Goal: Task Accomplishment & Management: Manage account settings

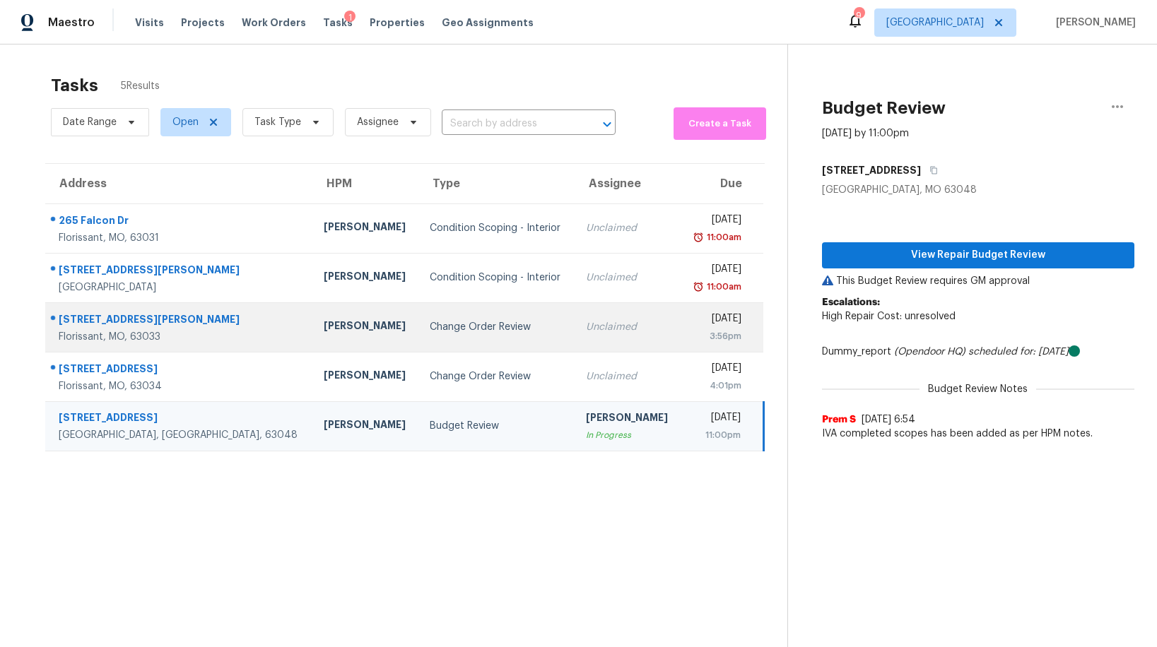
click at [430, 327] on div "Change Order Review" at bounding box center [496, 327] width 133 height 14
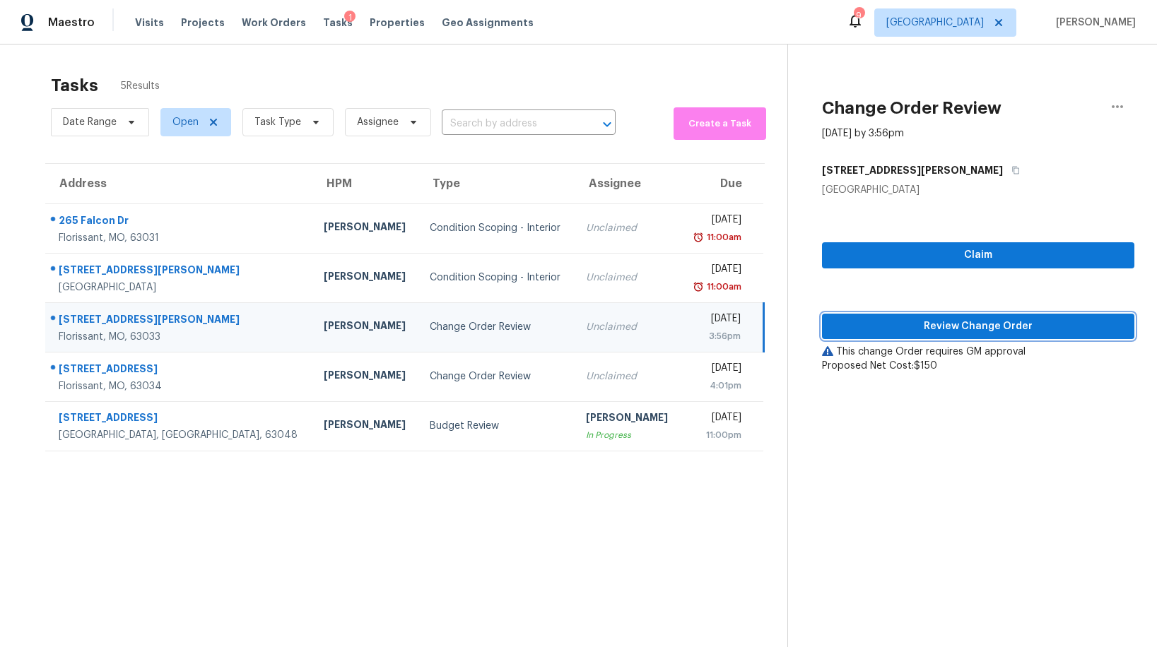
click at [989, 324] on span "Review Change Order" at bounding box center [978, 327] width 290 height 18
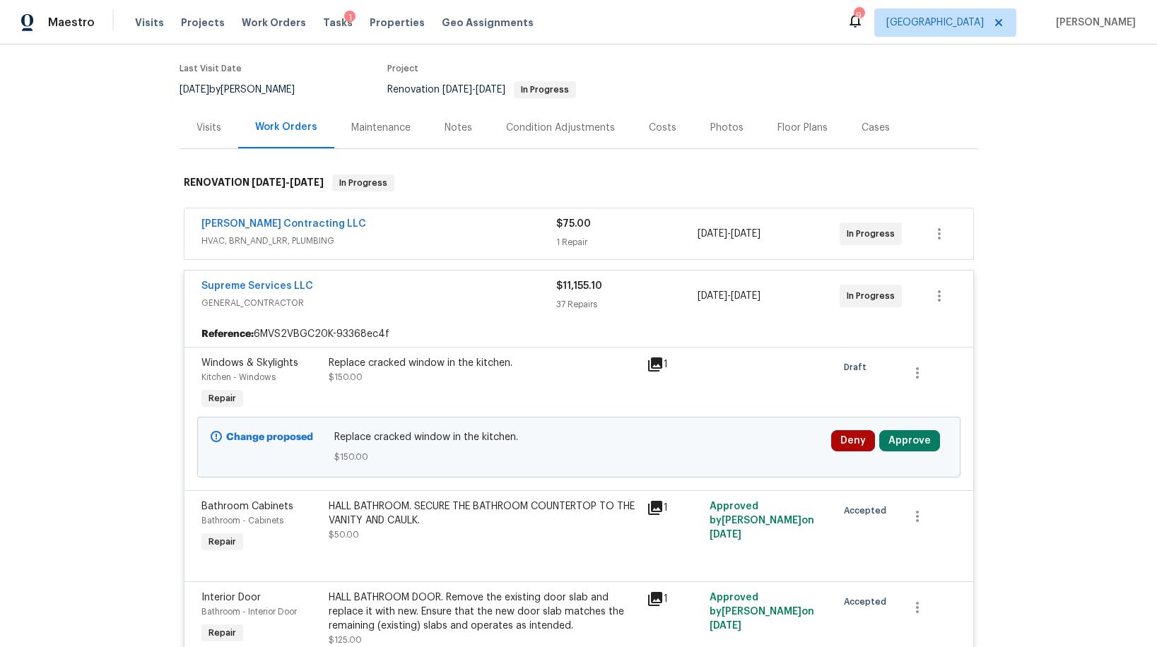
scroll to position [109, 0]
click at [900, 437] on button "Approve" at bounding box center [909, 439] width 61 height 21
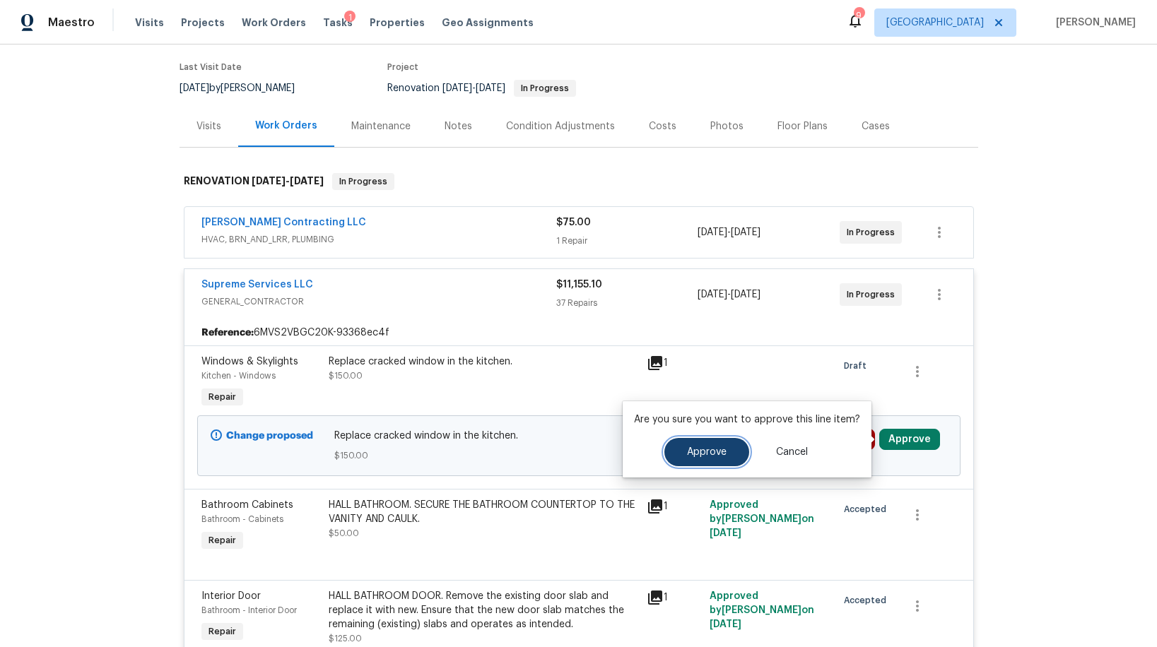
click at [712, 448] on span "Approve" at bounding box center [707, 452] width 40 height 11
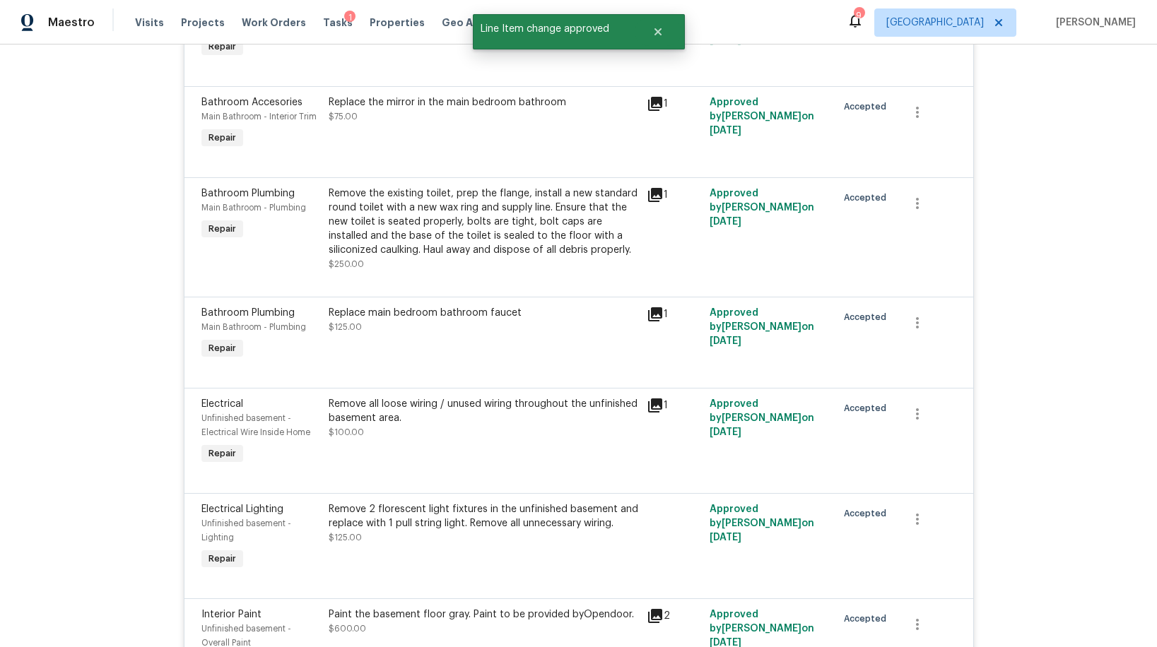
scroll to position [4288, 0]
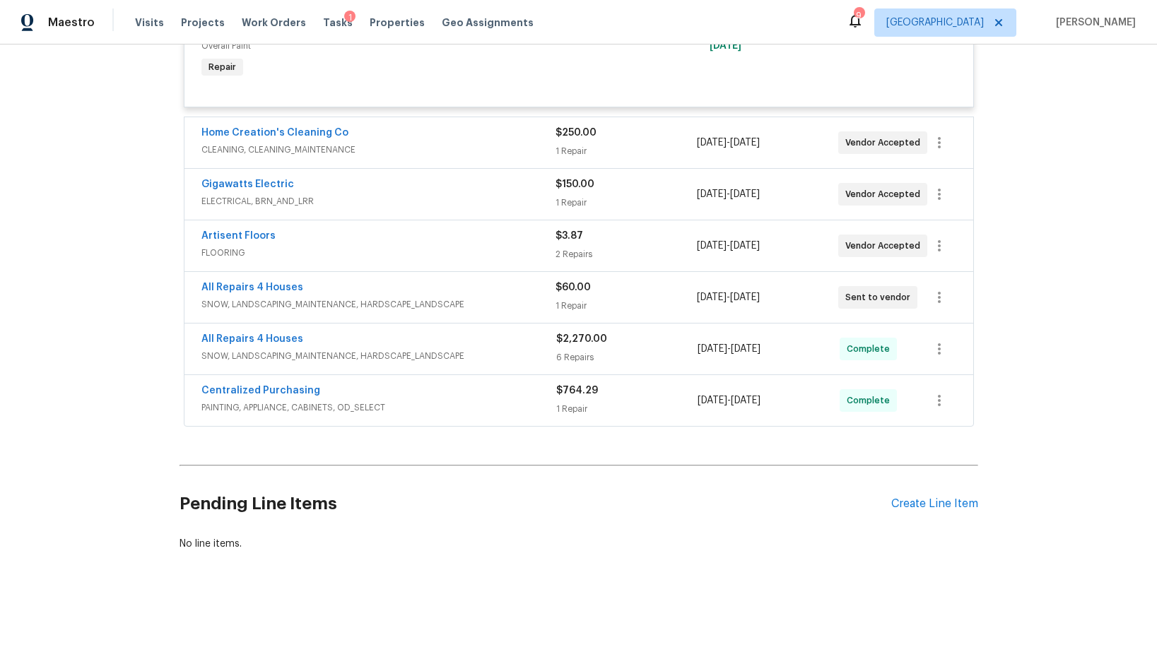
click at [474, 149] on span "CLEANING, CLEANING_MAINTENANCE" at bounding box center [378, 150] width 354 height 14
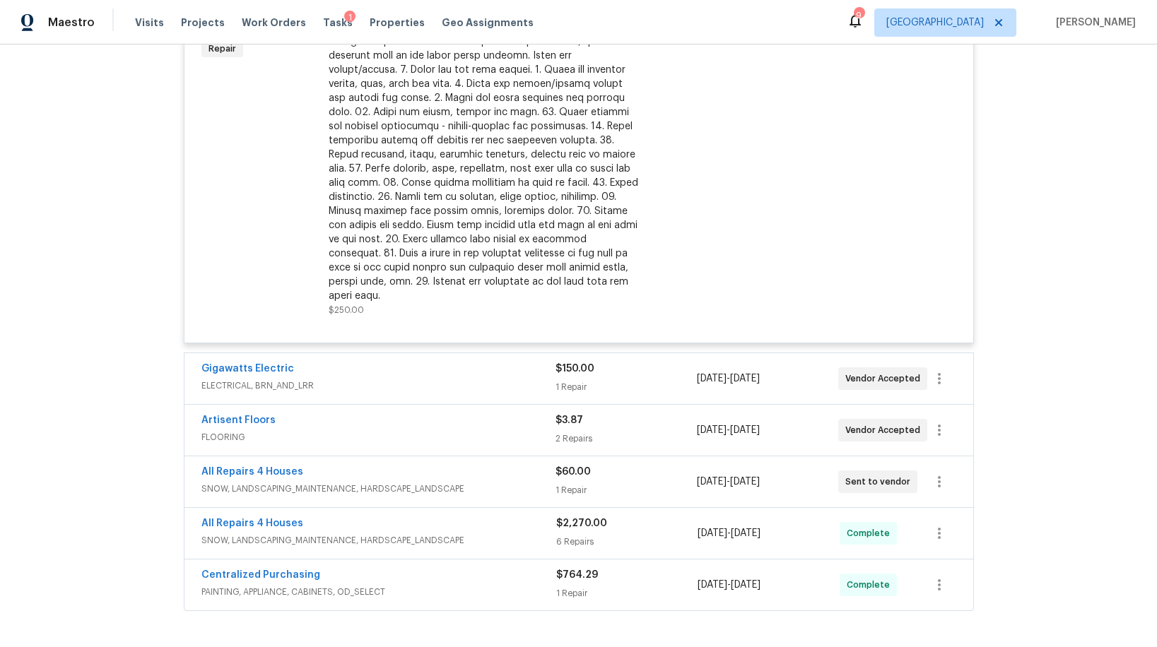
scroll to position [4534, 0]
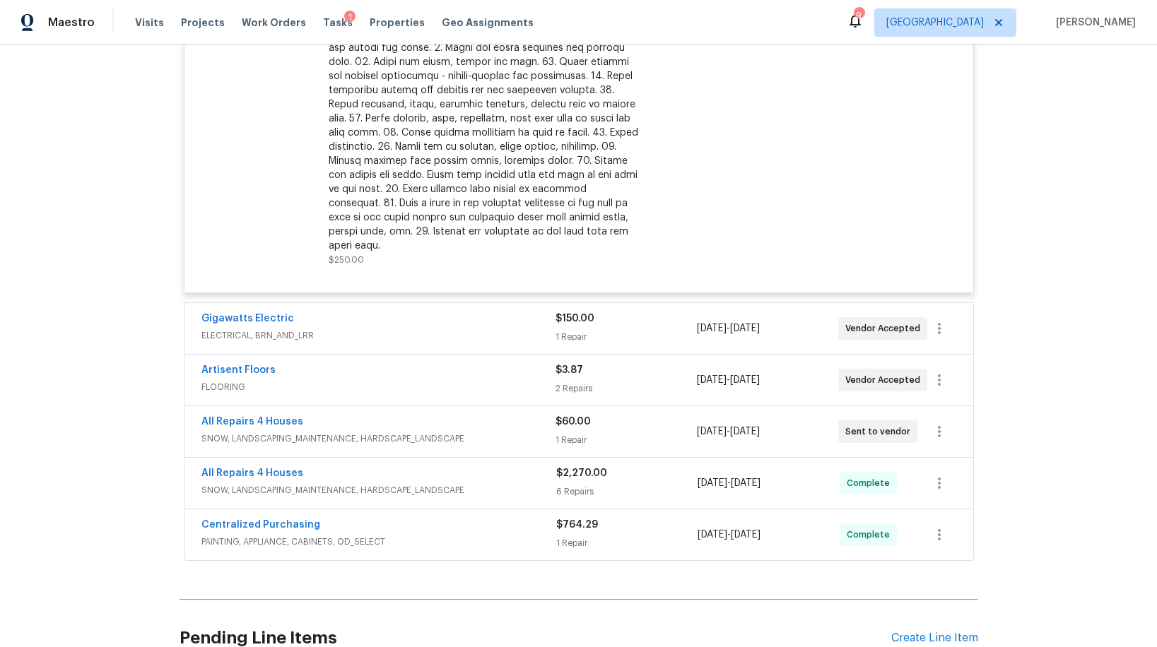
click at [473, 323] on div "Gigawatts Electric" at bounding box center [378, 320] width 354 height 17
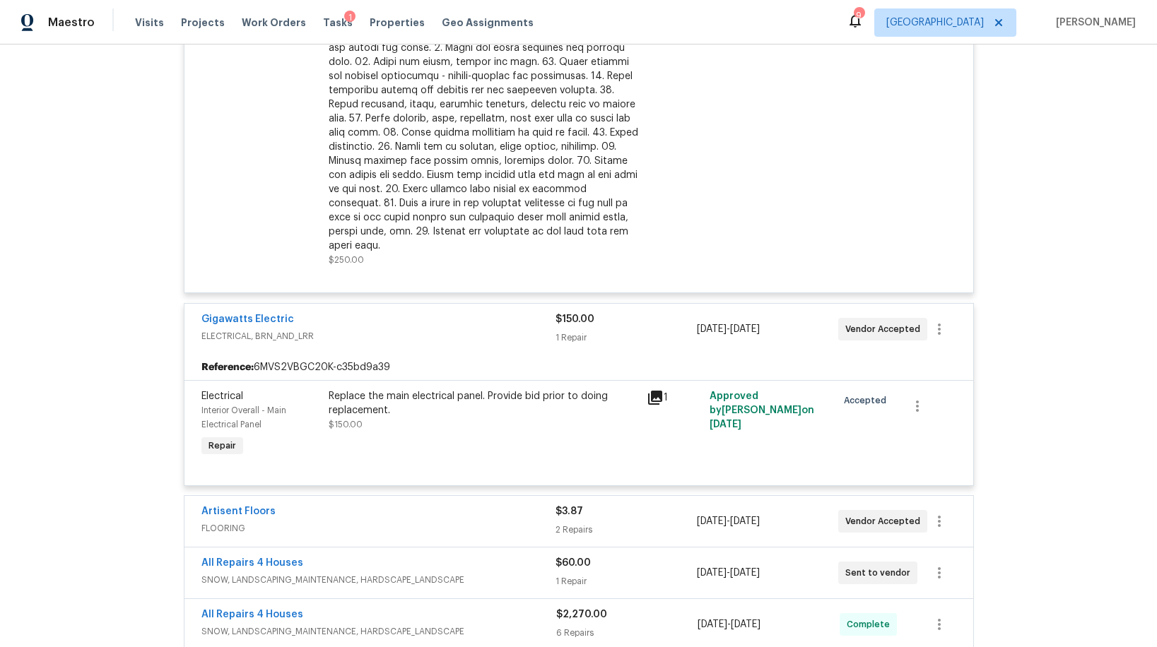
click at [490, 505] on div "Artisent Floors" at bounding box center [378, 513] width 354 height 17
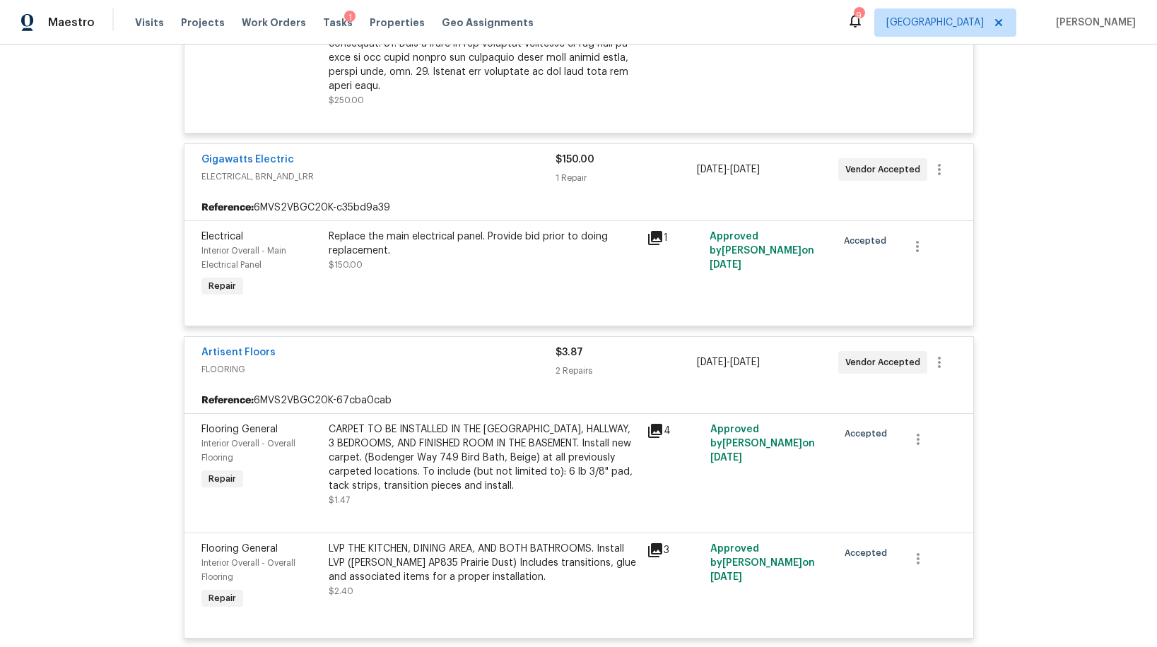
scroll to position [5059, 0]
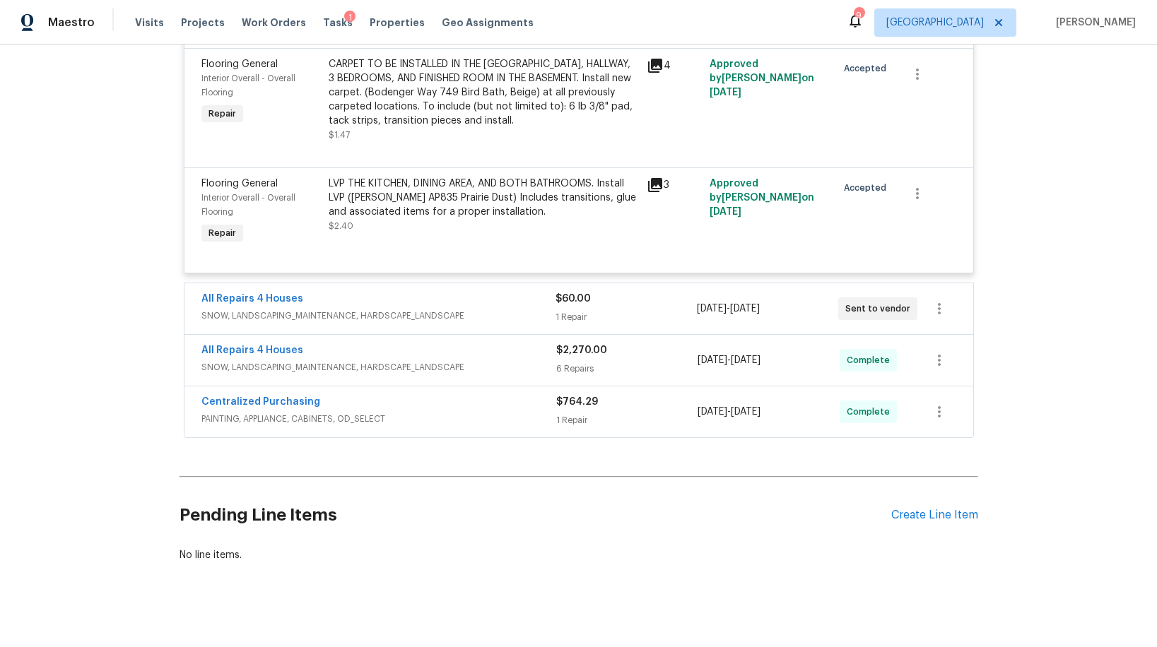
click at [478, 317] on span "SNOW, LANDSCAPING_MAINTENANCE, HARDSCAPE_LANDSCAPE" at bounding box center [378, 316] width 354 height 14
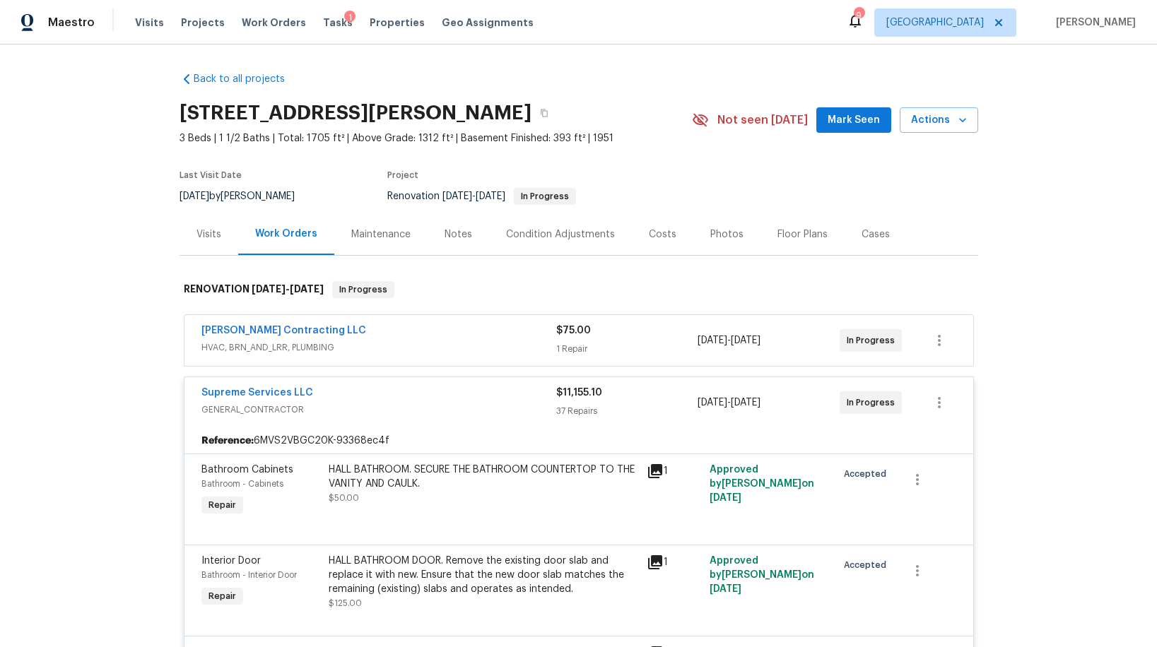
scroll to position [0, 0]
click at [454, 333] on div "Loftin Contracting LLC" at bounding box center [378, 332] width 355 height 17
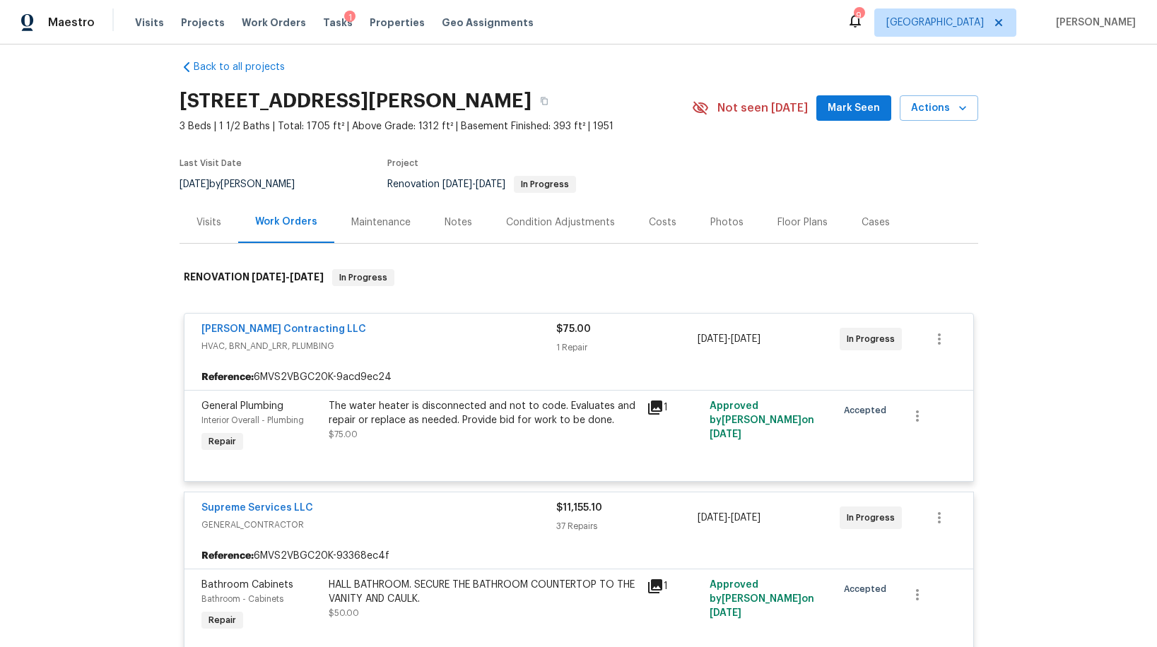
scroll to position [13, 0]
click at [323, 19] on span "Tasks" at bounding box center [338, 23] width 30 height 10
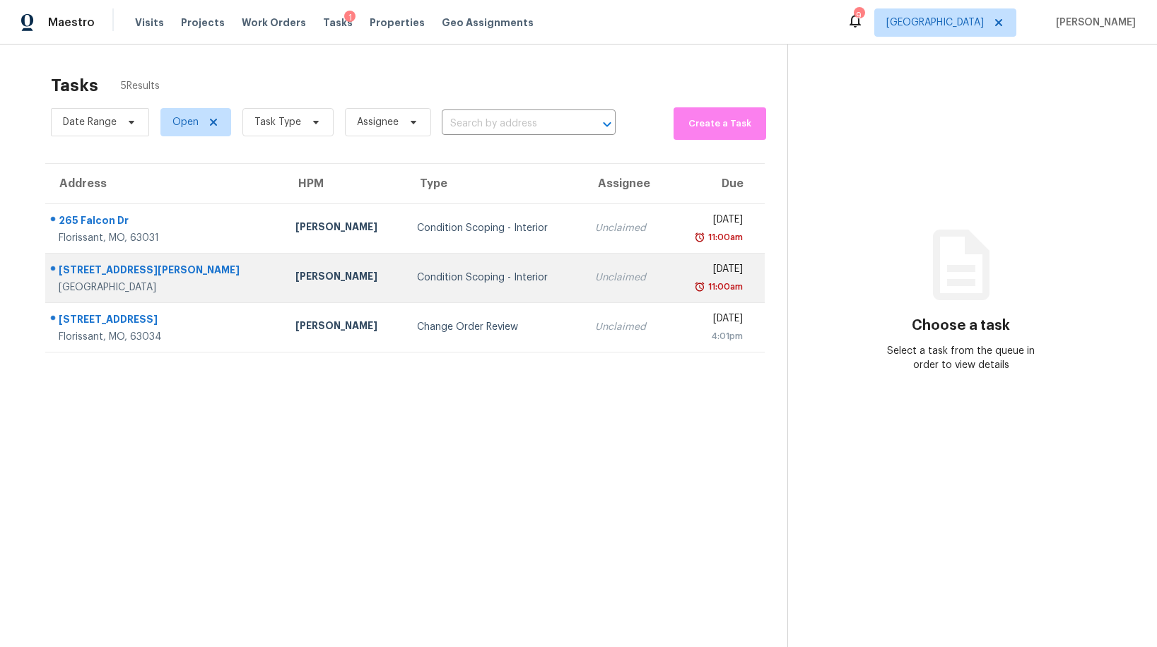
click at [411, 290] on td "Condition Scoping - Interior" at bounding box center [495, 277] width 178 height 49
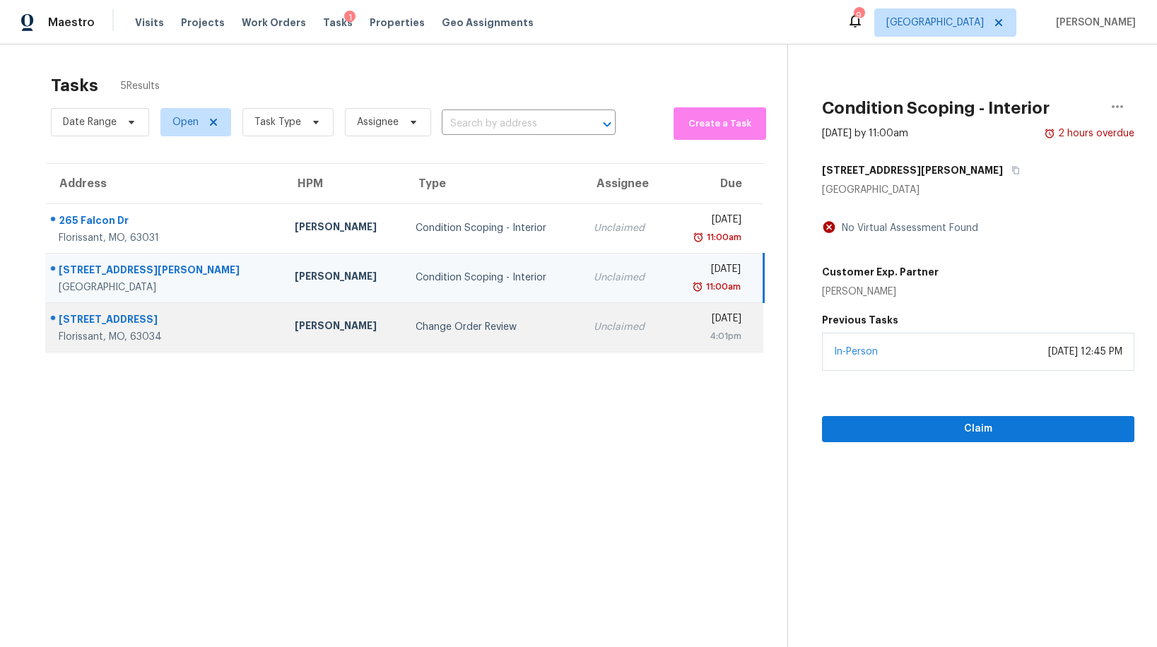
click at [415, 331] on div "Change Order Review" at bounding box center [492, 327] width 155 height 14
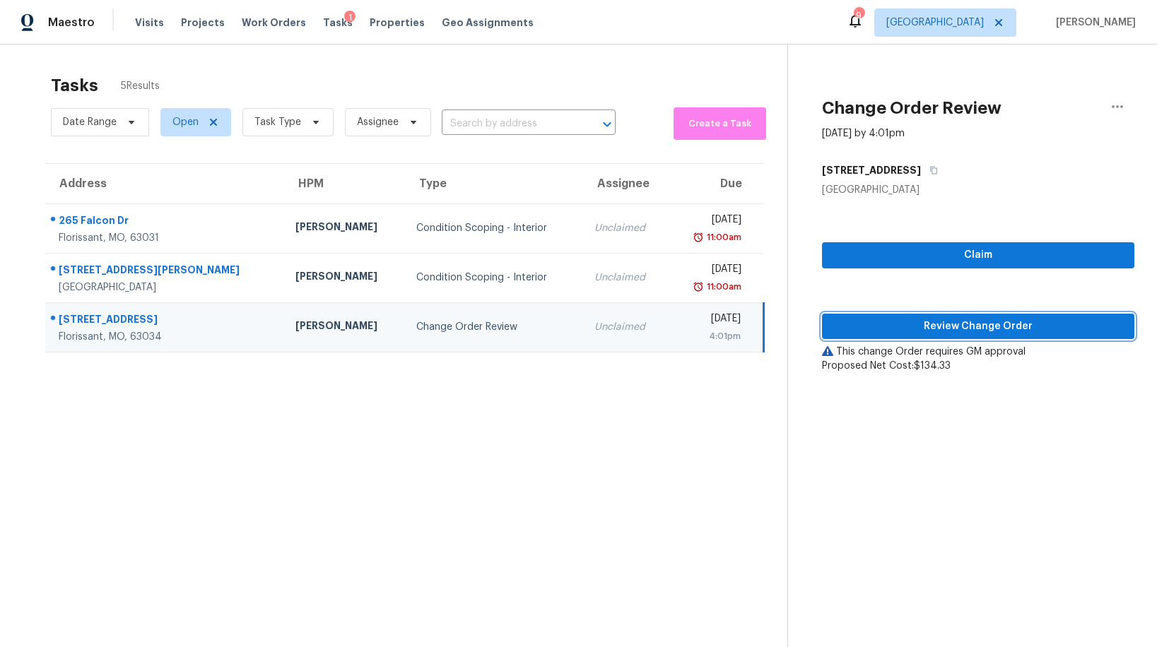
click at [916, 330] on span "Review Change Order" at bounding box center [978, 327] width 290 height 18
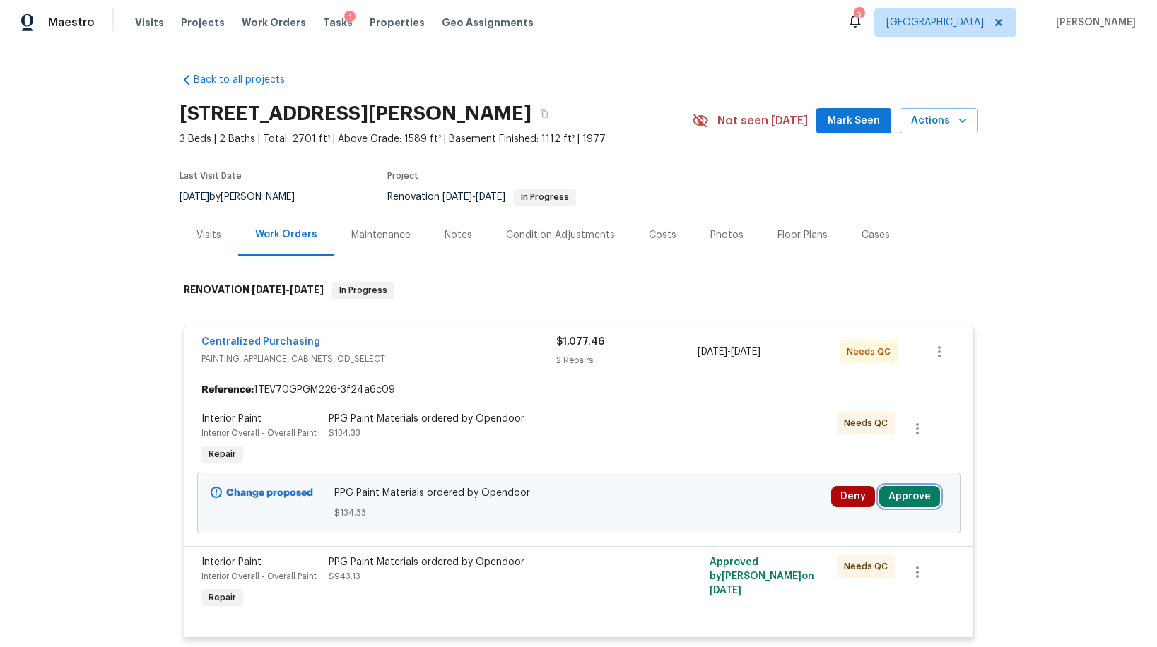
click at [919, 494] on button "Approve" at bounding box center [909, 496] width 61 height 21
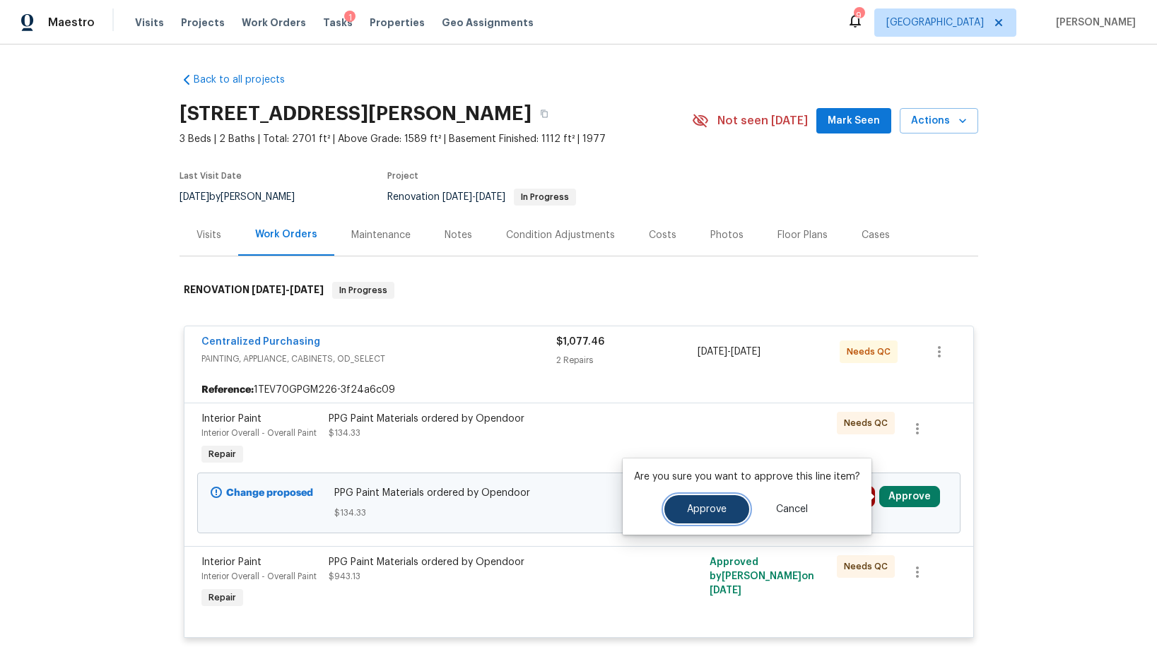
click at [724, 509] on button "Approve" at bounding box center [706, 509] width 85 height 28
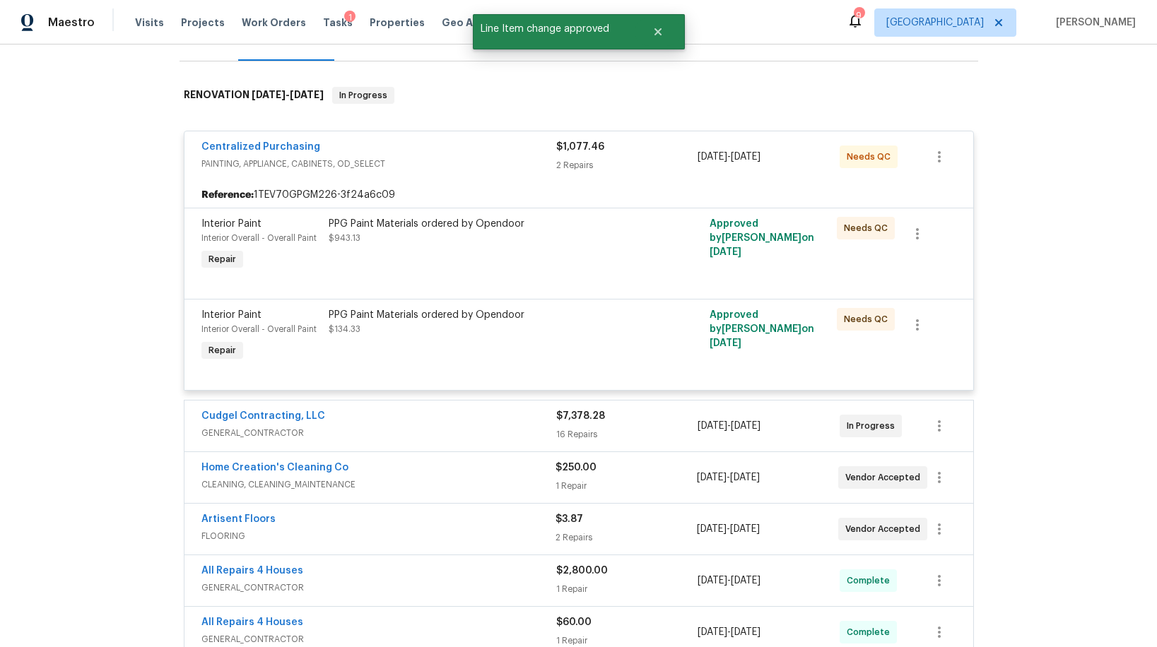
scroll to position [211, 0]
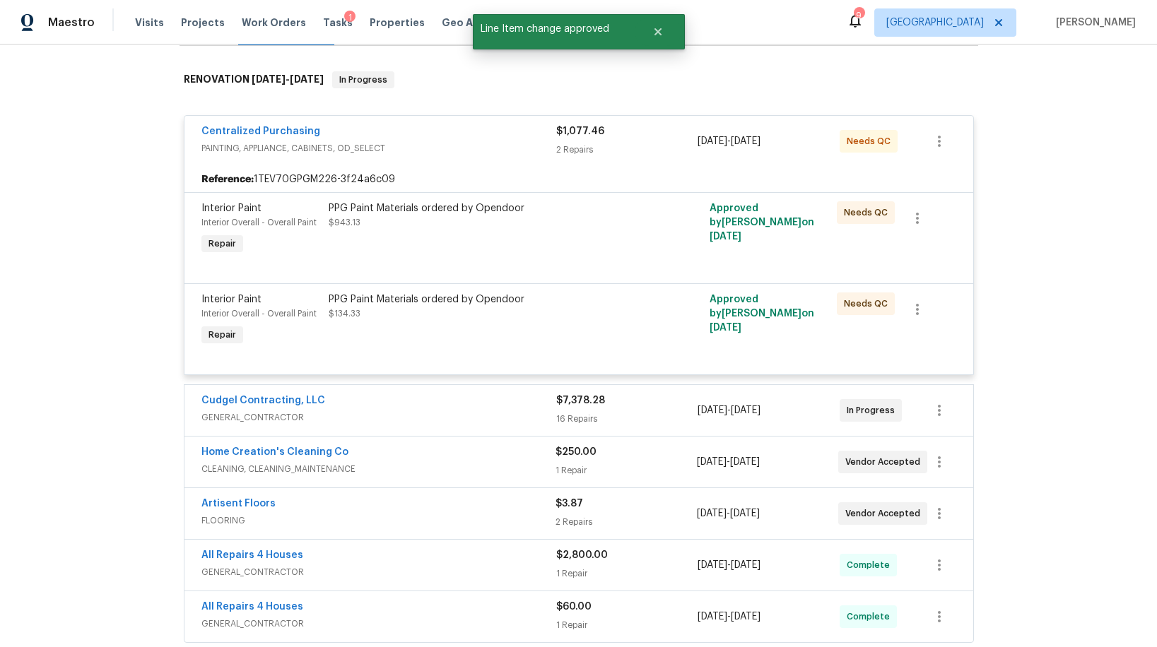
click at [445, 420] on span "GENERAL_CONTRACTOR" at bounding box center [378, 418] width 355 height 14
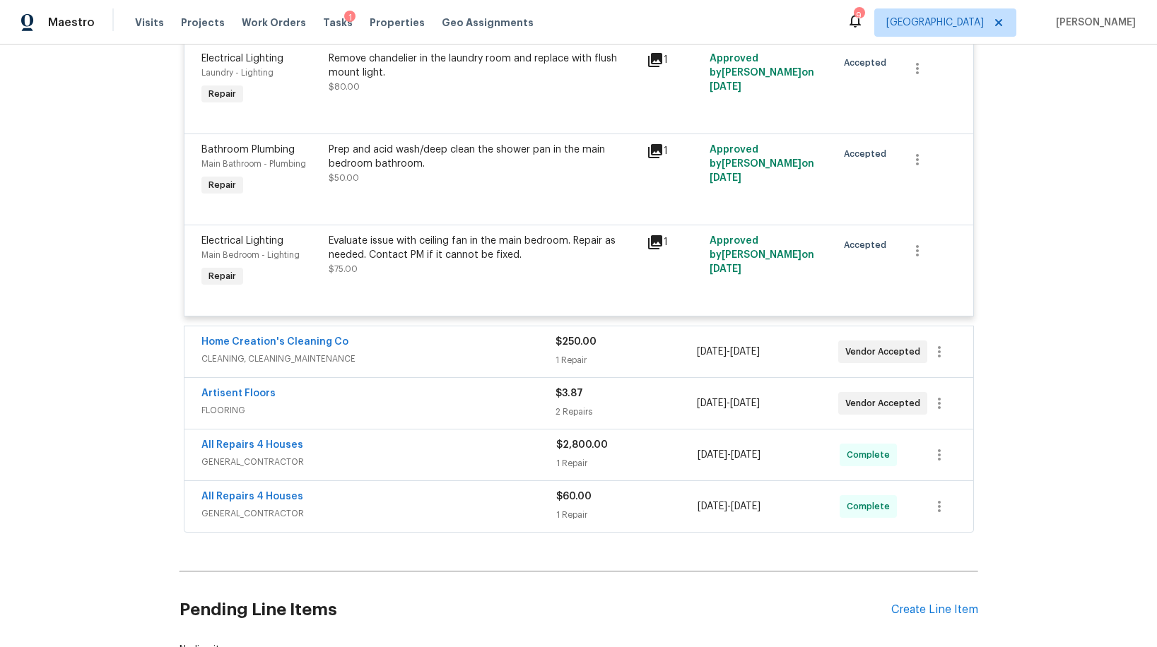
scroll to position [2119, 0]
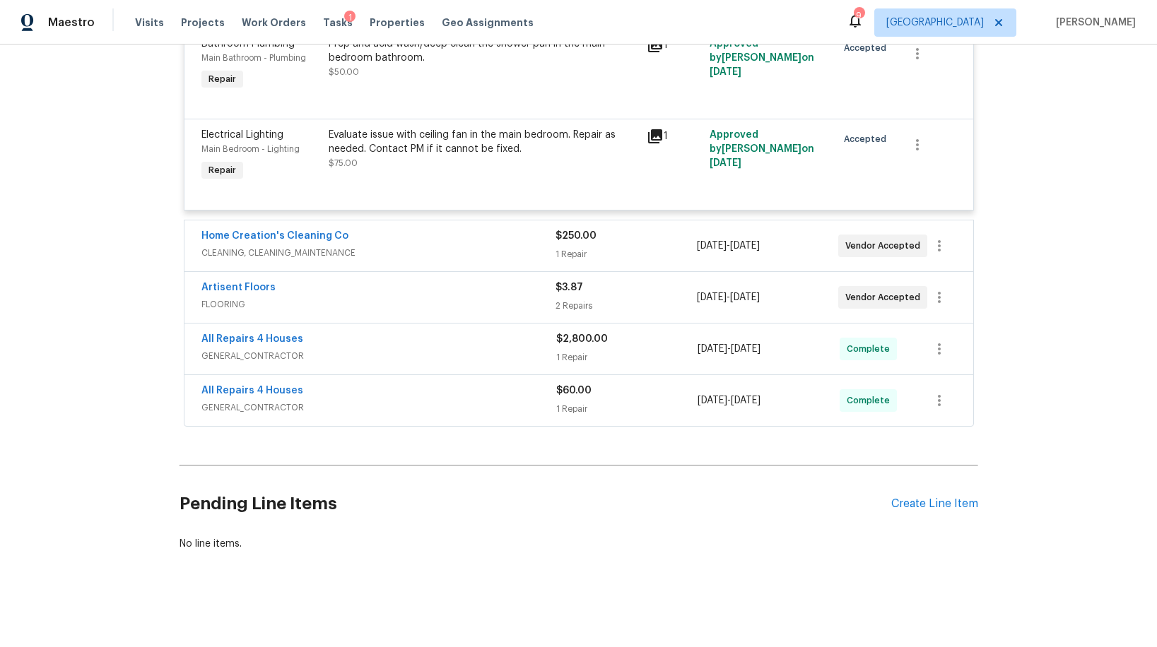
click at [450, 263] on div "Home Creation's Cleaning Co CLEANING, CLEANING_MAINTENANCE $250.00 1 Repair 8/1…" at bounding box center [578, 245] width 789 height 51
click at [449, 254] on span "CLEANING, CLEANING_MAINTENANCE" at bounding box center [378, 253] width 354 height 14
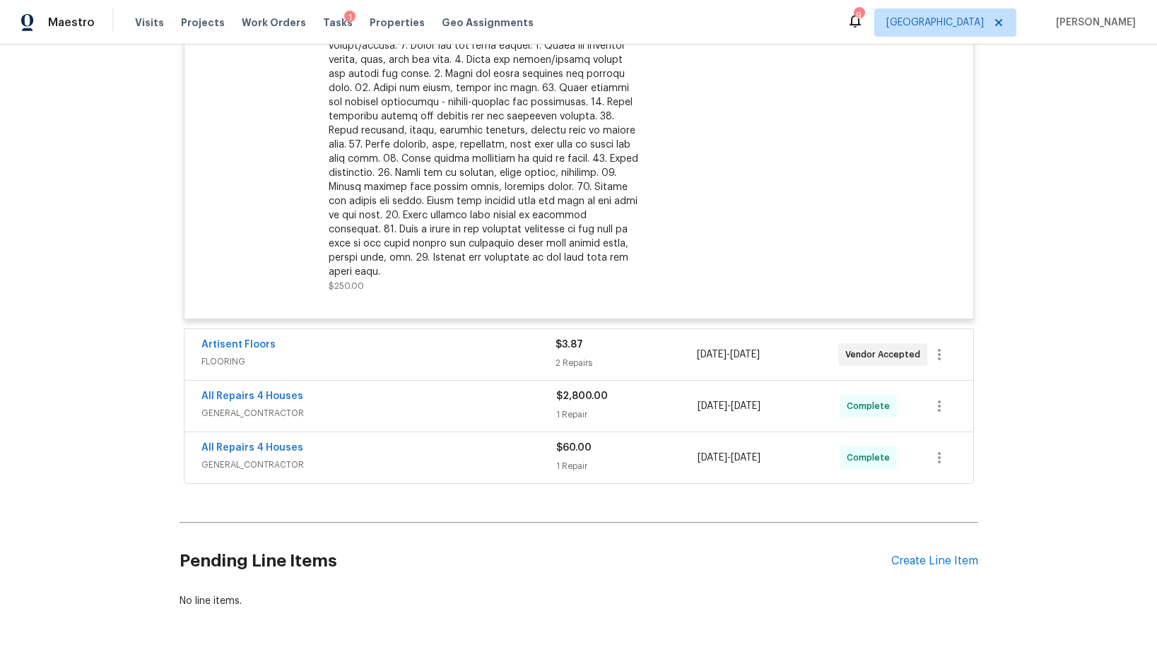
scroll to position [2501, 0]
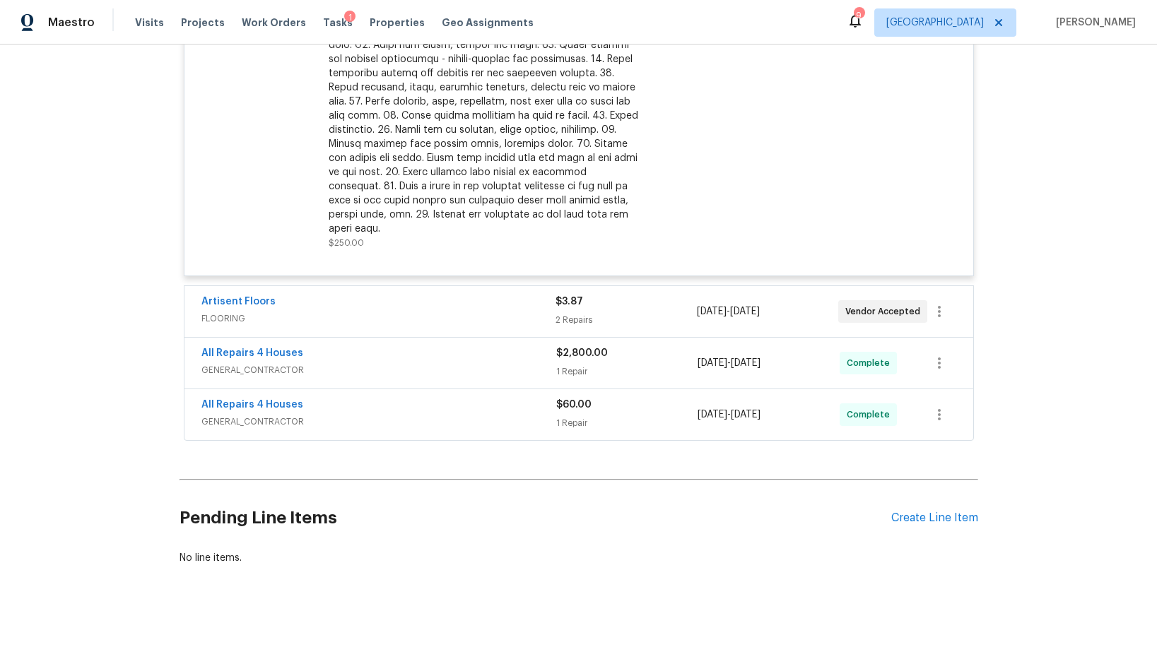
click at [406, 312] on span "FLOORING" at bounding box center [378, 319] width 354 height 14
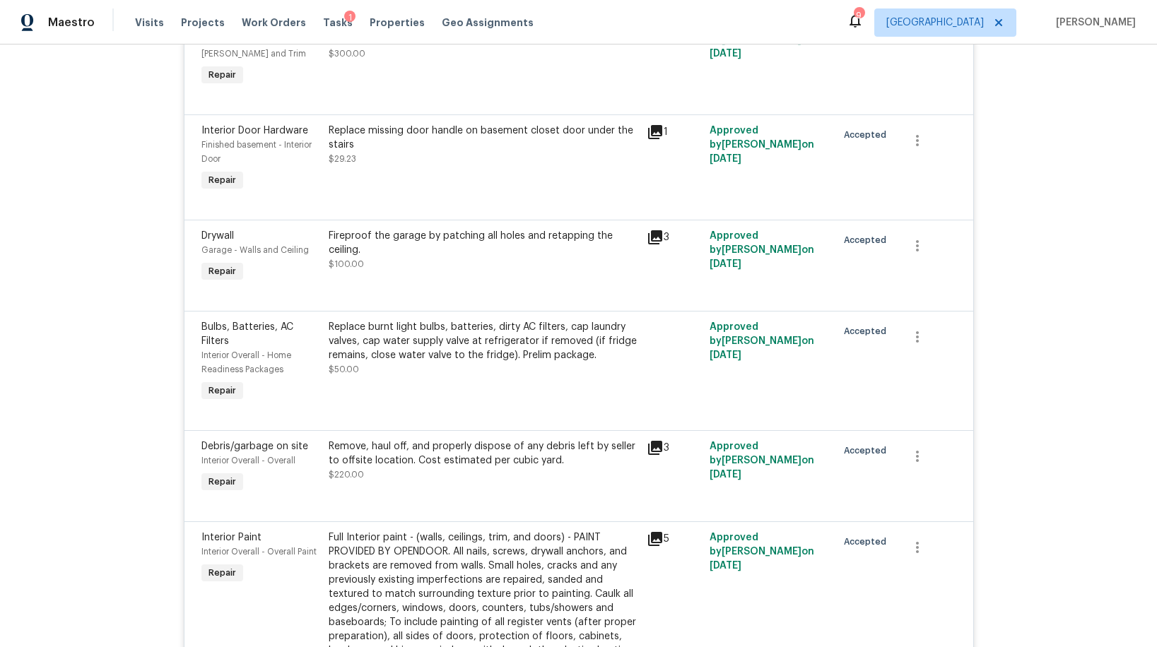
scroll to position [0, 0]
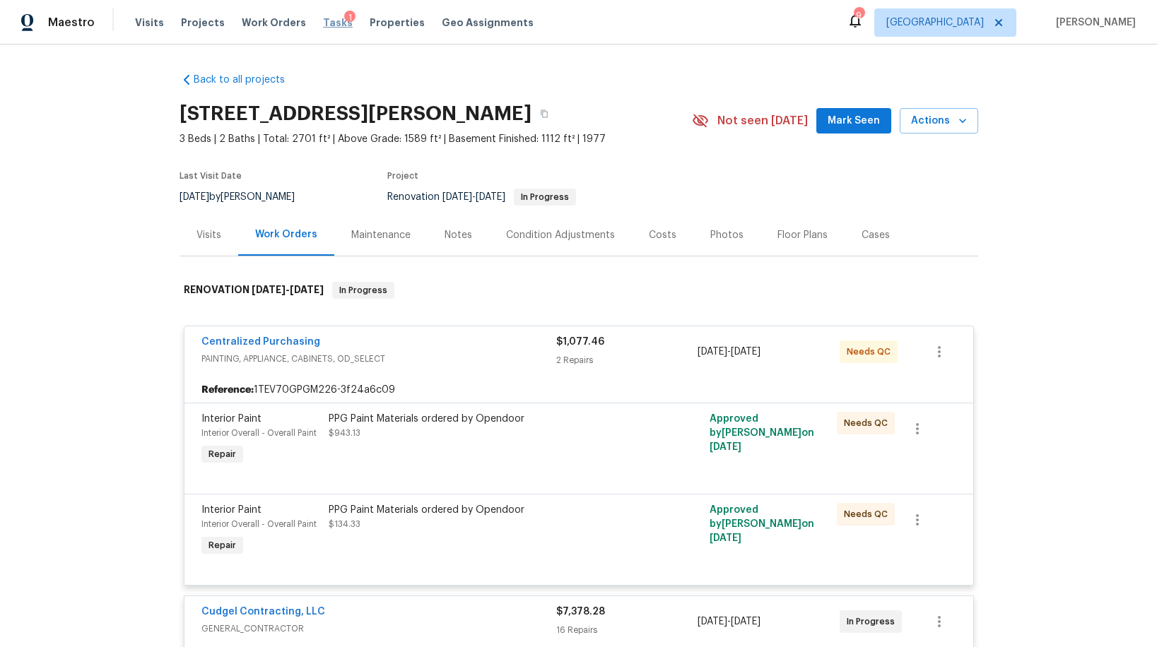
click at [324, 24] on span "Tasks" at bounding box center [338, 23] width 30 height 10
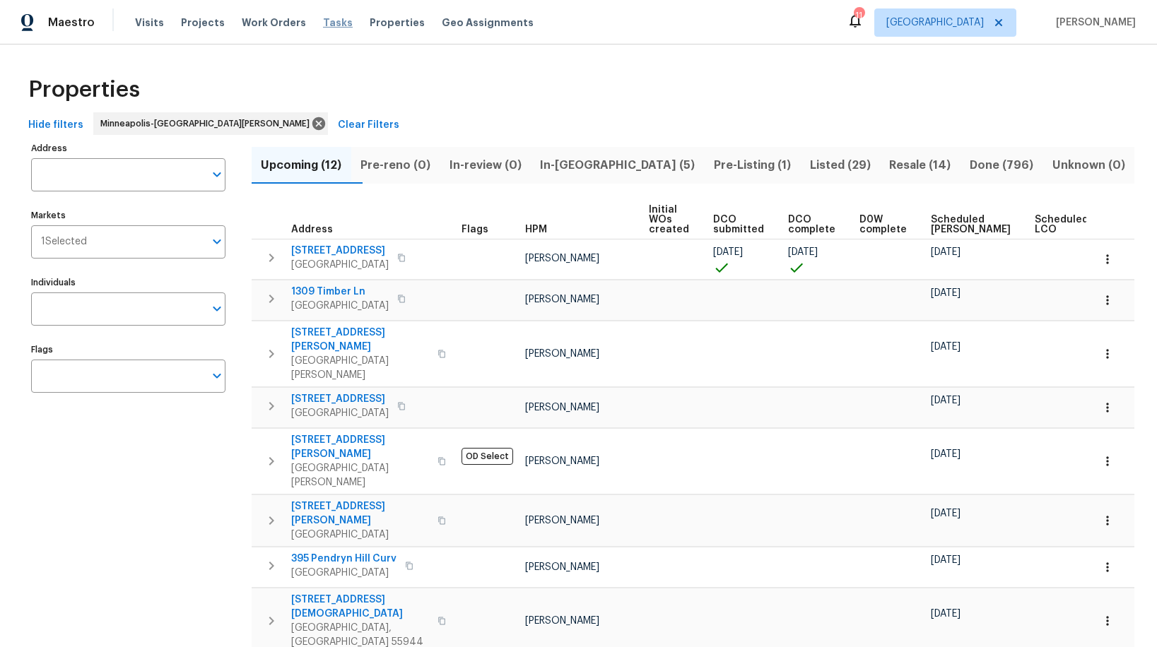
click at [324, 23] on span "Tasks" at bounding box center [338, 23] width 30 height 10
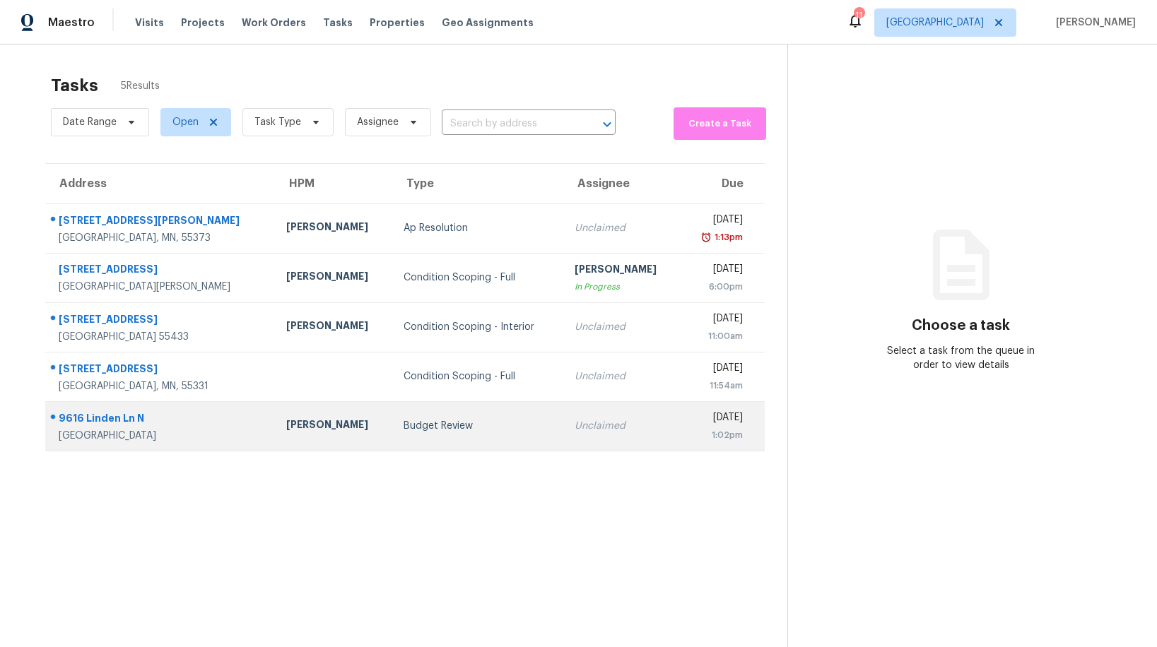
click at [403, 425] on div "Budget Review" at bounding box center [477, 426] width 148 height 14
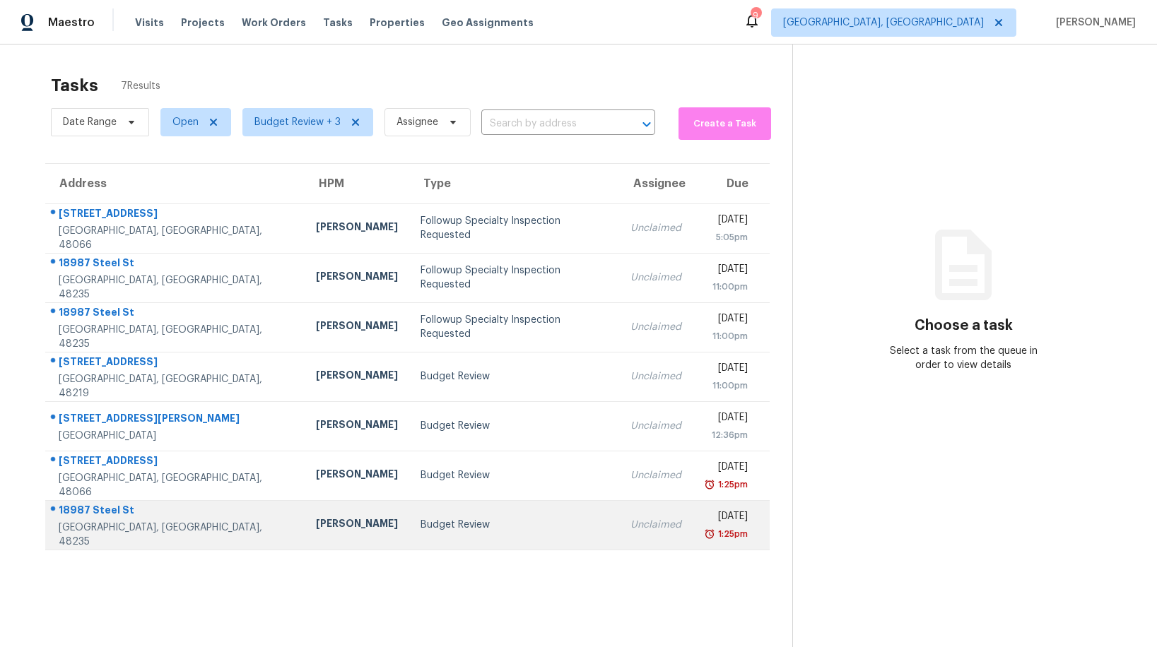
click at [420, 522] on div "Budget Review" at bounding box center [513, 525] width 187 height 14
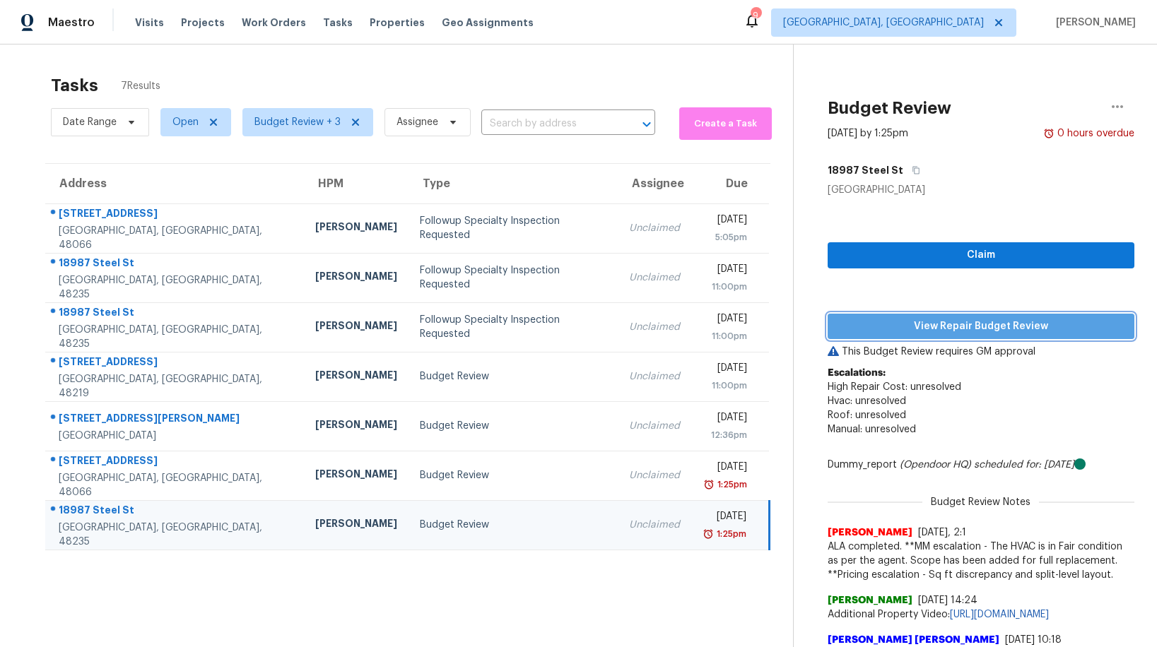
click at [950, 329] on span "View Repair Budget Review" at bounding box center [981, 327] width 284 height 18
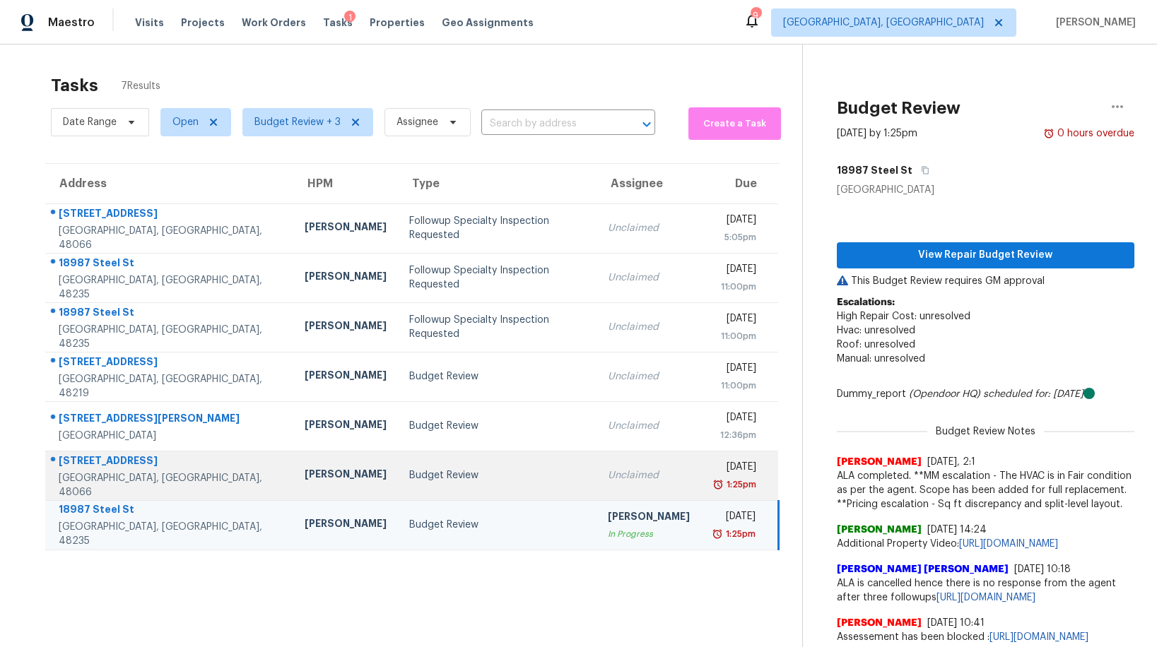
click at [409, 471] on div "Budget Review" at bounding box center [497, 475] width 176 height 14
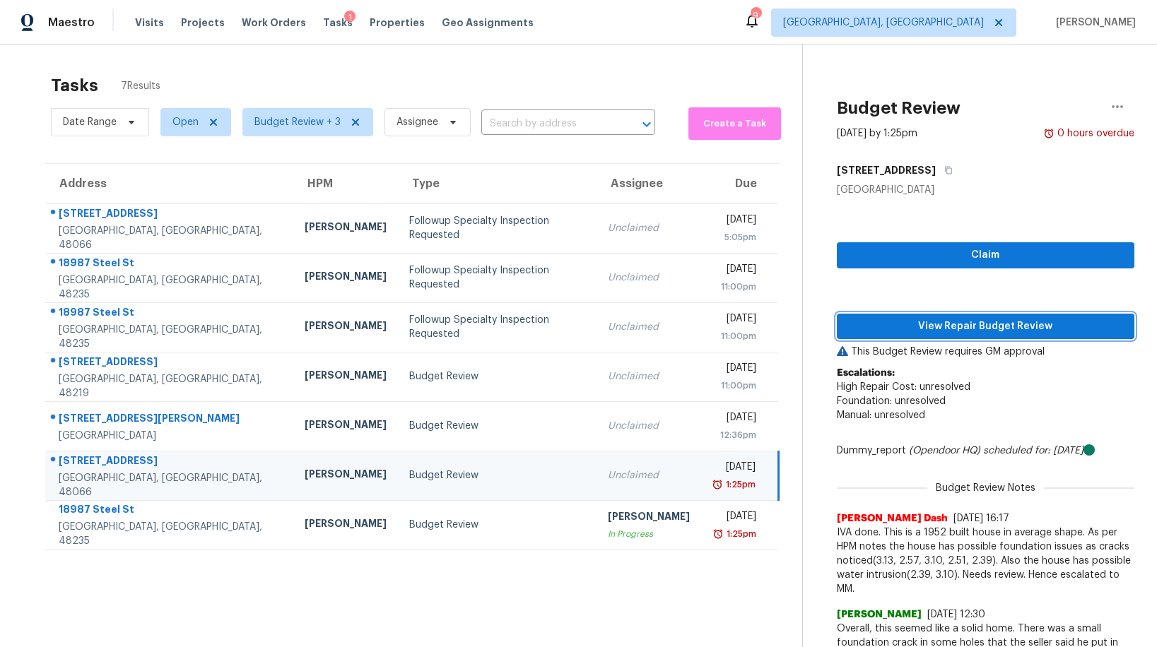
click at [952, 329] on span "View Repair Budget Review" at bounding box center [985, 327] width 275 height 18
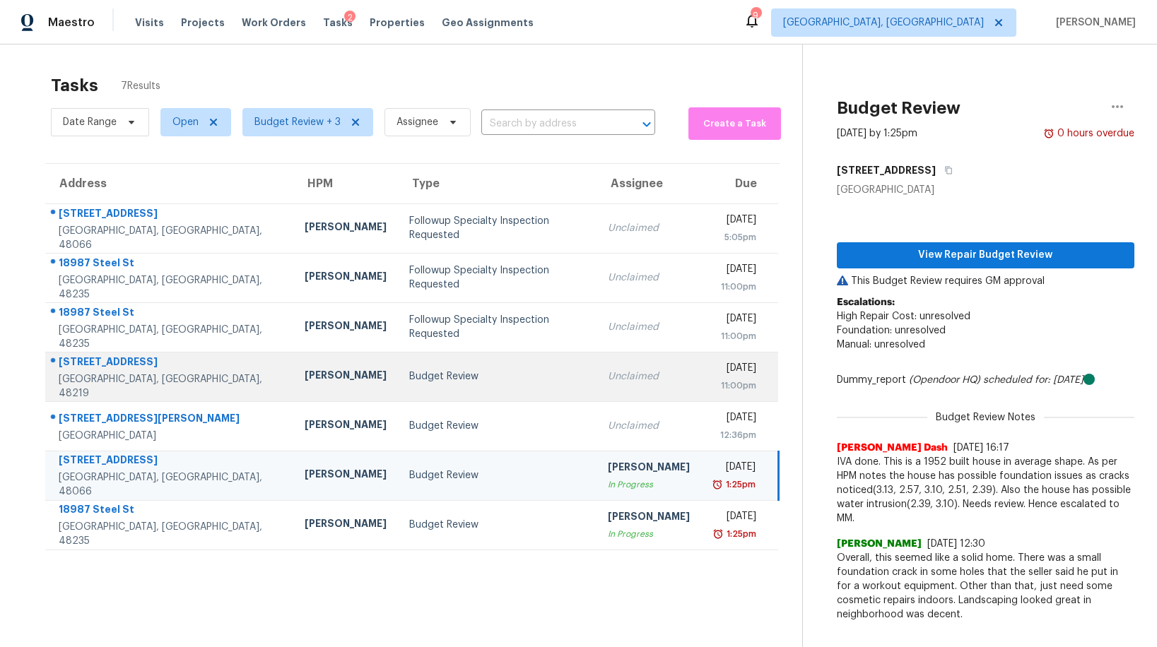
click at [418, 380] on div "Budget Review" at bounding box center [497, 377] width 176 height 14
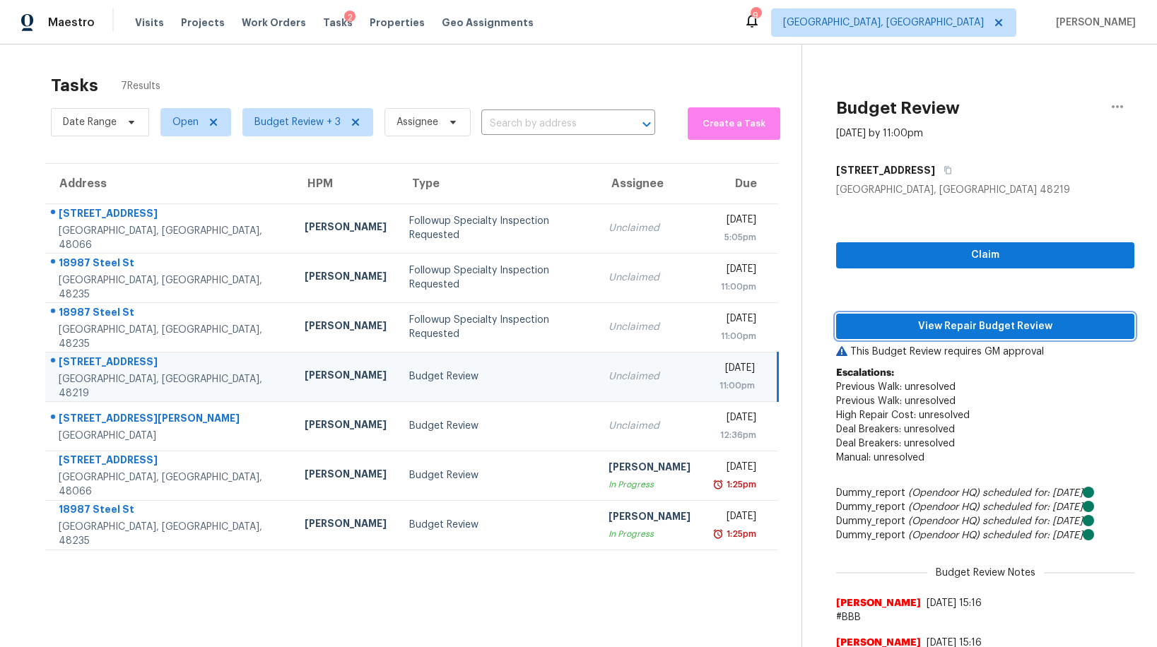
click at [955, 326] on span "View Repair Budget Review" at bounding box center [985, 327] width 276 height 18
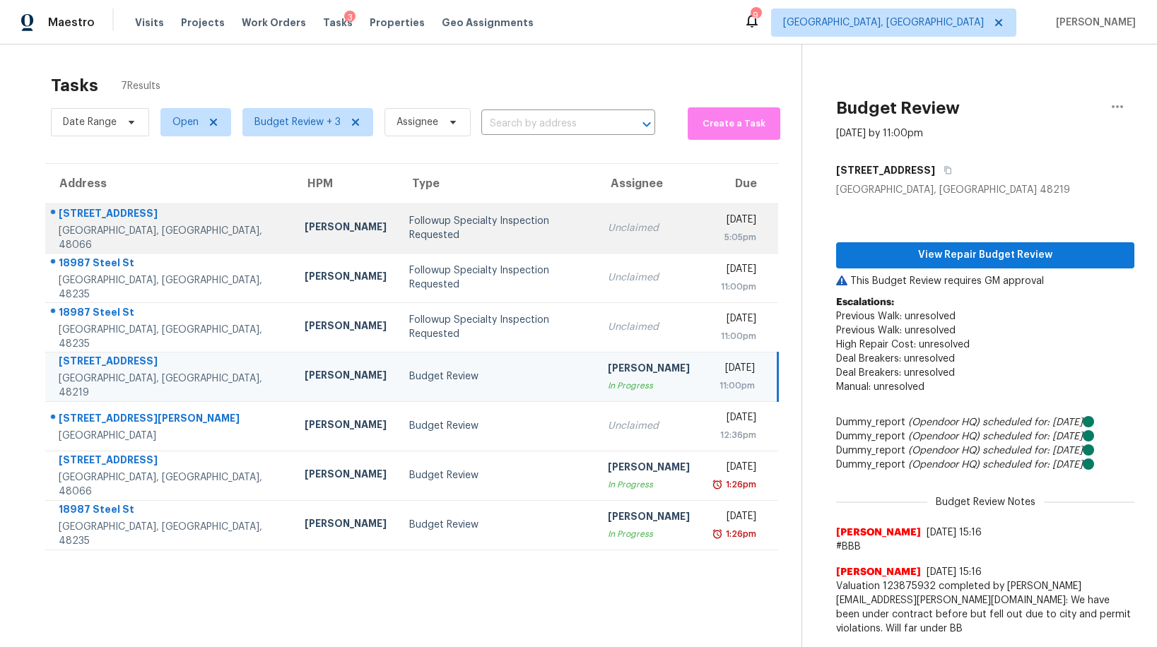
click at [409, 232] on div "Followup Specialty Inspection Requested" at bounding box center [497, 228] width 176 height 28
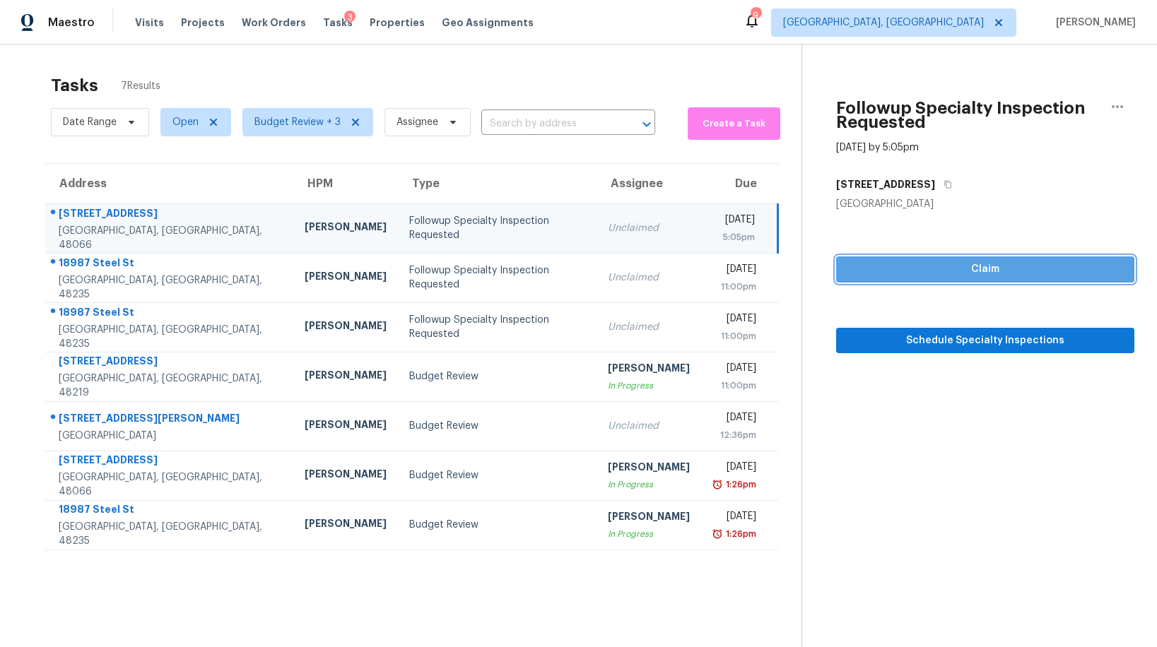
scroll to position [2, 0]
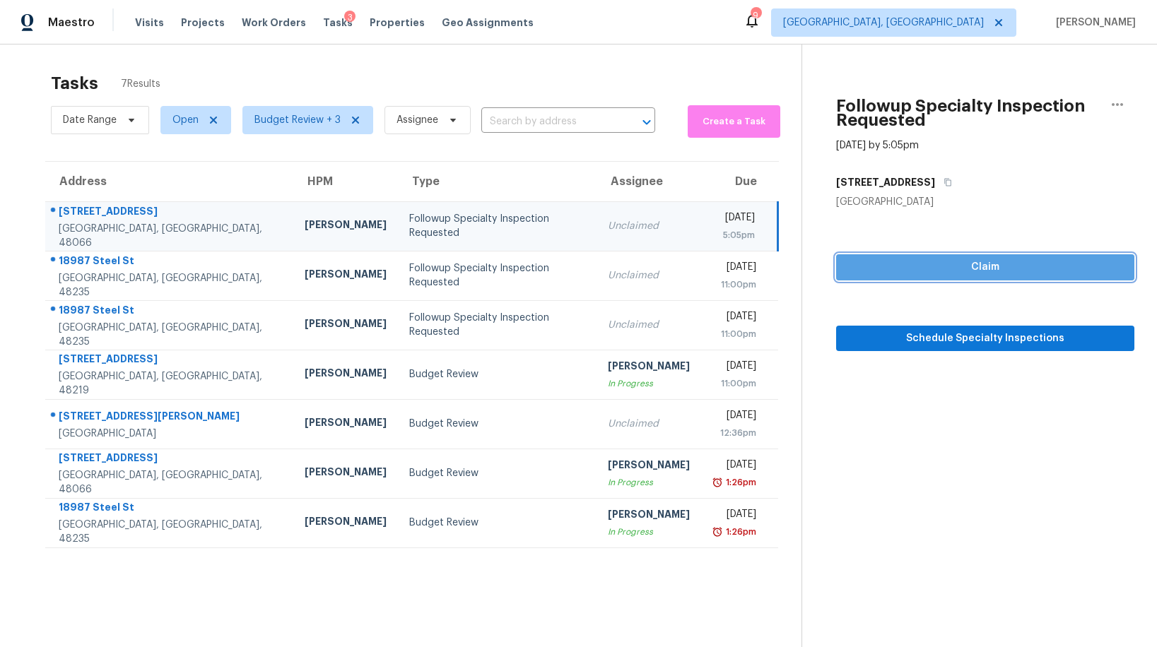
click at [914, 261] on span "Claim" at bounding box center [985, 268] width 276 height 18
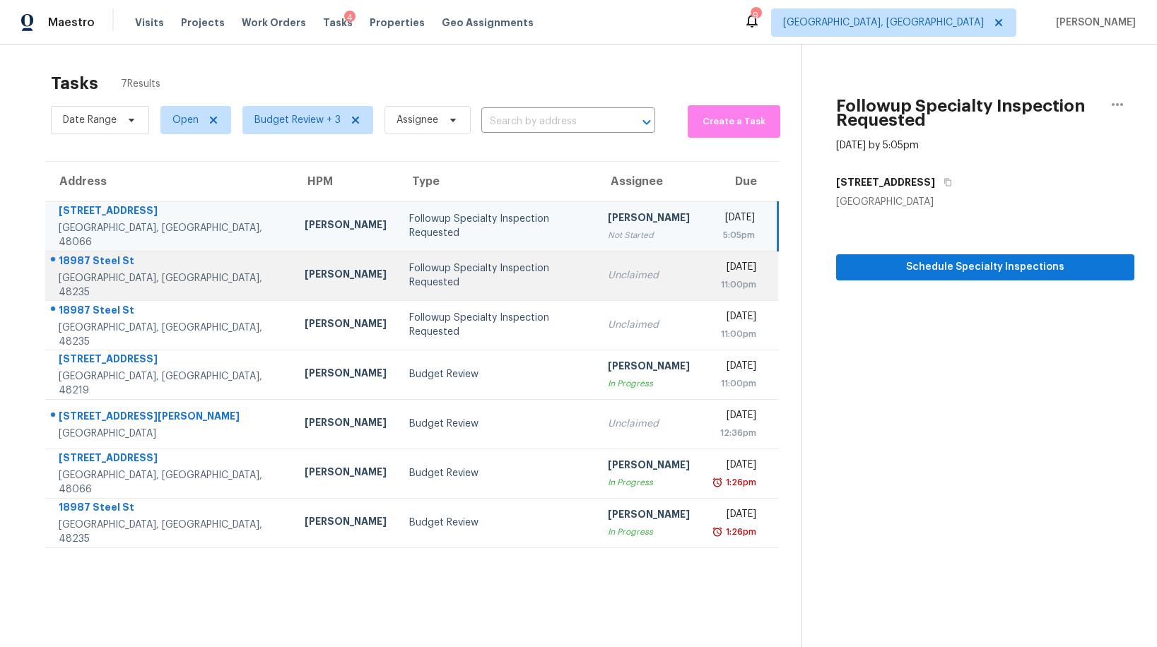
click at [435, 285] on td "Followup Specialty Inspection Requested" at bounding box center [497, 275] width 199 height 49
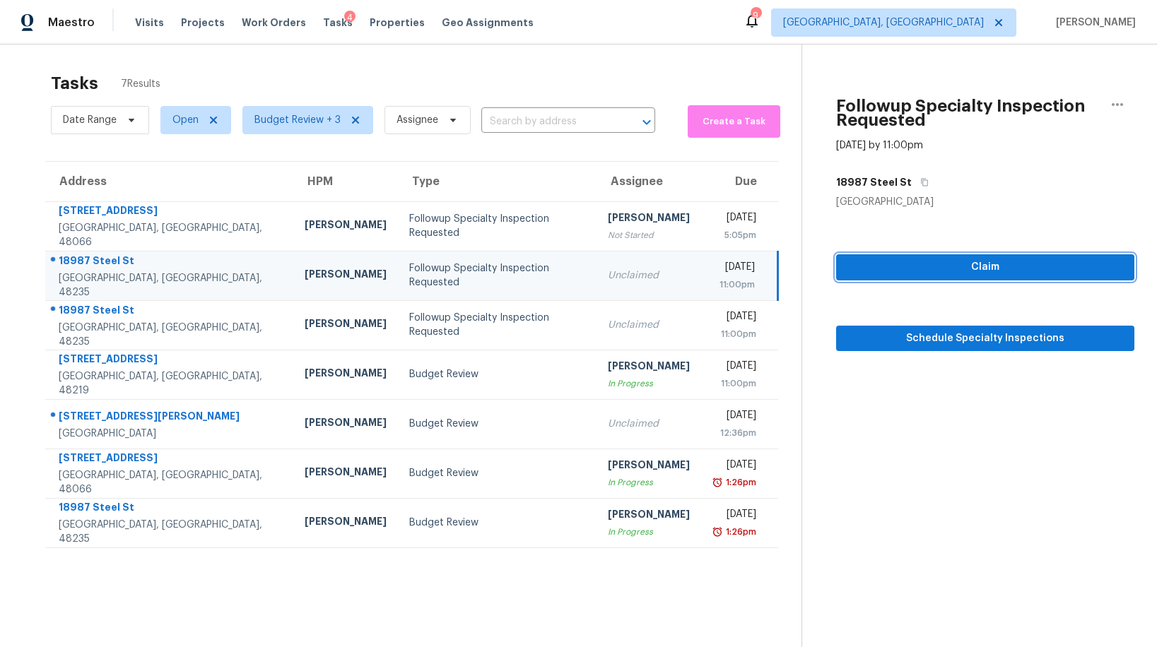
click at [906, 260] on span "Claim" at bounding box center [985, 268] width 276 height 18
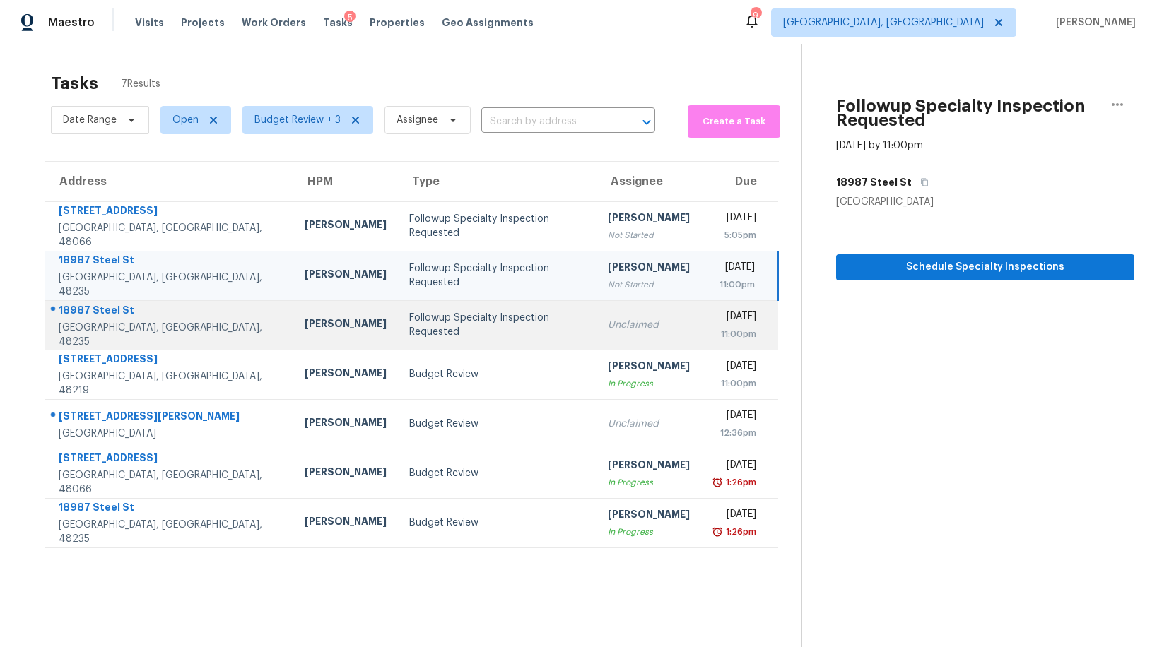
click at [429, 322] on div "Followup Specialty Inspection Requested" at bounding box center [497, 325] width 176 height 28
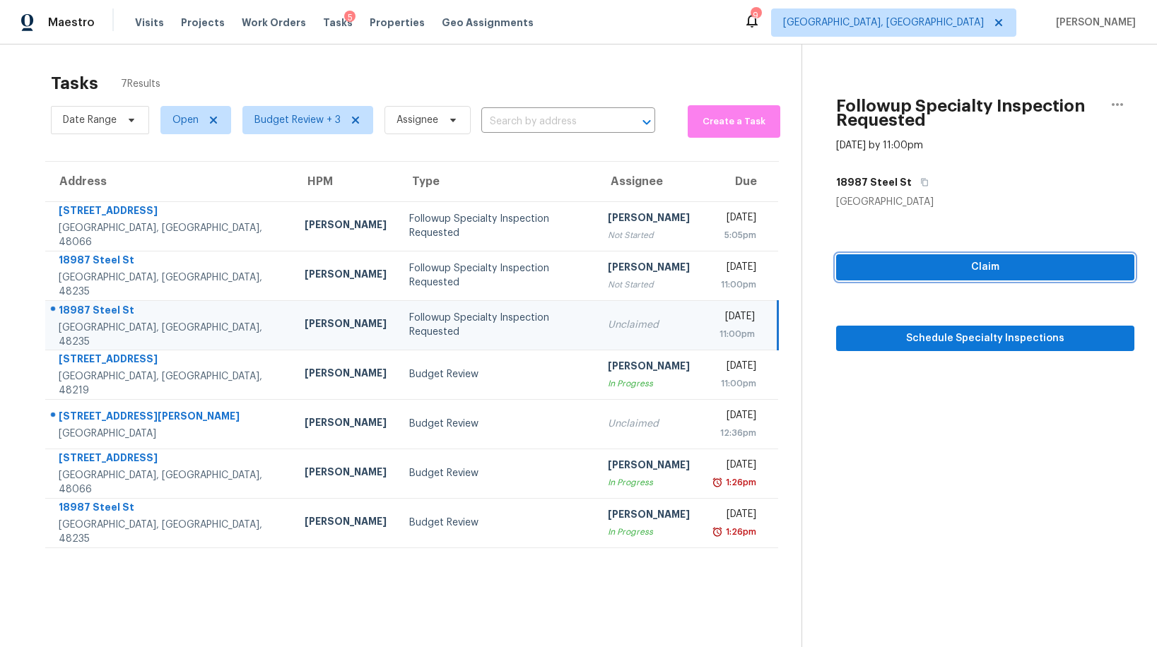
click at [907, 268] on span "Claim" at bounding box center [985, 268] width 276 height 18
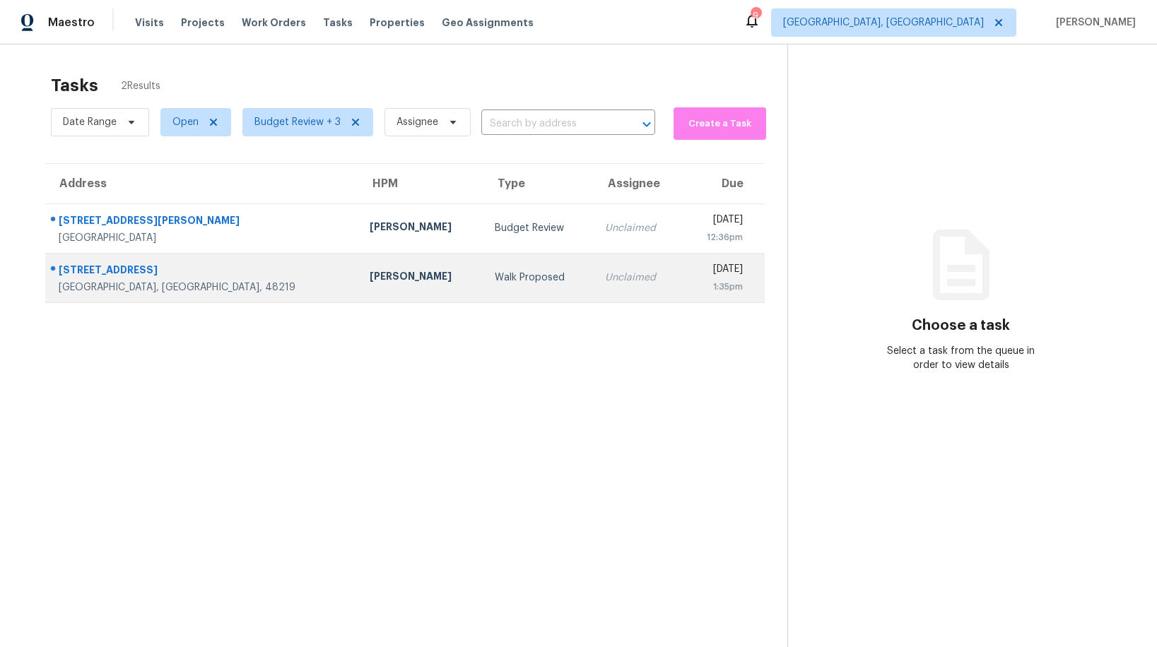
click at [495, 284] on div "Walk Proposed" at bounding box center [539, 278] width 88 height 14
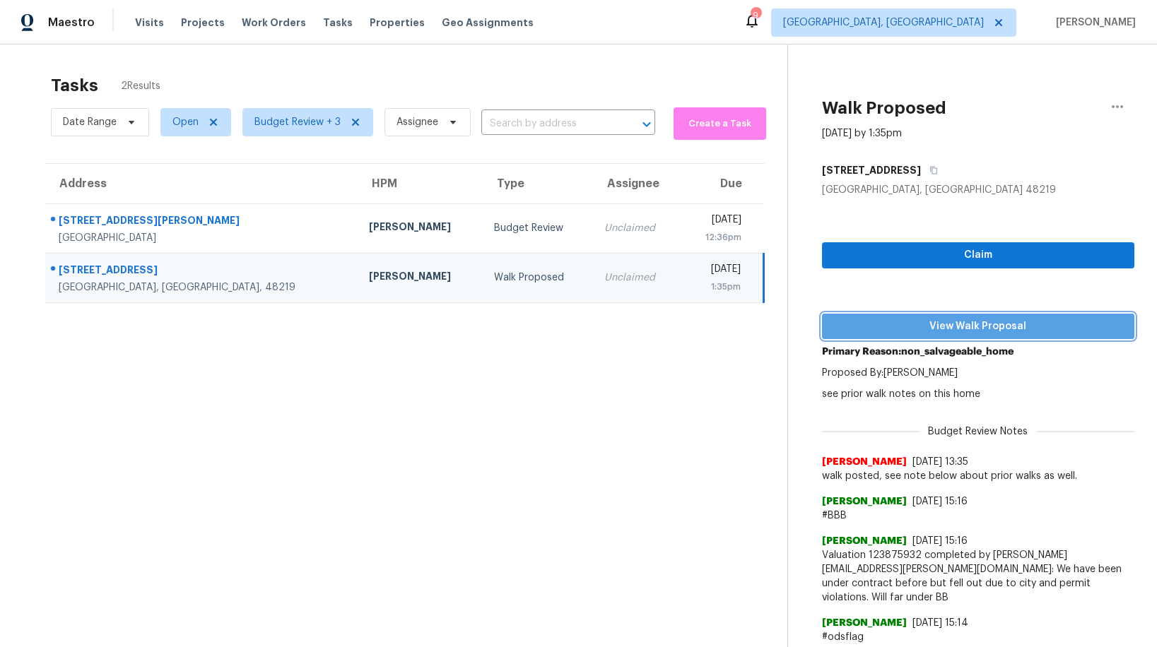
click at [967, 322] on span "View Walk Proposal" at bounding box center [978, 327] width 290 height 18
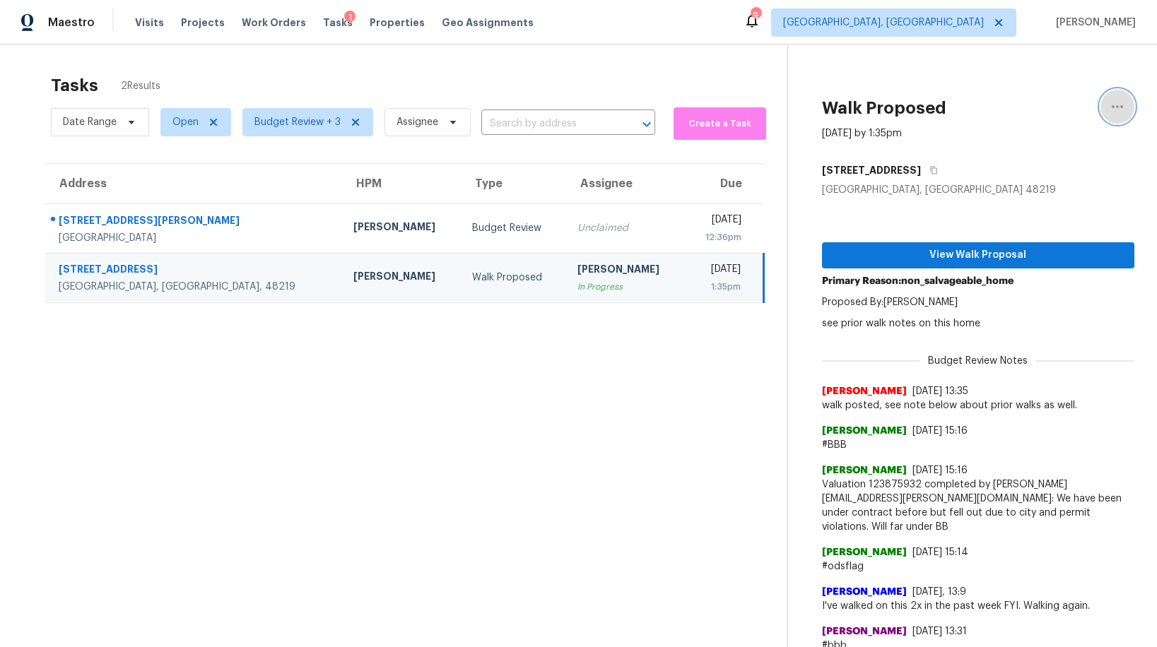
click at [1122, 110] on icon "button" at bounding box center [1117, 106] width 17 height 17
click at [1012, 91] on div "Cancel this task" at bounding box center [1036, 88] width 110 height 14
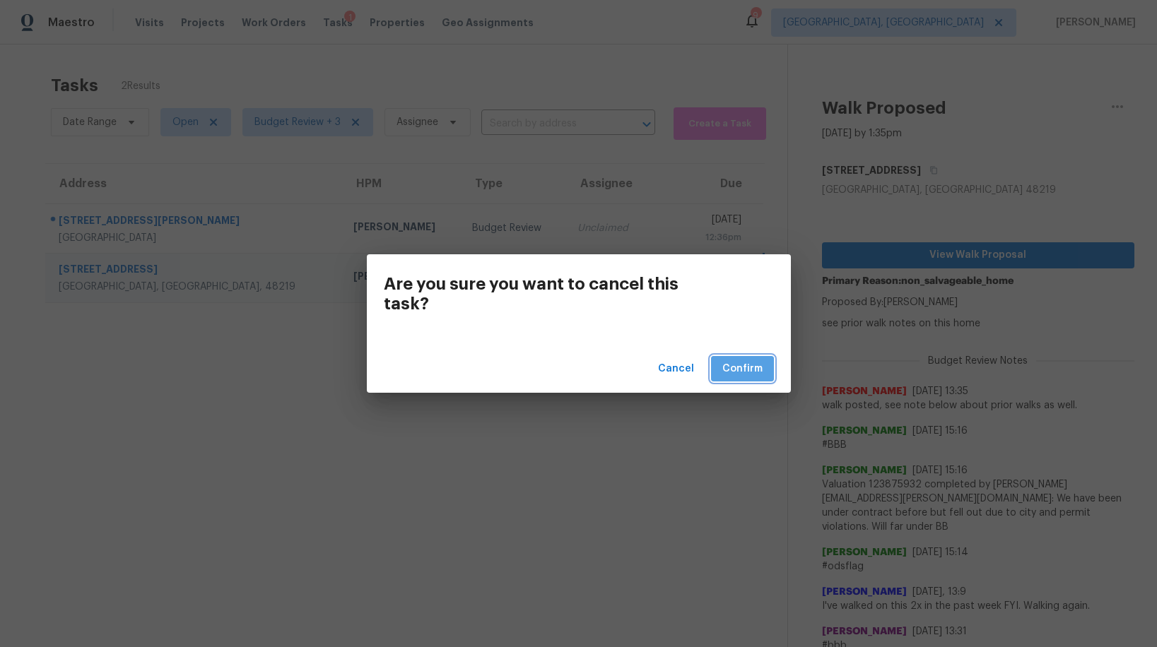
click at [735, 371] on span "Confirm" at bounding box center [742, 369] width 40 height 18
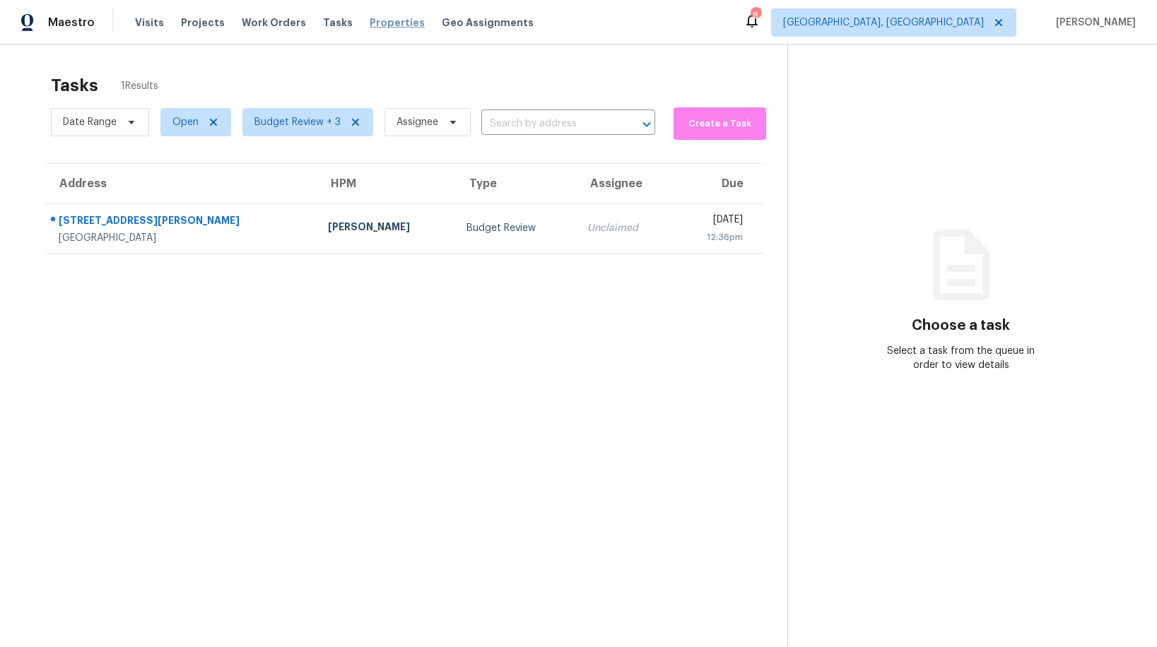
click at [370, 26] on span "Properties" at bounding box center [397, 23] width 55 height 14
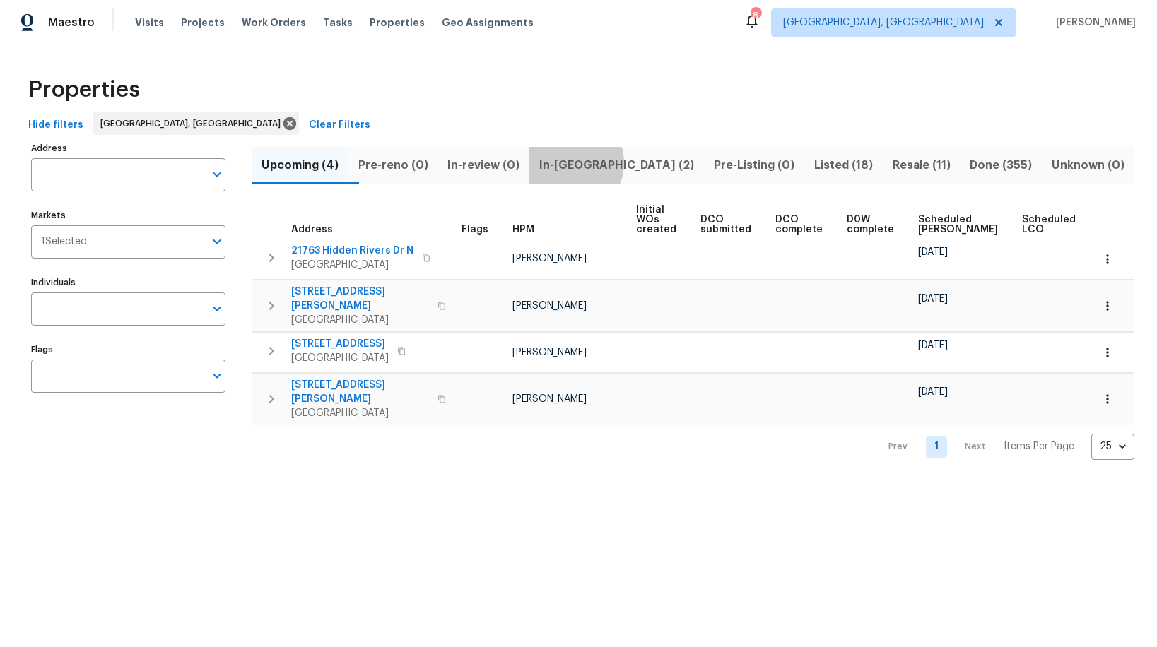
click at [601, 163] on span "In-reno (2)" at bounding box center [617, 165] width 158 height 20
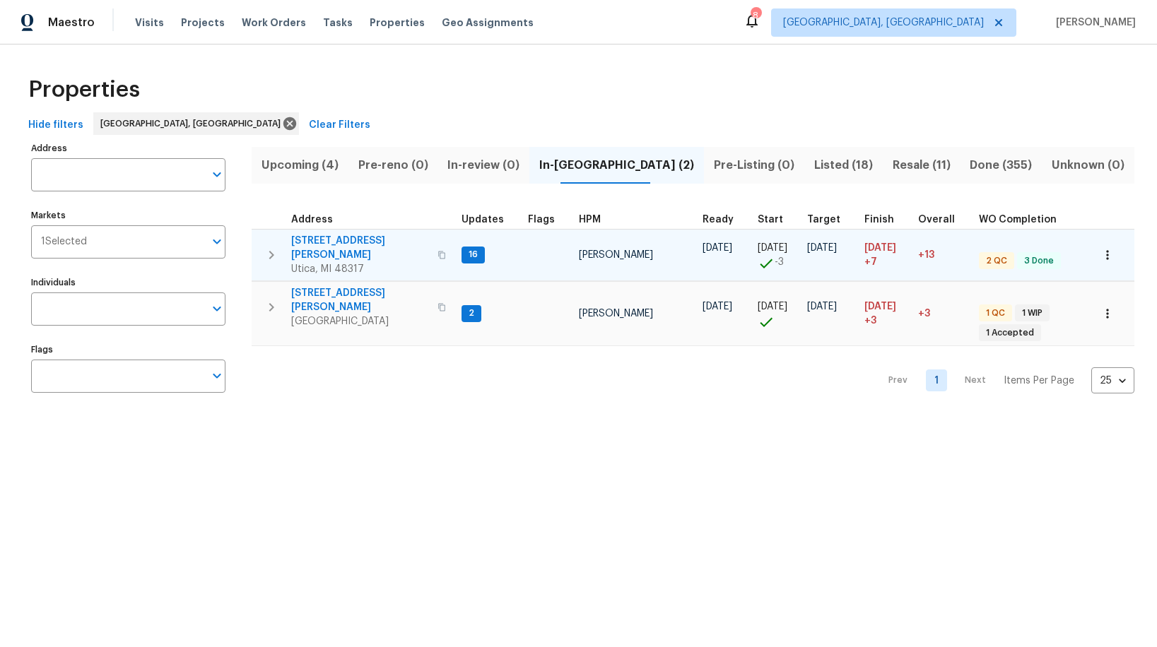
click at [307, 241] on span "11040 Messmore Rd" at bounding box center [360, 248] width 138 height 28
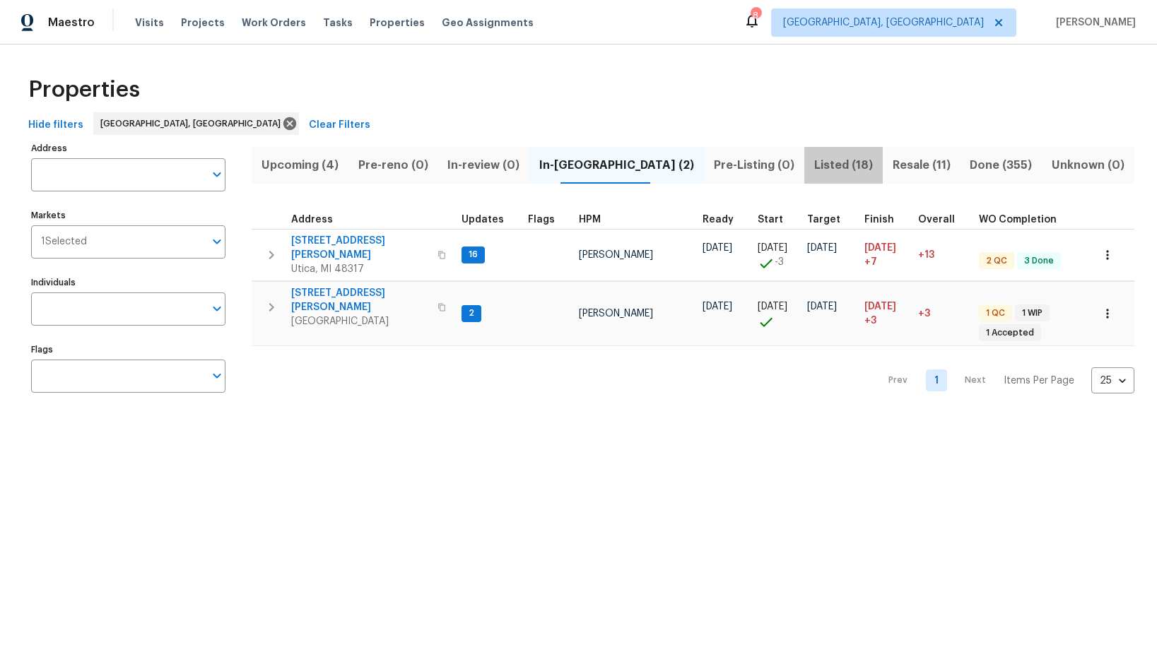
click at [813, 165] on span "Listed (18)" at bounding box center [843, 165] width 61 height 20
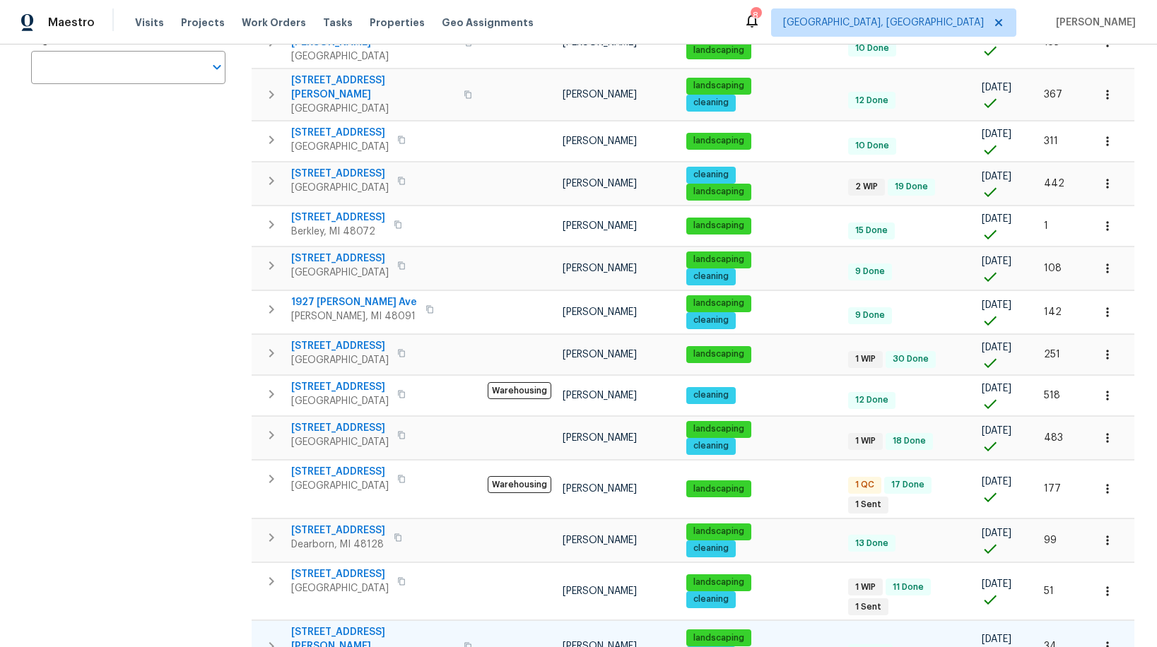
scroll to position [318, 0]
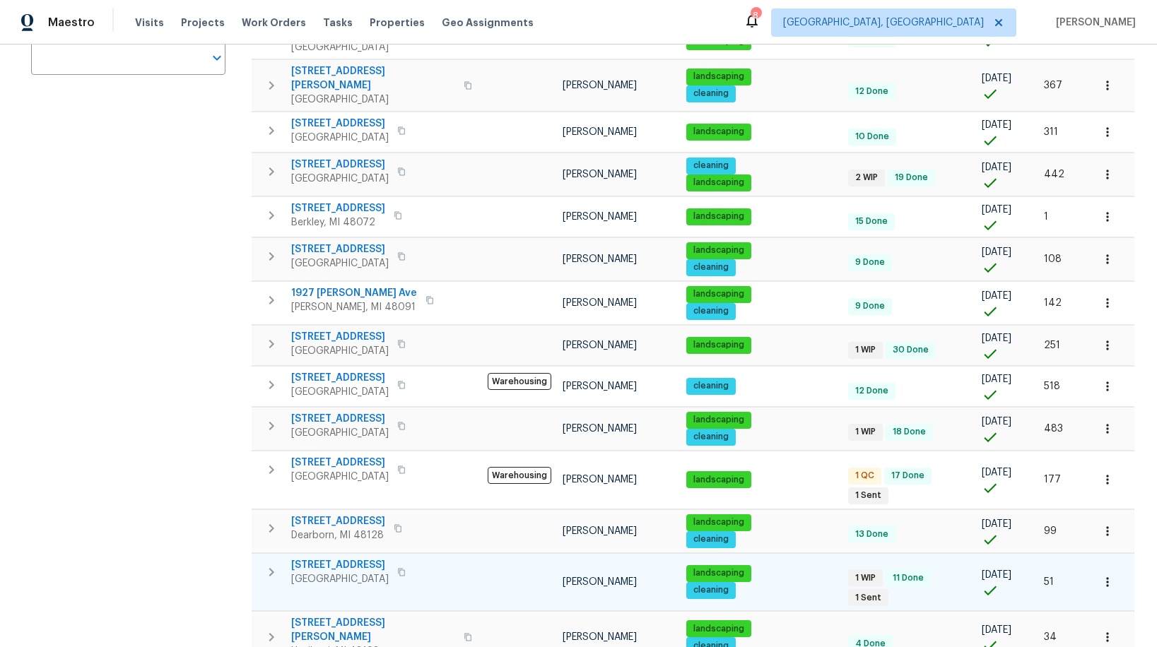
click at [332, 558] on span "23880 Moritz St" at bounding box center [340, 565] width 98 height 14
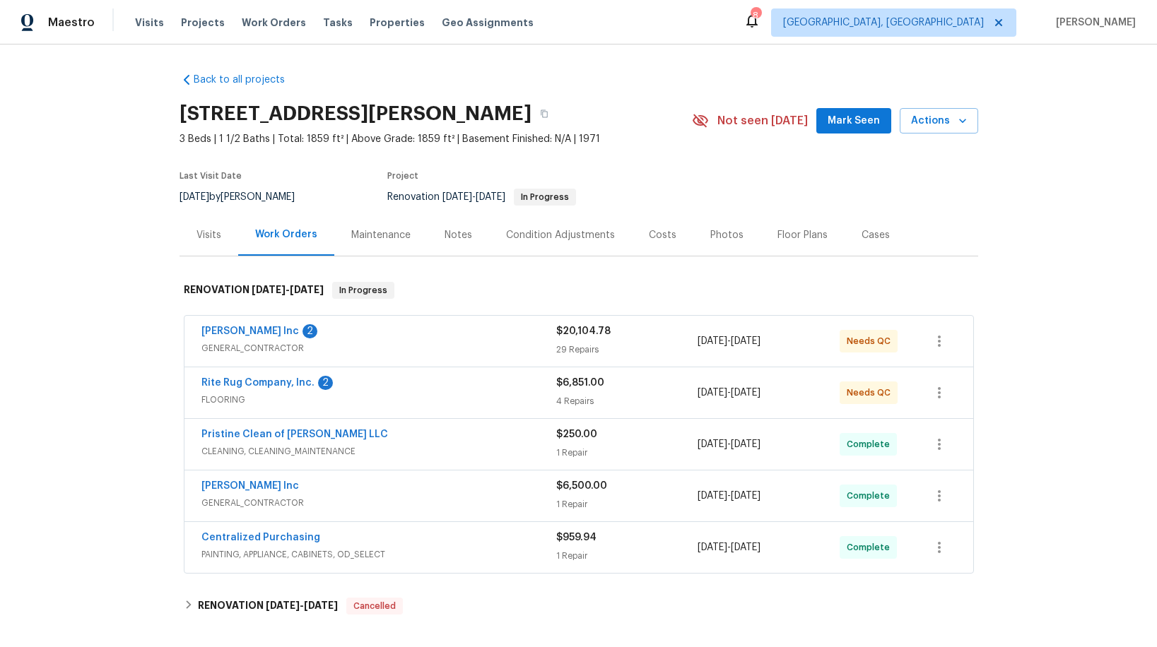
click at [391, 338] on div "[PERSON_NAME] Inc 2" at bounding box center [378, 332] width 355 height 17
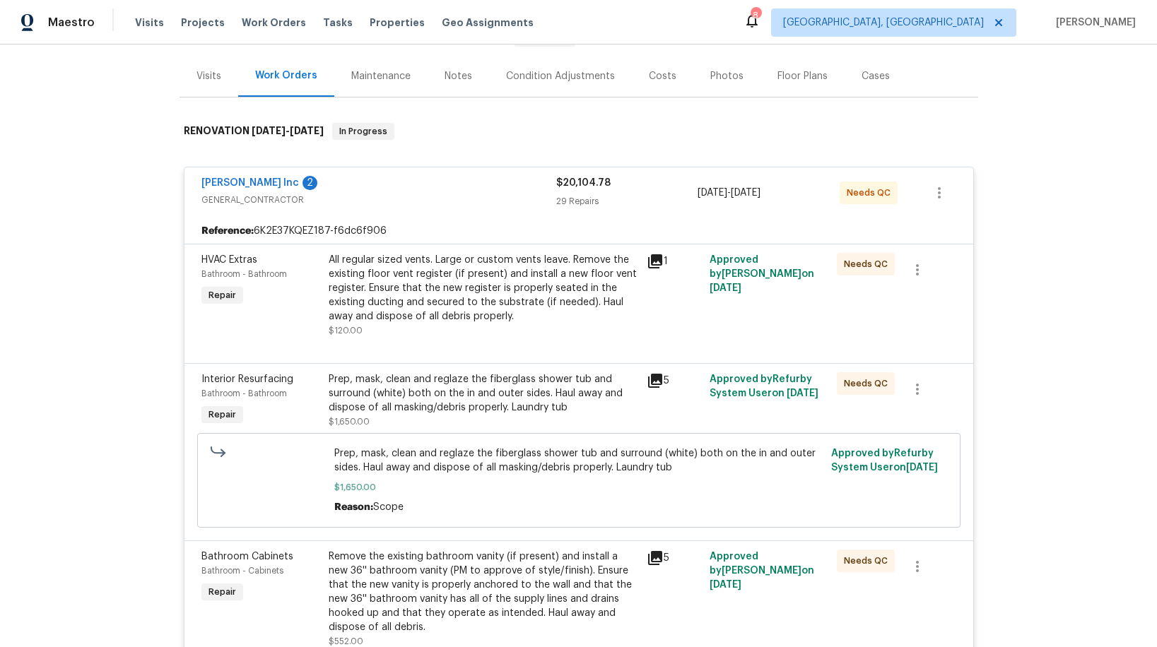
scroll to position [172, 0]
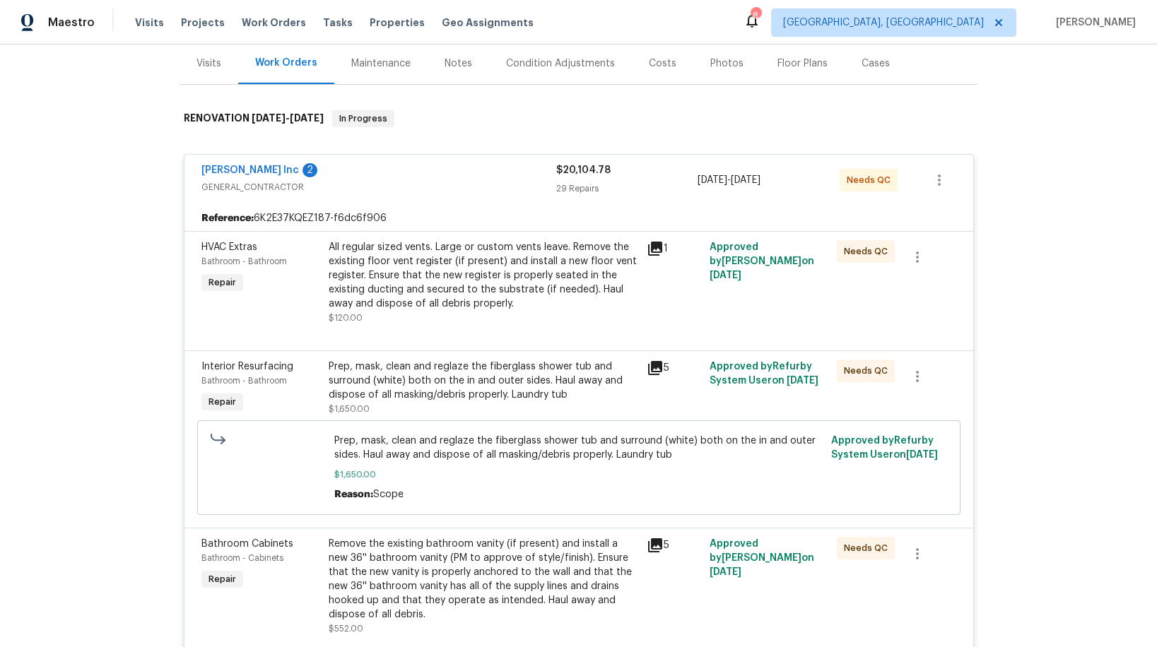
click at [656, 370] on icon at bounding box center [655, 368] width 17 height 17
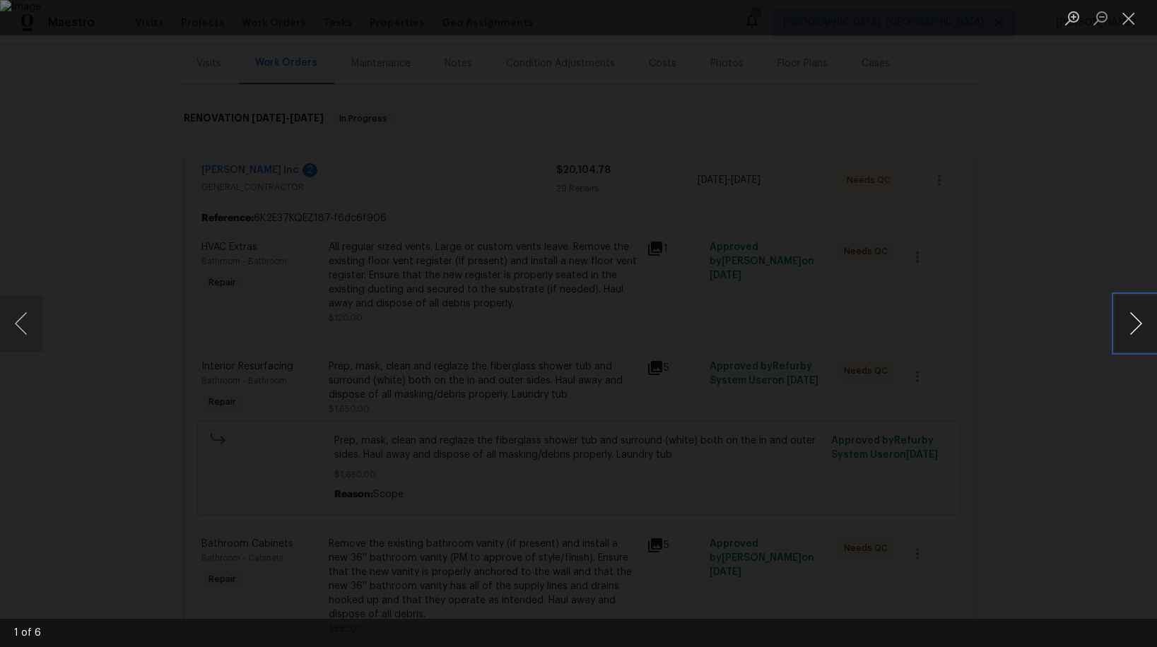
click at [1134, 321] on button "Next image" at bounding box center [1135, 323] width 42 height 57
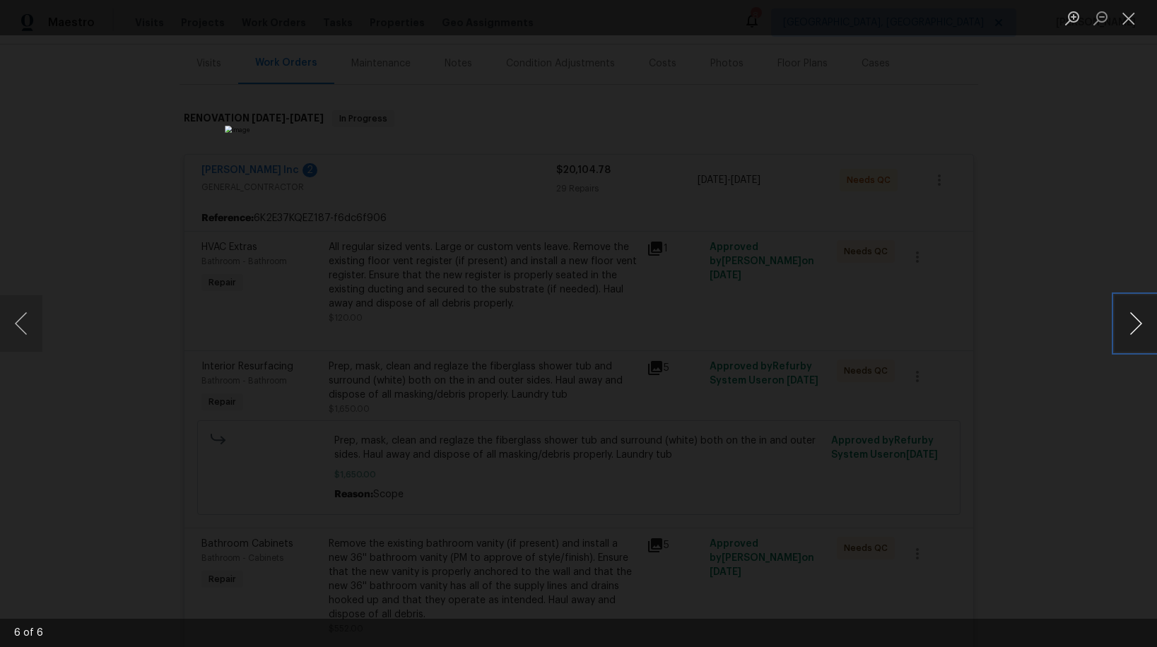
click at [1134, 321] on button "Next image" at bounding box center [1135, 323] width 42 height 57
click at [1128, 19] on button "Close lightbox" at bounding box center [1128, 18] width 28 height 25
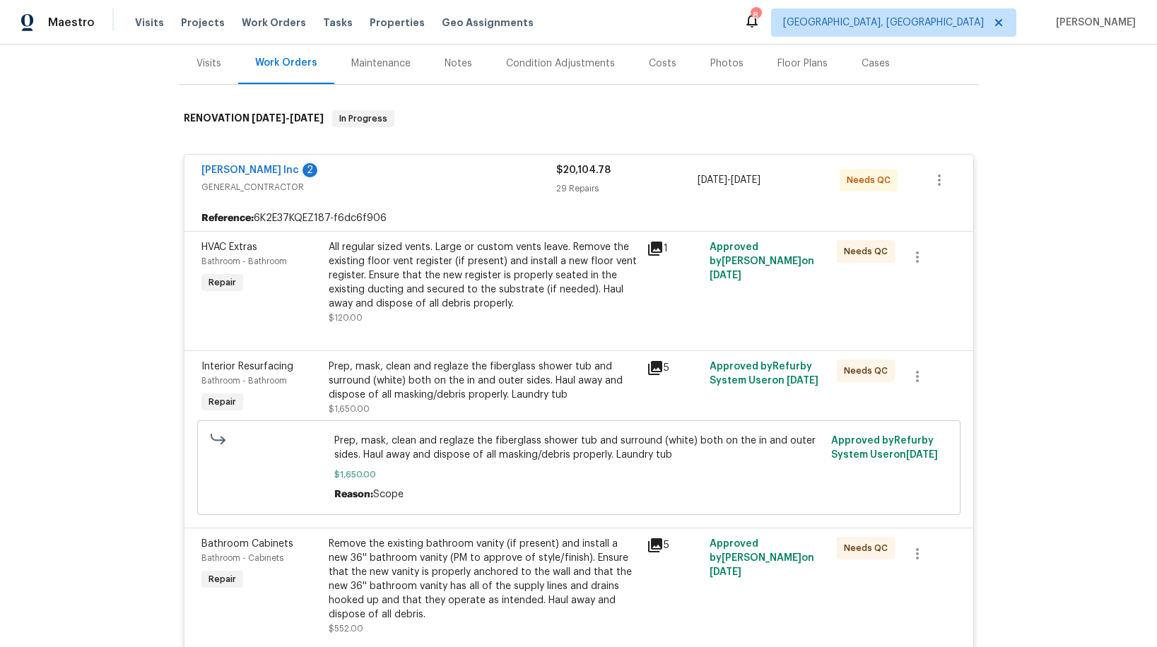
click at [656, 252] on icon at bounding box center [655, 249] width 14 height 14
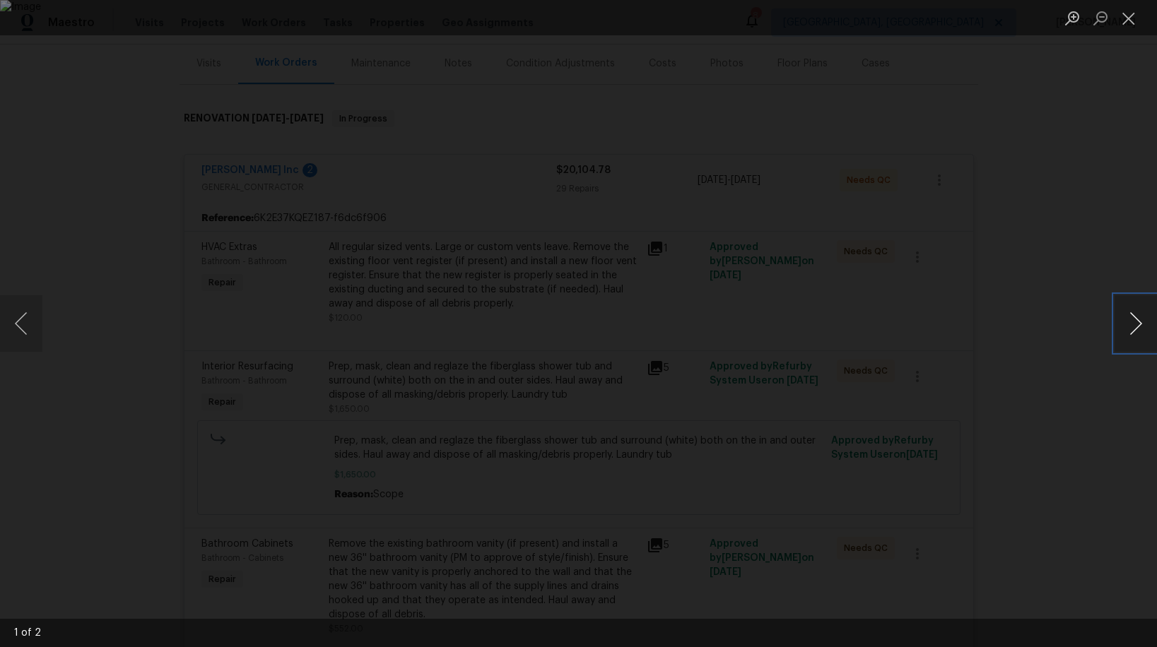
click at [1142, 330] on button "Next image" at bounding box center [1135, 323] width 42 height 57
click at [1127, 23] on button "Close lightbox" at bounding box center [1128, 18] width 28 height 25
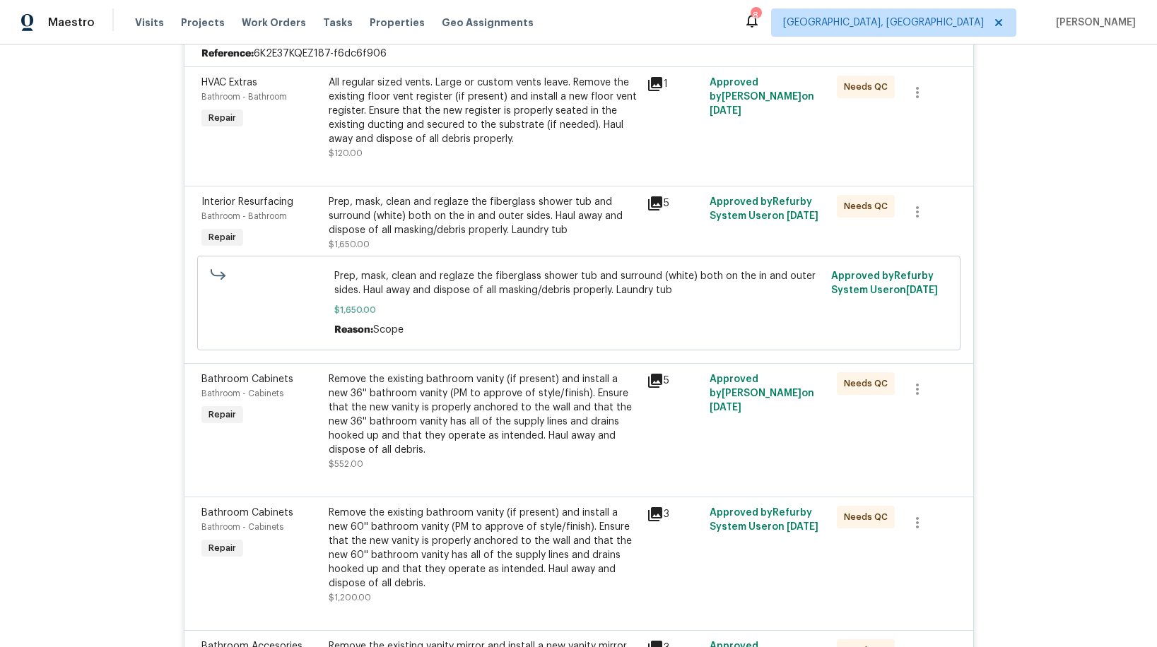
scroll to position [341, 0]
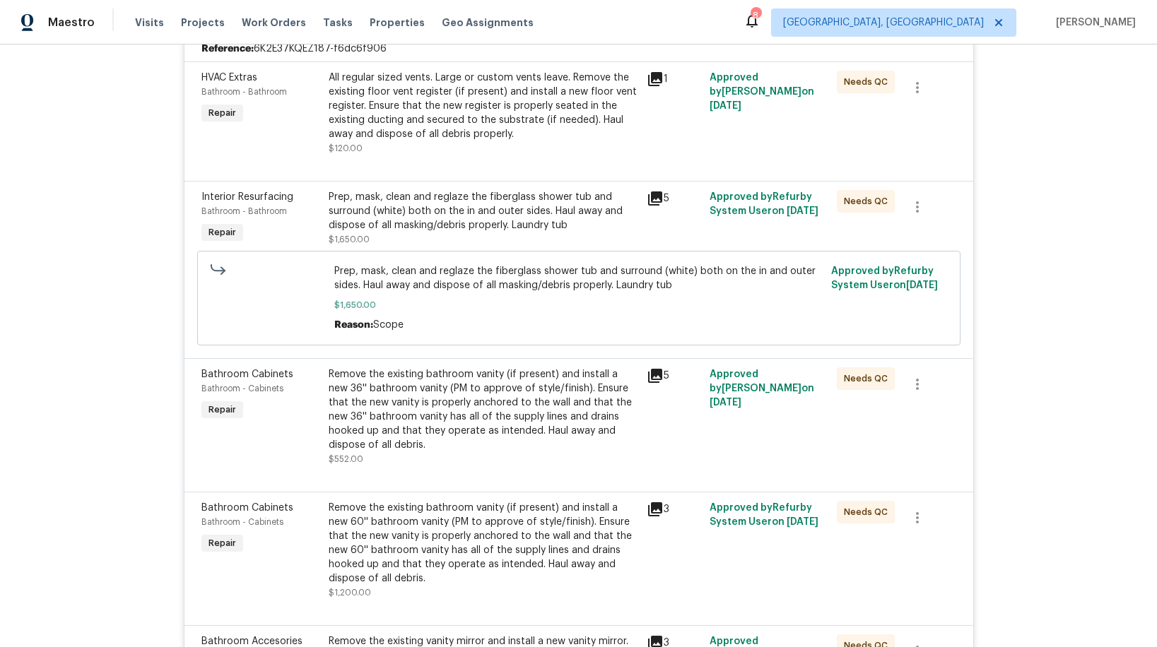
click at [654, 378] on icon at bounding box center [655, 375] width 17 height 17
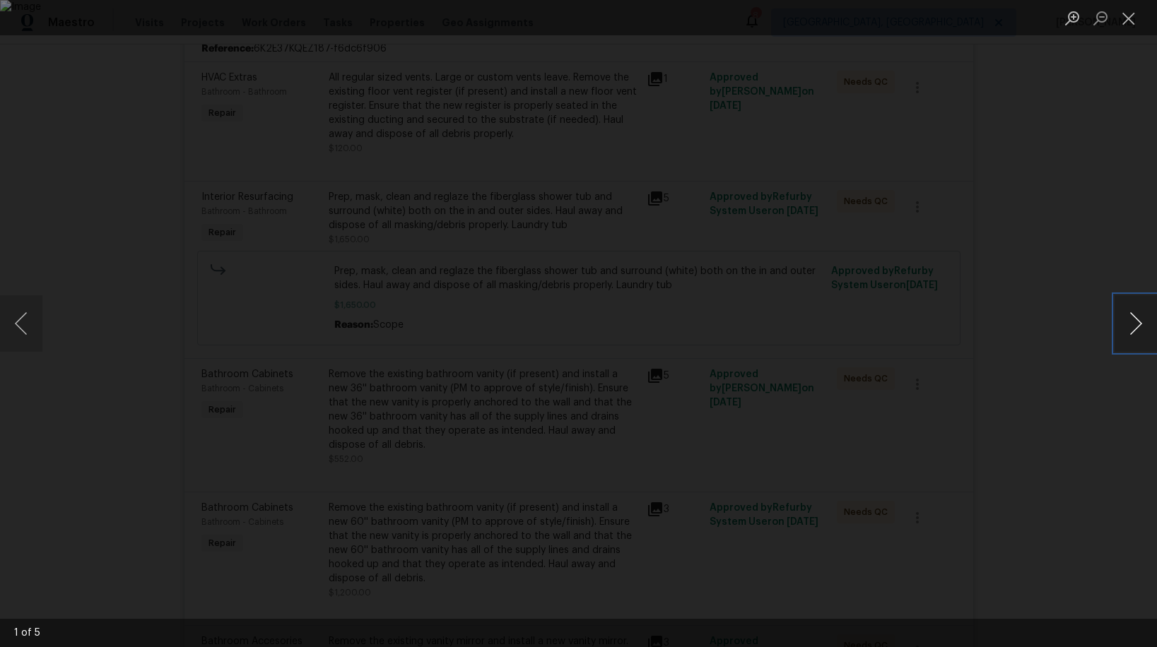
click at [1124, 329] on button "Next image" at bounding box center [1135, 323] width 42 height 57
click at [1125, 329] on button "Next image" at bounding box center [1135, 323] width 42 height 57
click at [1131, 23] on button "Close lightbox" at bounding box center [1128, 18] width 28 height 25
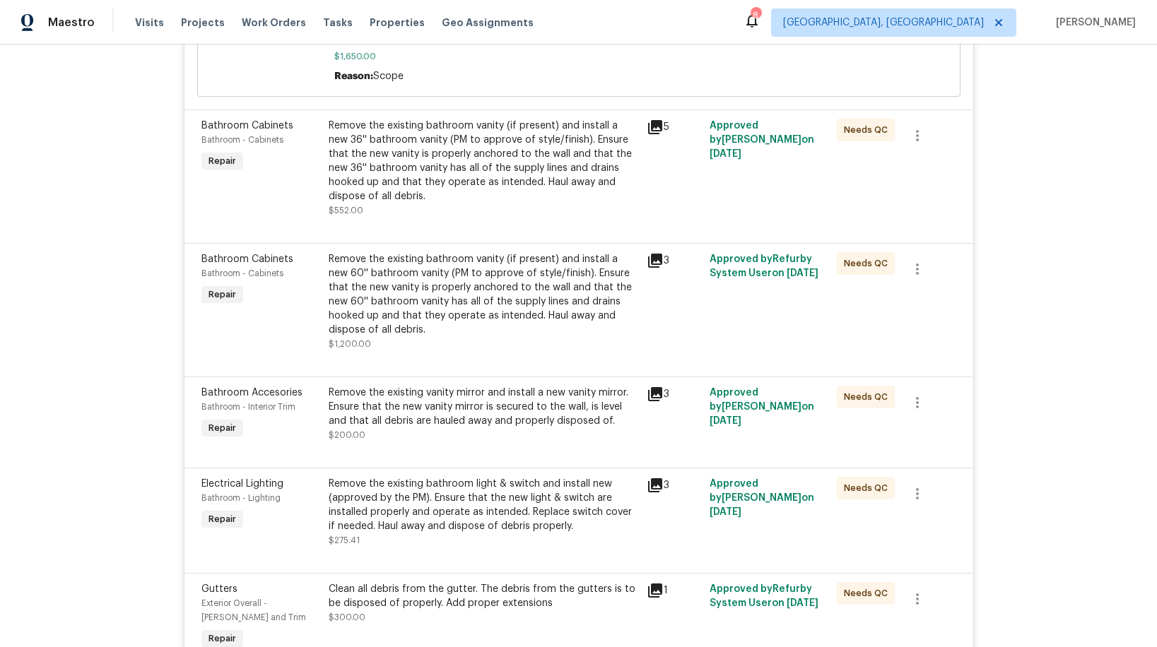
scroll to position [595, 0]
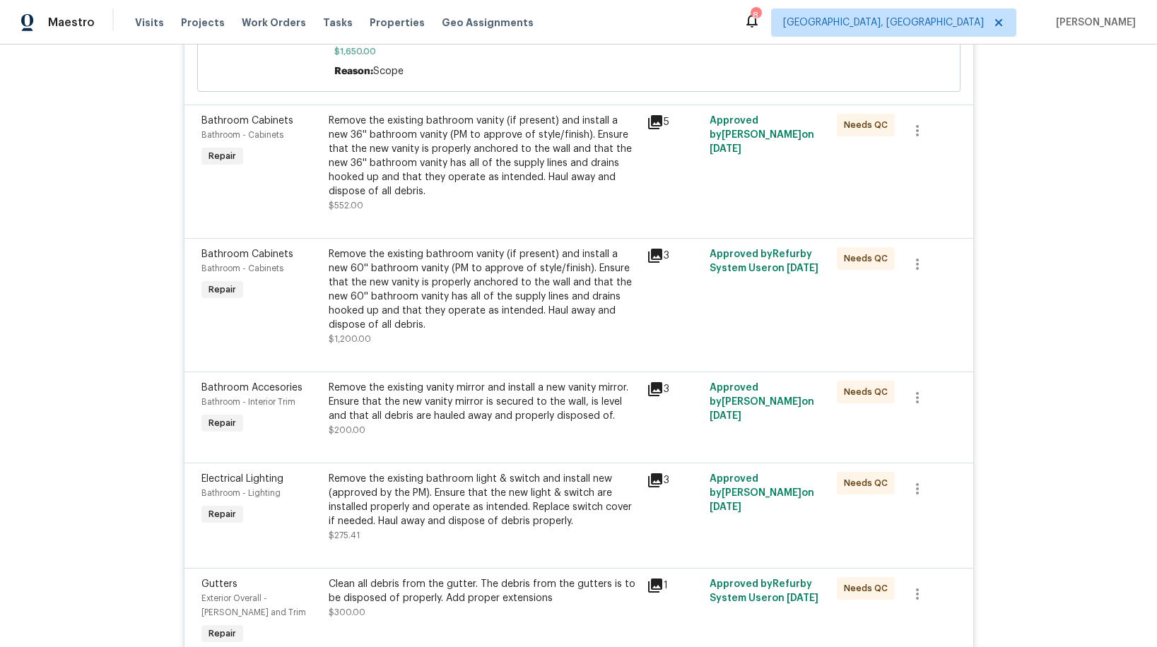
click at [652, 389] on icon at bounding box center [655, 389] width 14 height 14
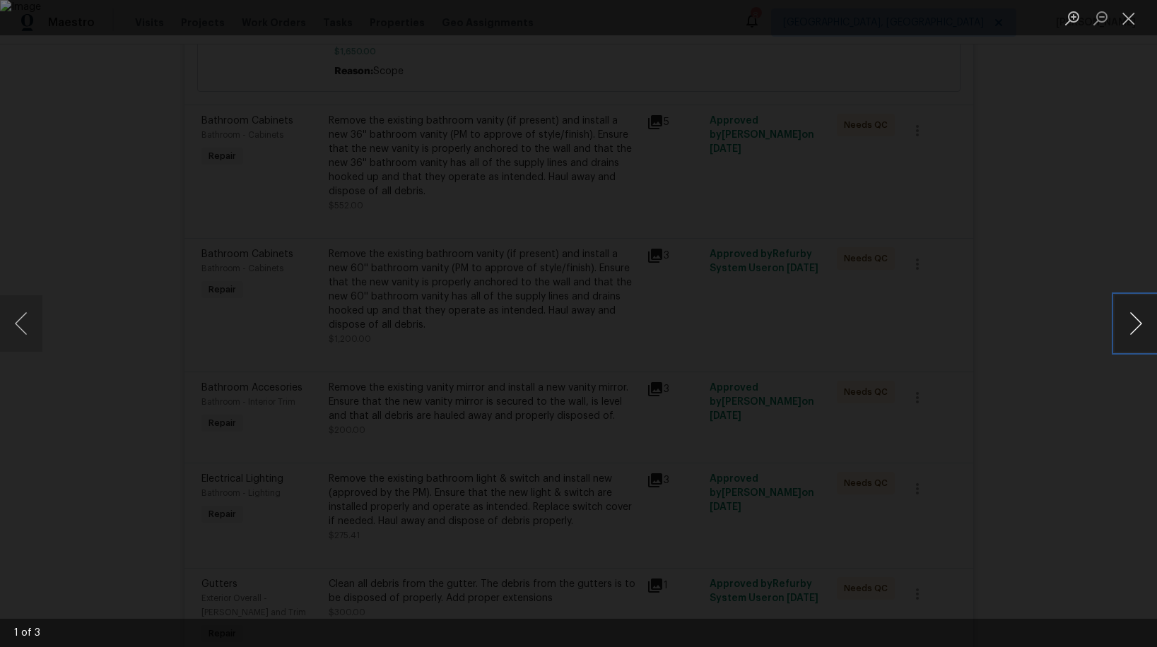
click at [1143, 321] on button "Next image" at bounding box center [1135, 323] width 42 height 57
click at [1120, 19] on button "Close lightbox" at bounding box center [1128, 18] width 28 height 25
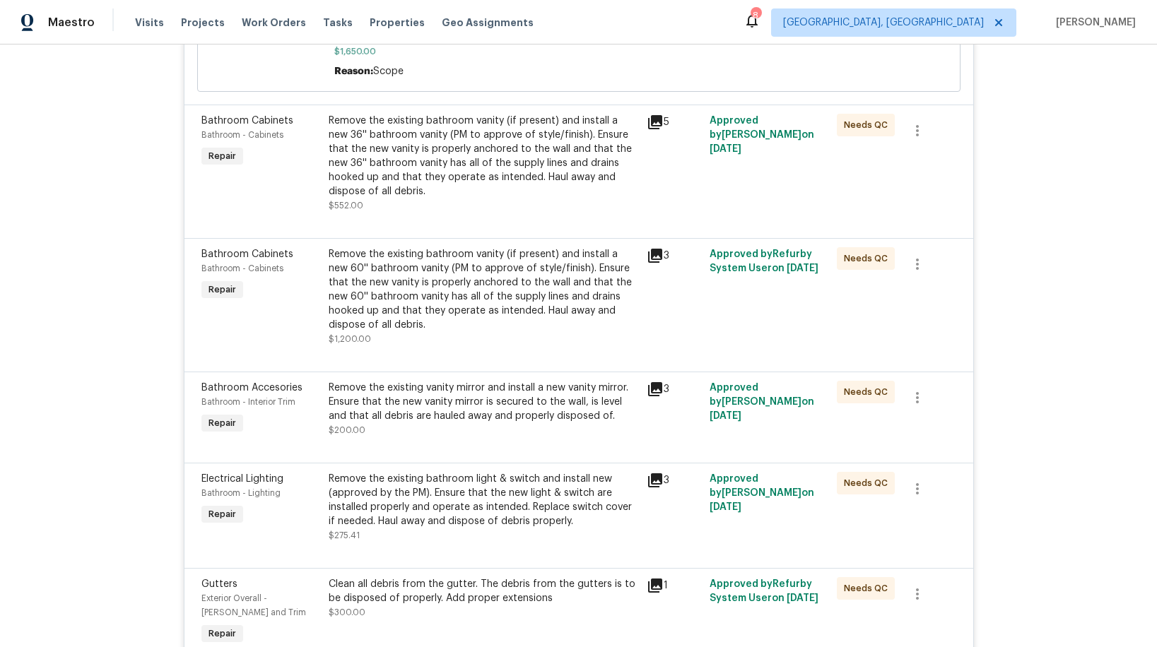
click at [662, 474] on div "3" at bounding box center [674, 480] width 55 height 17
click at [662, 477] on div "3" at bounding box center [674, 480] width 55 height 17
click at [659, 481] on icon at bounding box center [655, 480] width 14 height 14
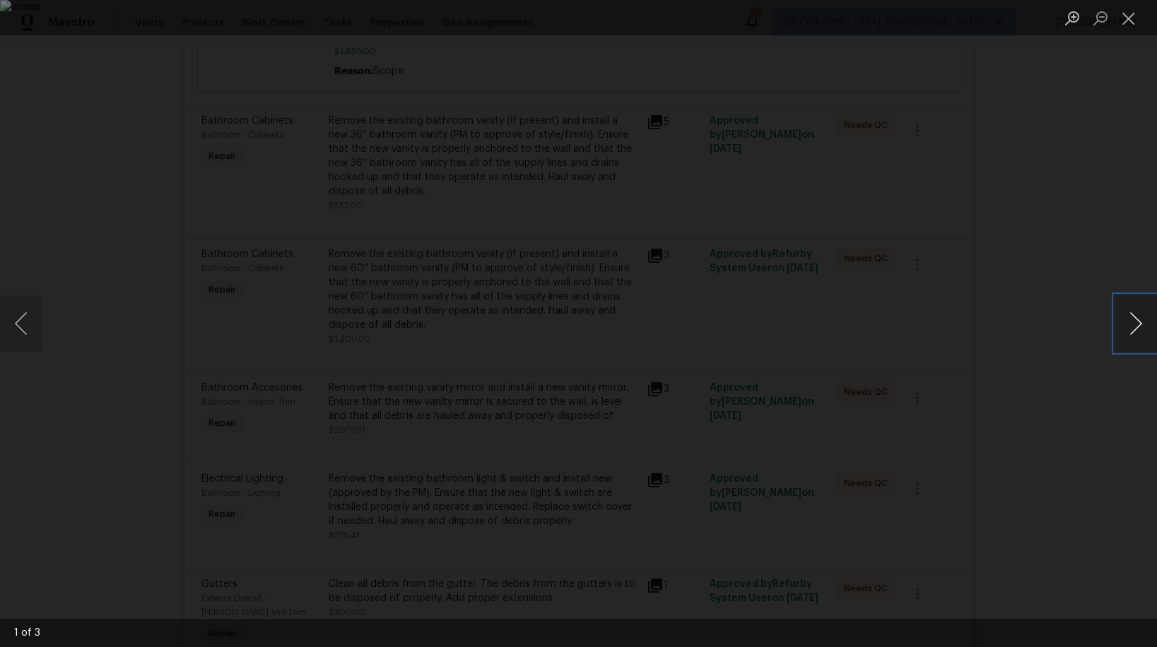
click at [1136, 322] on button "Next image" at bounding box center [1135, 323] width 42 height 57
click at [1124, 19] on button "Close lightbox" at bounding box center [1128, 18] width 28 height 25
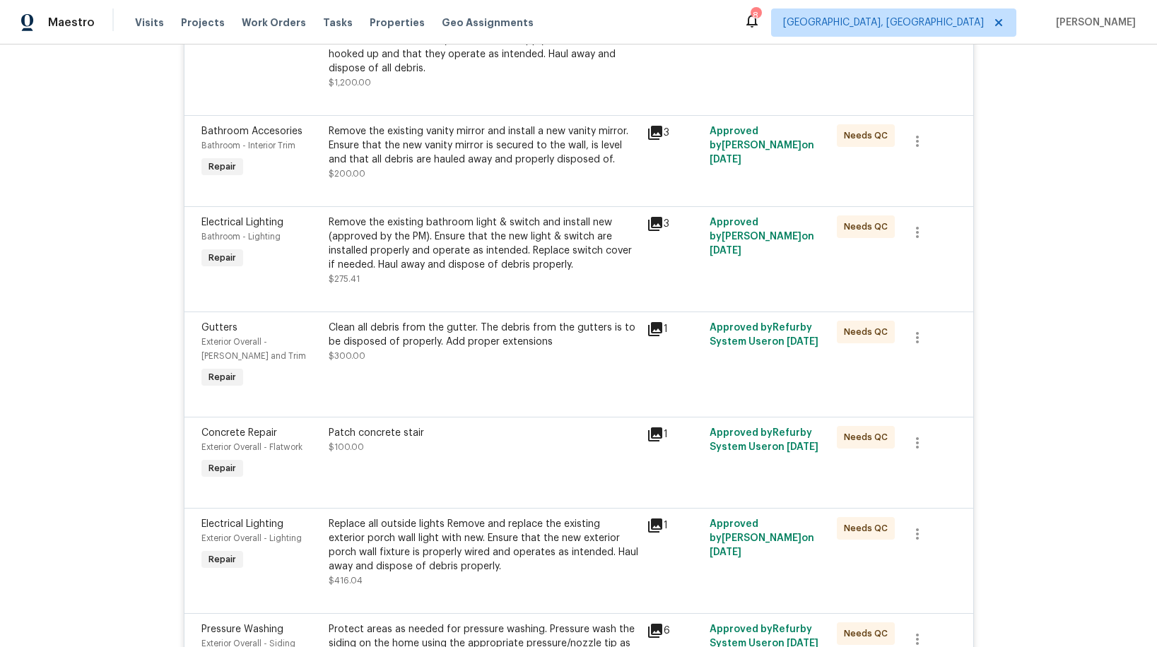
click at [659, 435] on icon at bounding box center [655, 434] width 14 height 14
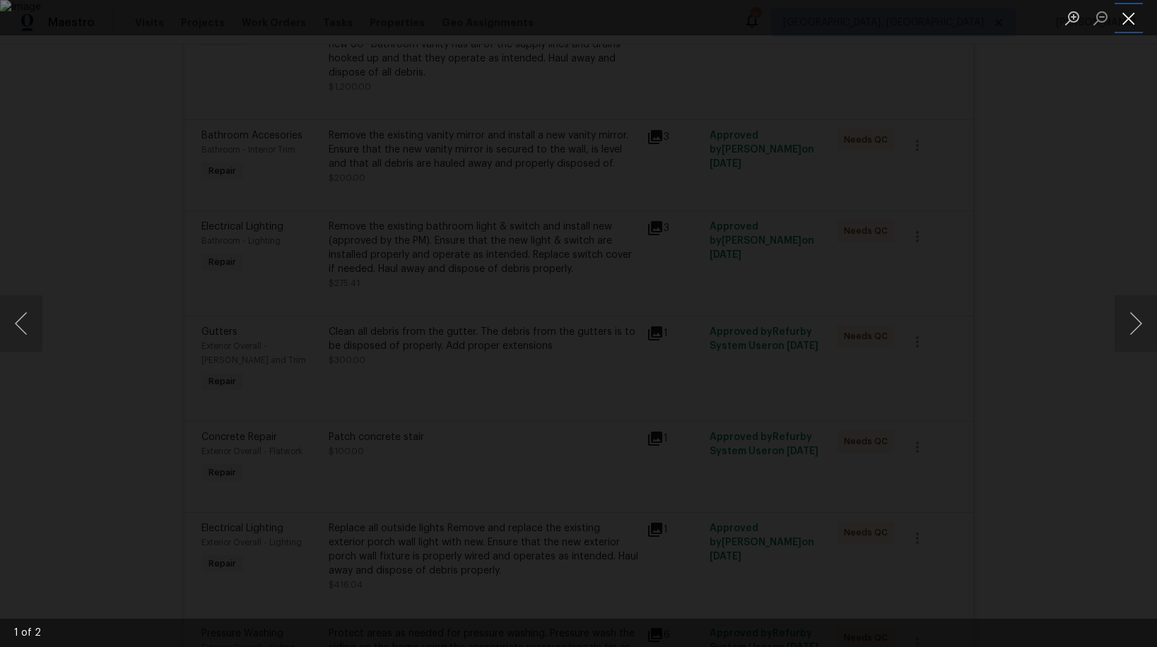
click at [1125, 18] on button "Close lightbox" at bounding box center [1128, 18] width 28 height 25
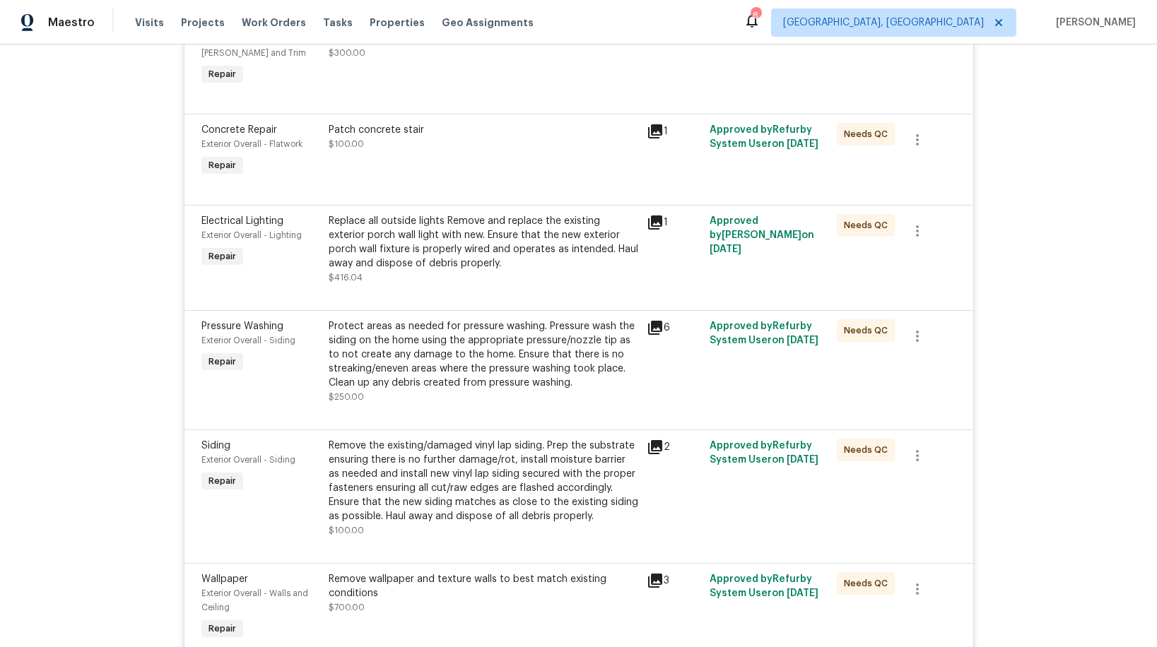
scroll to position [1183, 0]
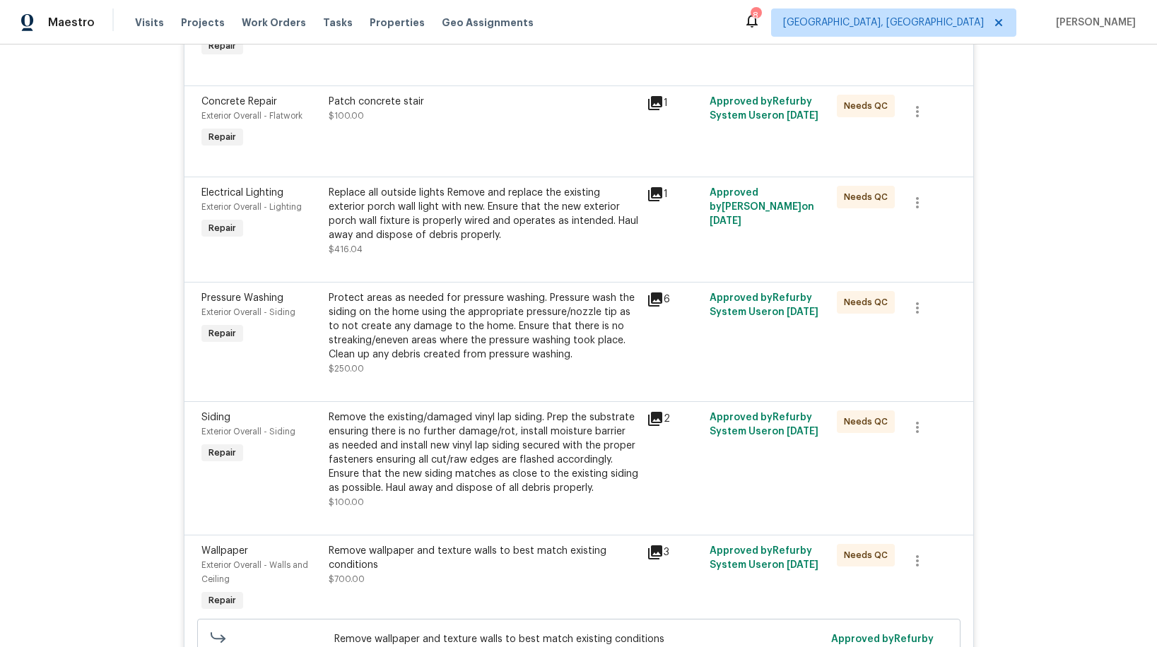
click at [656, 303] on icon at bounding box center [655, 300] width 14 height 14
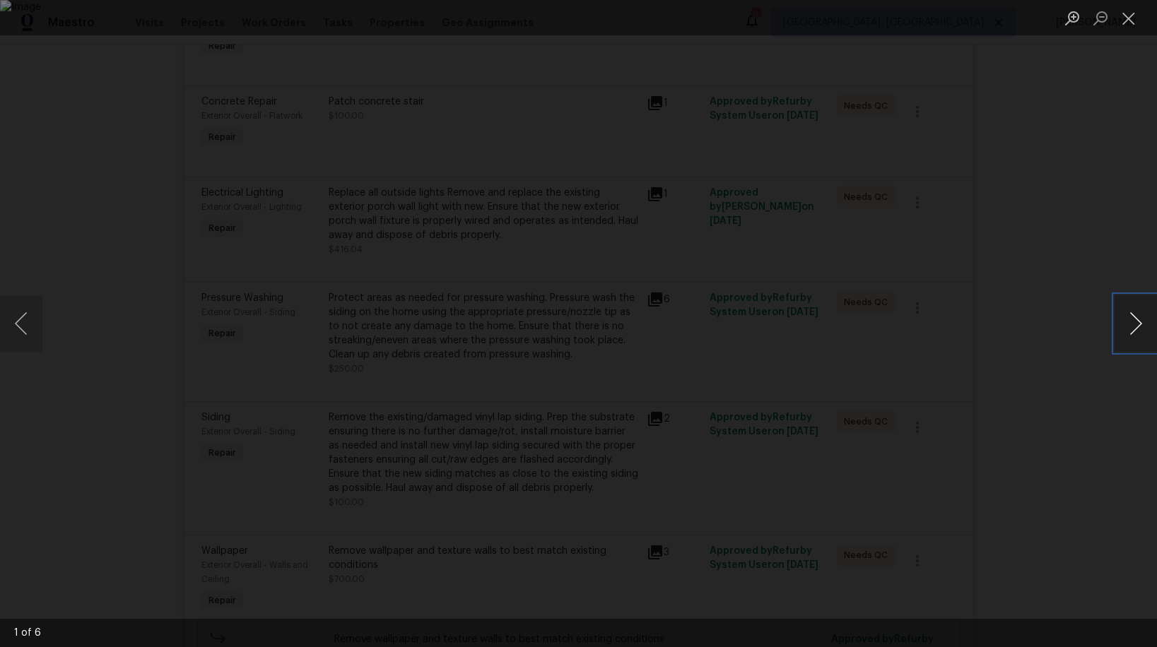
click at [1139, 324] on button "Next image" at bounding box center [1135, 323] width 42 height 57
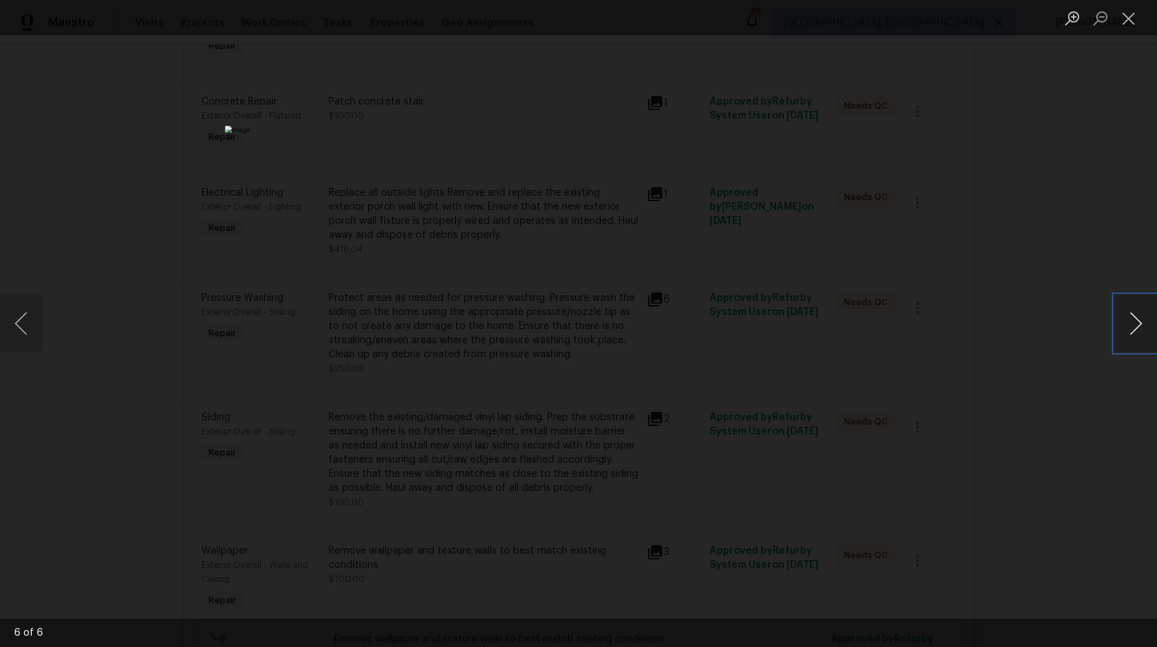
click at [1139, 324] on button "Next image" at bounding box center [1135, 323] width 42 height 57
click at [1127, 23] on button "Close lightbox" at bounding box center [1128, 18] width 28 height 25
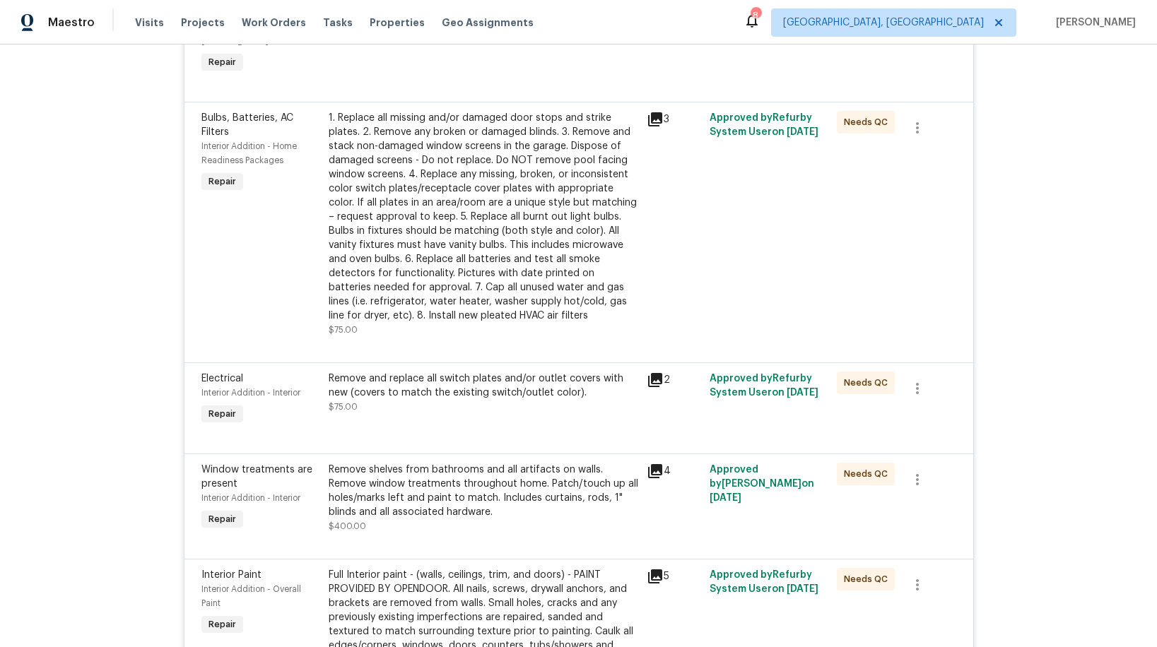
scroll to position [2018, 0]
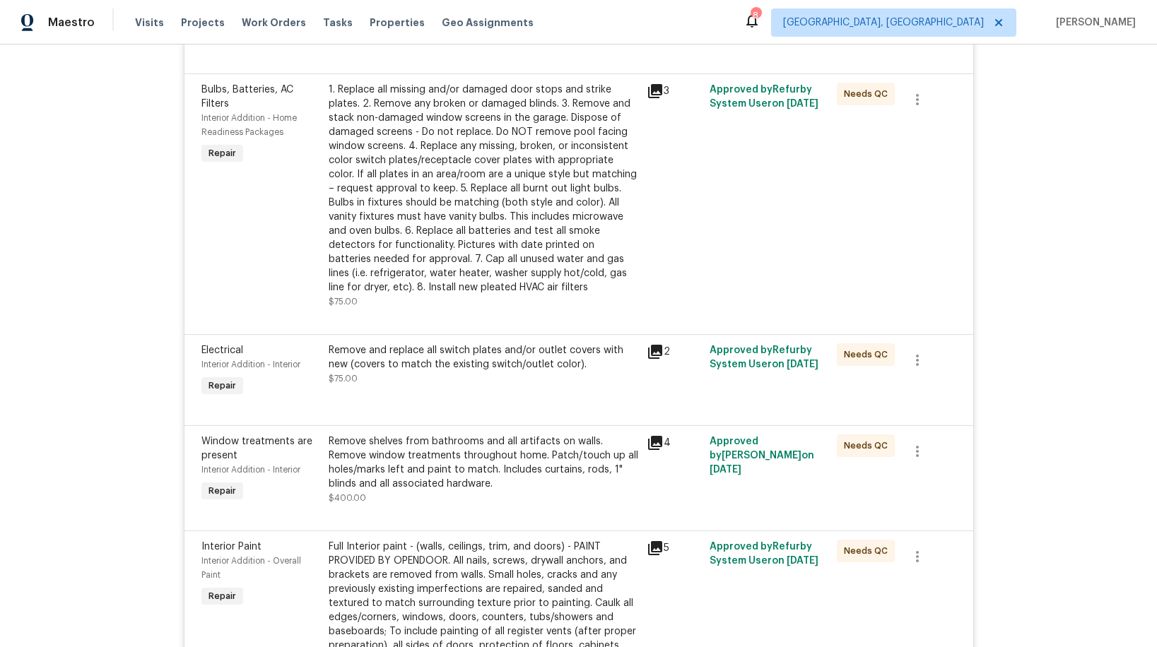
click at [655, 444] on icon at bounding box center [655, 443] width 14 height 14
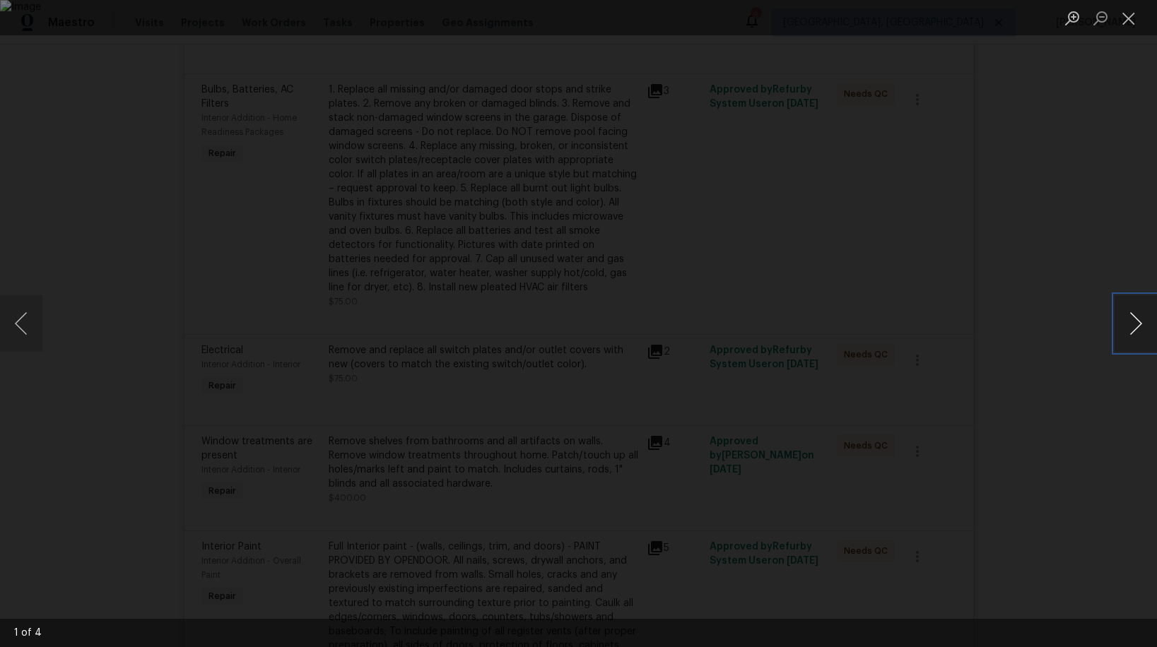
click at [1140, 326] on button "Next image" at bounding box center [1135, 323] width 42 height 57
click at [1136, 324] on button "Next image" at bounding box center [1135, 323] width 42 height 57
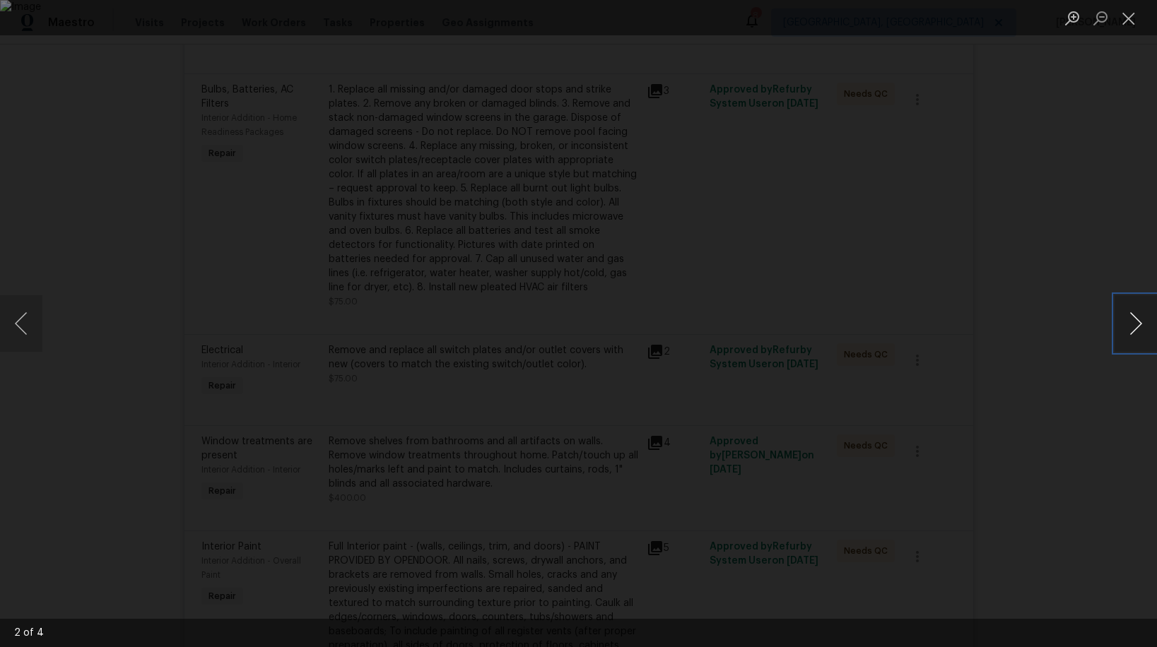
click at [1136, 324] on button "Next image" at bounding box center [1135, 323] width 42 height 57
click at [1142, 329] on button "Next image" at bounding box center [1135, 323] width 42 height 57
click at [1128, 20] on button "Close lightbox" at bounding box center [1128, 18] width 28 height 25
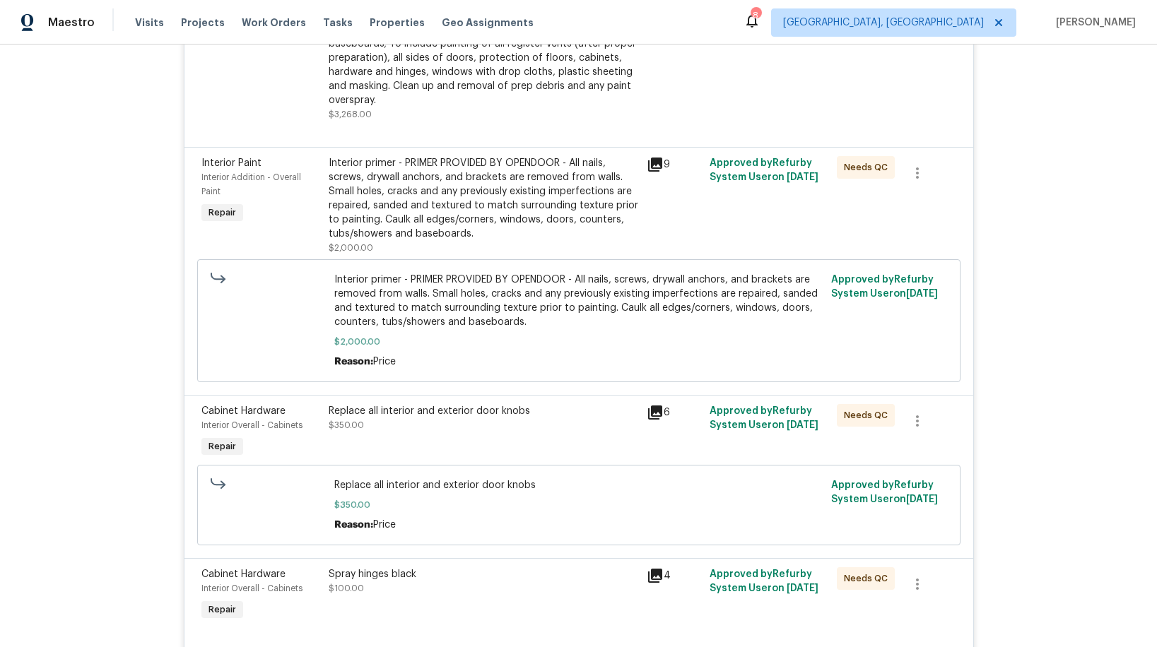
scroll to position [2607, 0]
click at [659, 412] on icon at bounding box center [655, 411] width 14 height 14
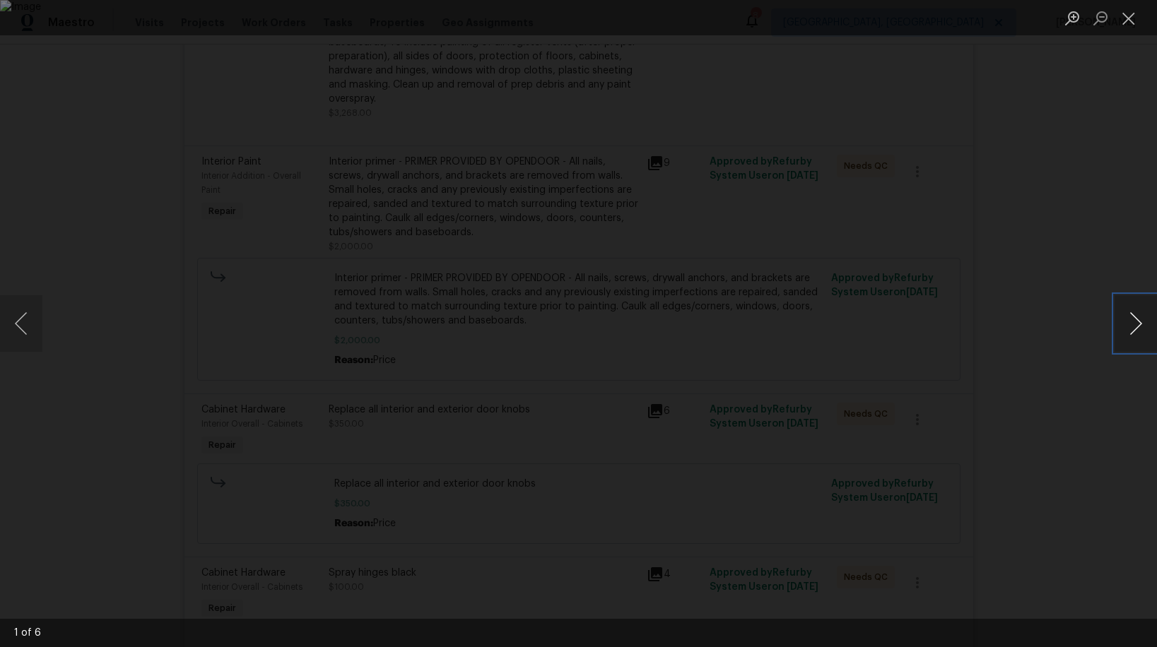
click at [1135, 327] on button "Next image" at bounding box center [1135, 323] width 42 height 57
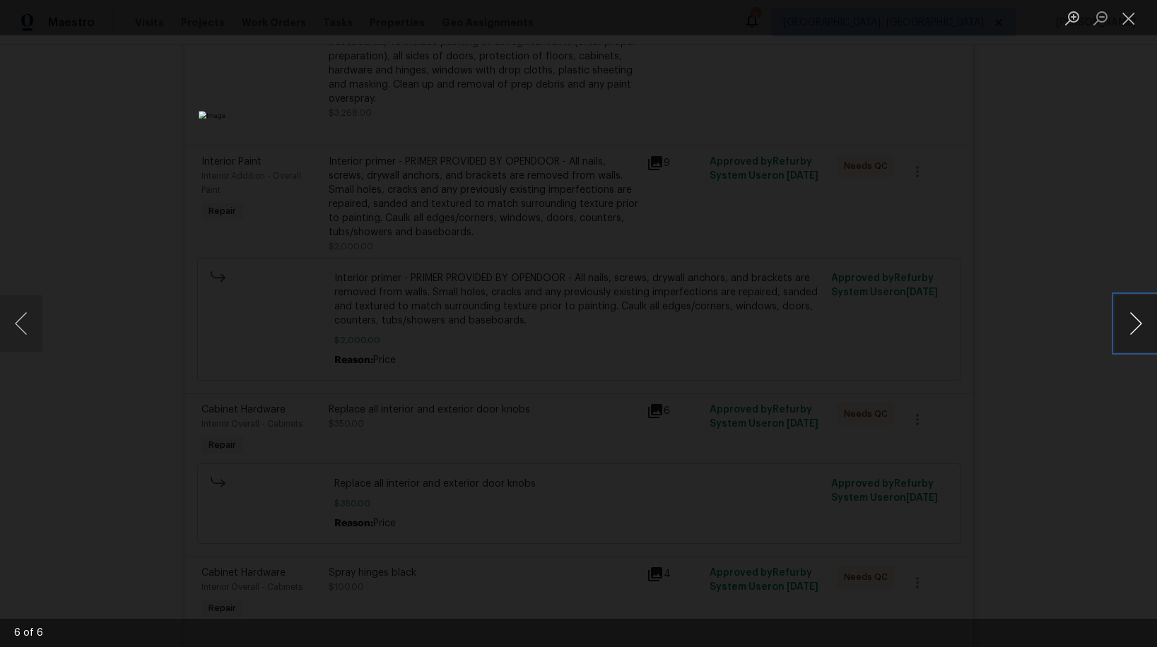
click at [1135, 327] on button "Next image" at bounding box center [1135, 323] width 42 height 57
click at [1129, 22] on button "Close lightbox" at bounding box center [1128, 18] width 28 height 25
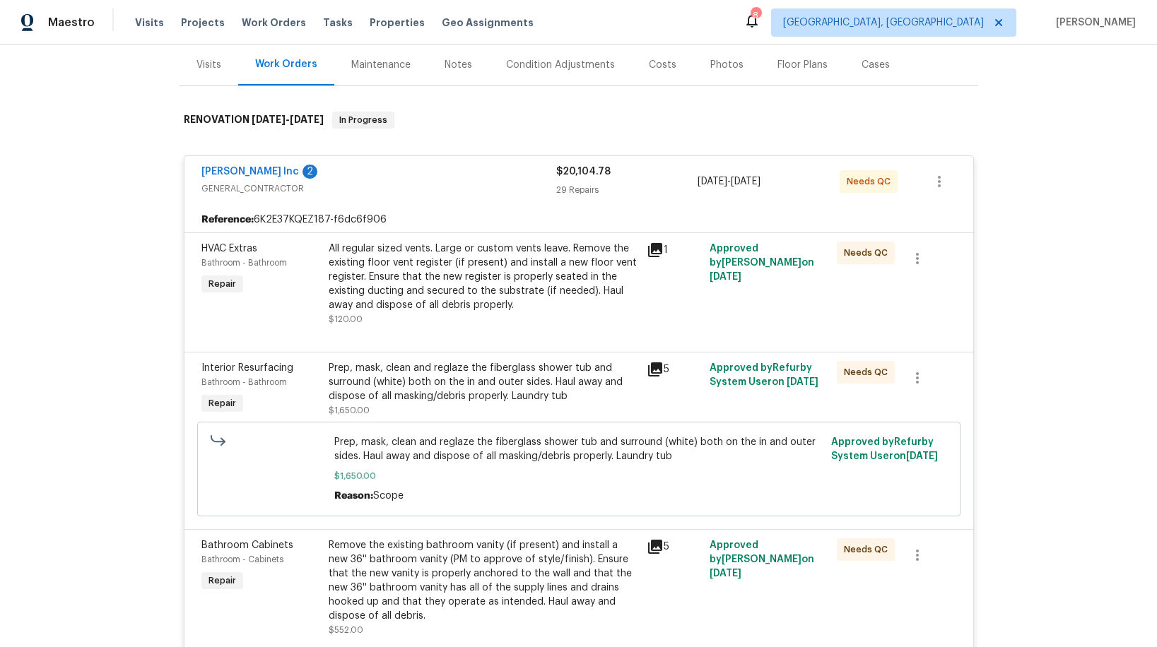
scroll to position [0, 0]
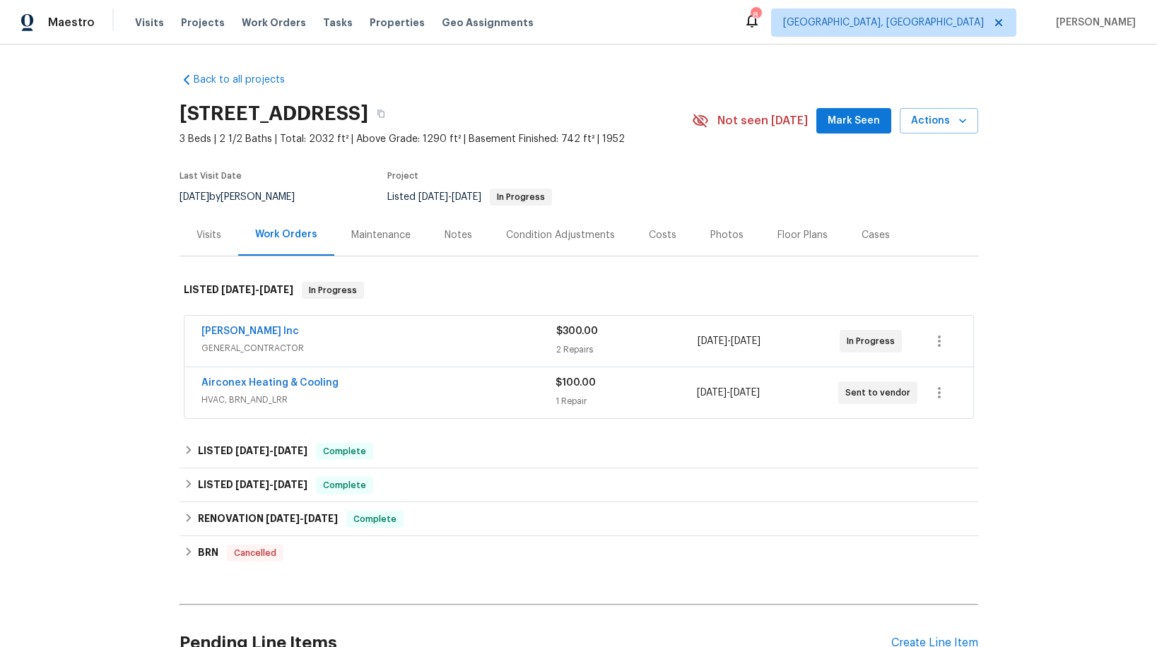
click at [714, 231] on div "Photos" at bounding box center [726, 235] width 33 height 14
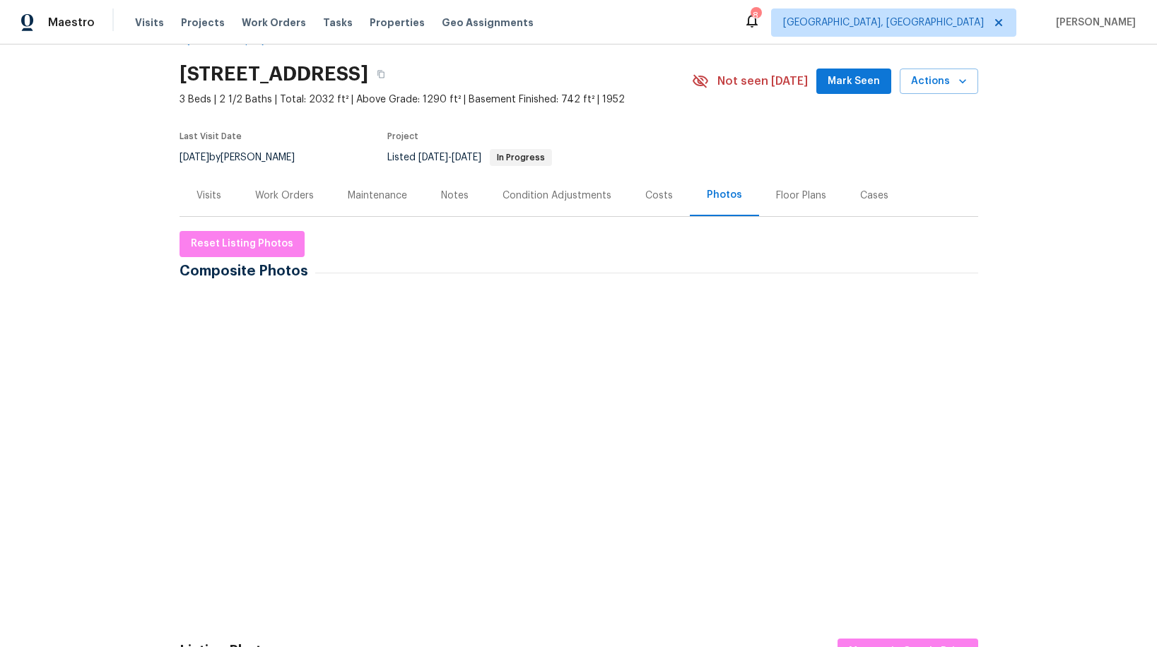
scroll to position [50, 0]
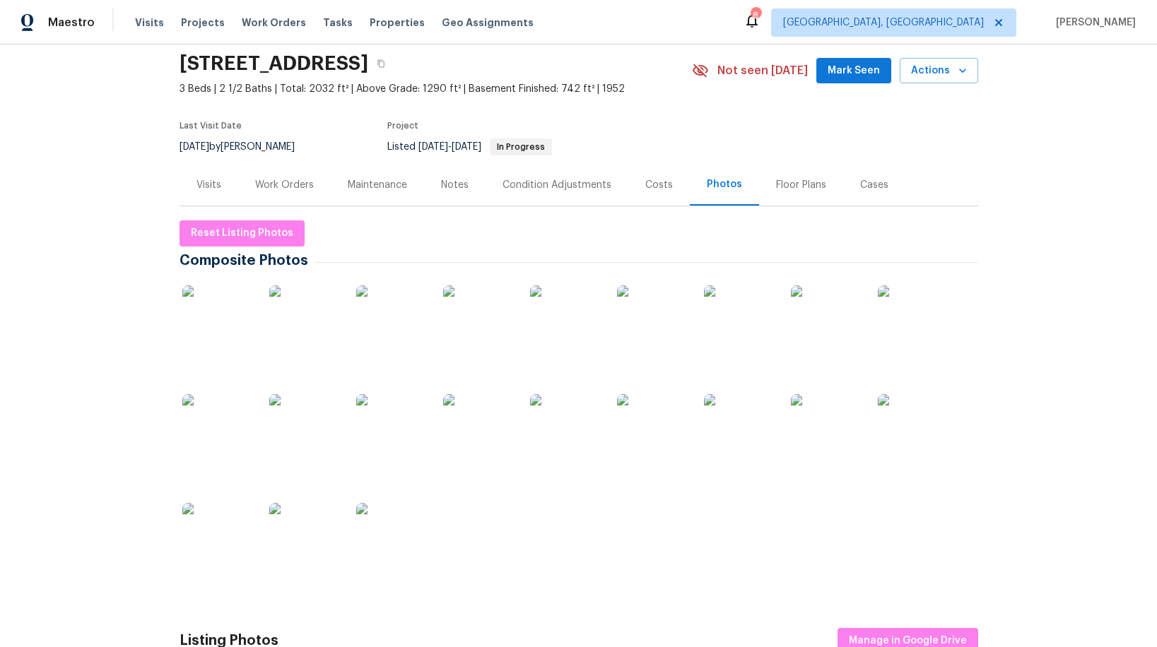
click at [217, 321] on img at bounding box center [217, 320] width 71 height 71
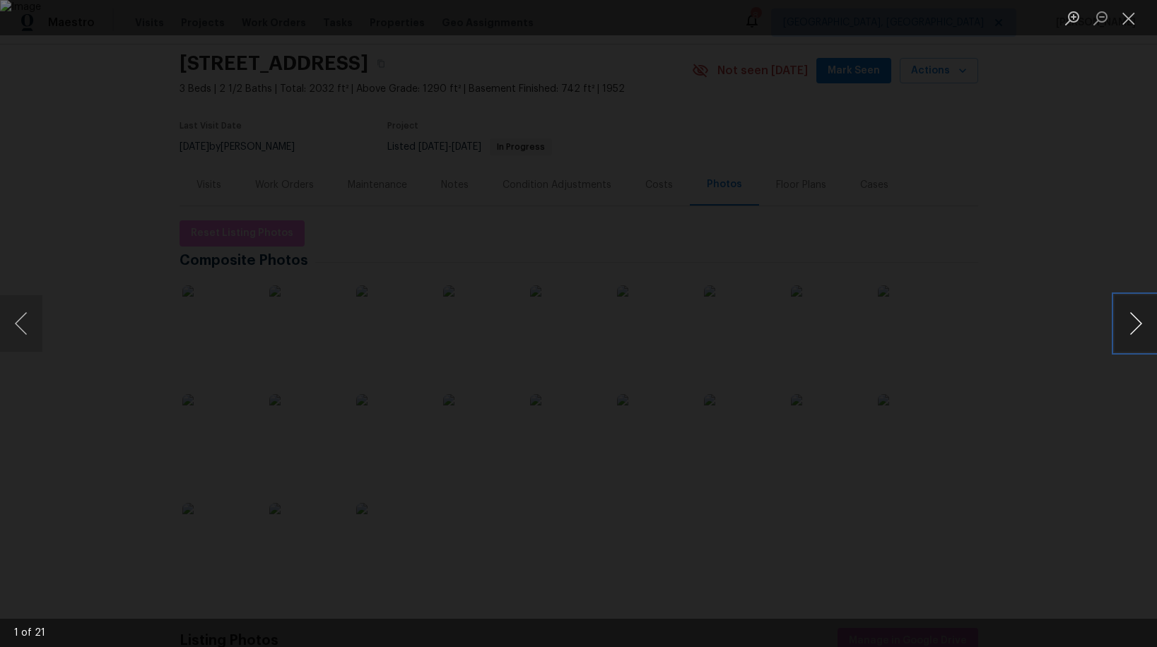
click at [1138, 329] on button "Next image" at bounding box center [1135, 323] width 42 height 57
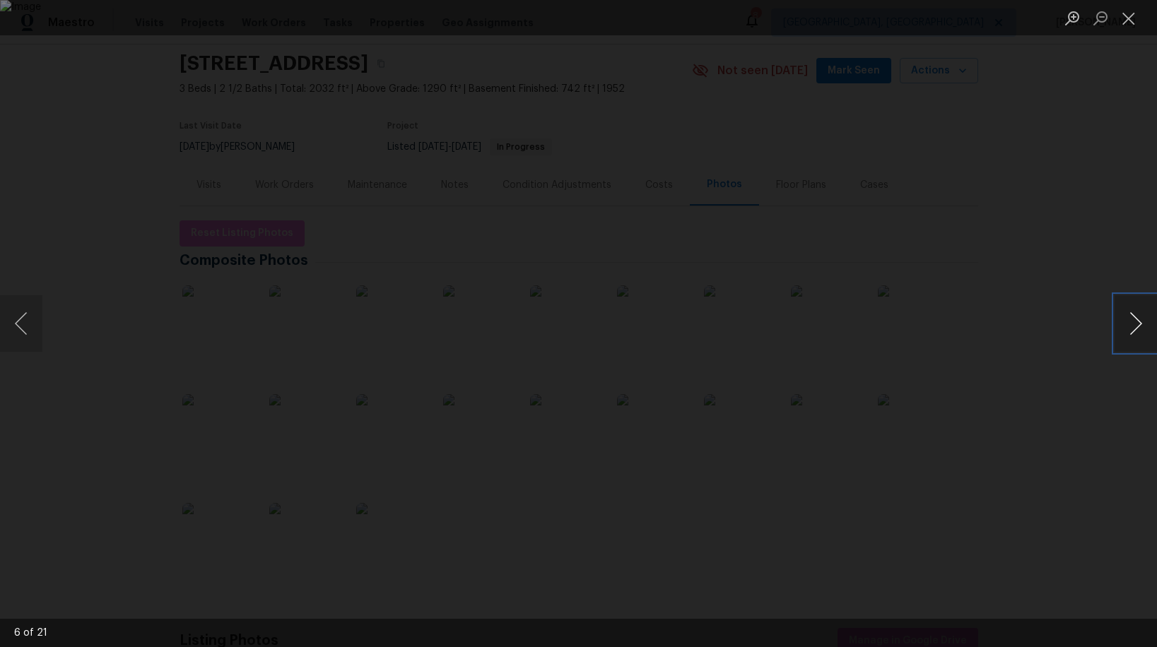
click at [1138, 329] on button "Next image" at bounding box center [1135, 323] width 42 height 57
click at [1138, 323] on button "Next image" at bounding box center [1135, 323] width 42 height 57
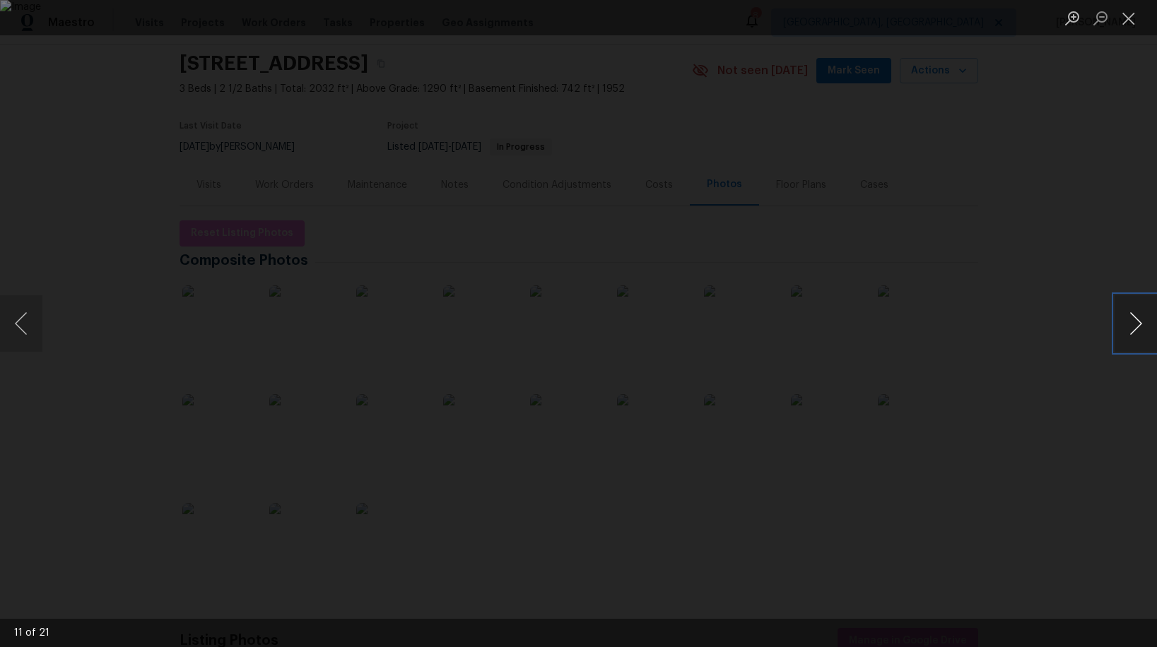
click at [1138, 323] on button "Next image" at bounding box center [1135, 323] width 42 height 57
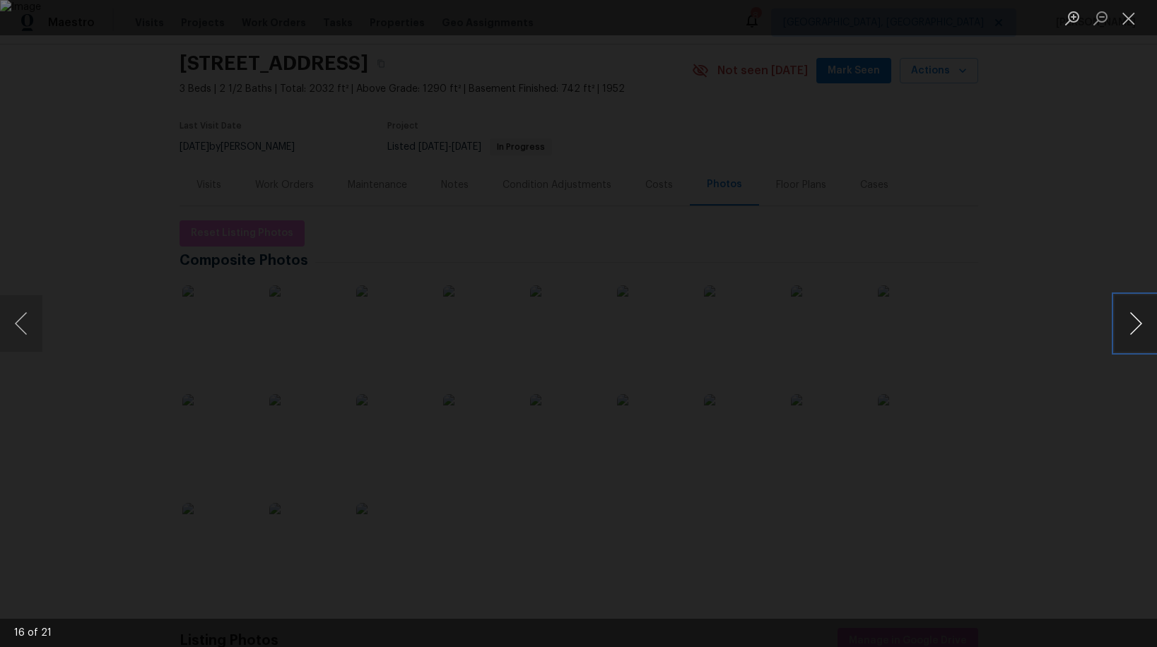
click at [1138, 323] on button "Next image" at bounding box center [1135, 323] width 42 height 57
click at [30, 322] on button "Previous image" at bounding box center [21, 323] width 42 height 57
click at [1128, 328] on button "Next image" at bounding box center [1135, 323] width 42 height 57
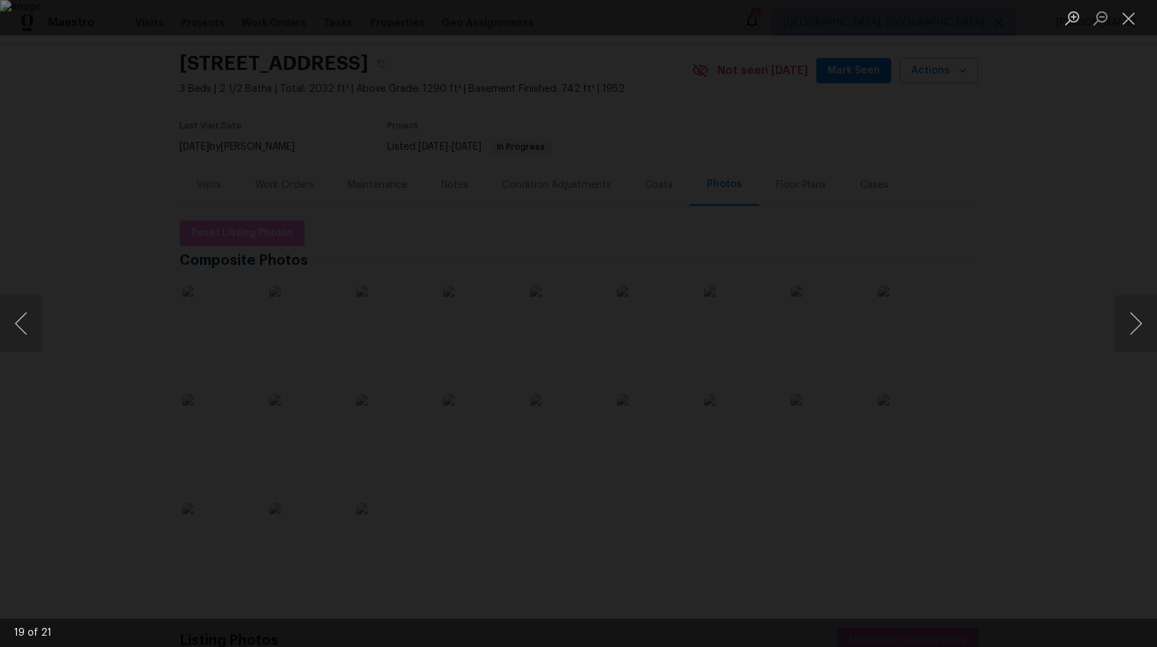
click at [1108, 331] on div "Lightbox" at bounding box center [578, 323] width 1157 height 647
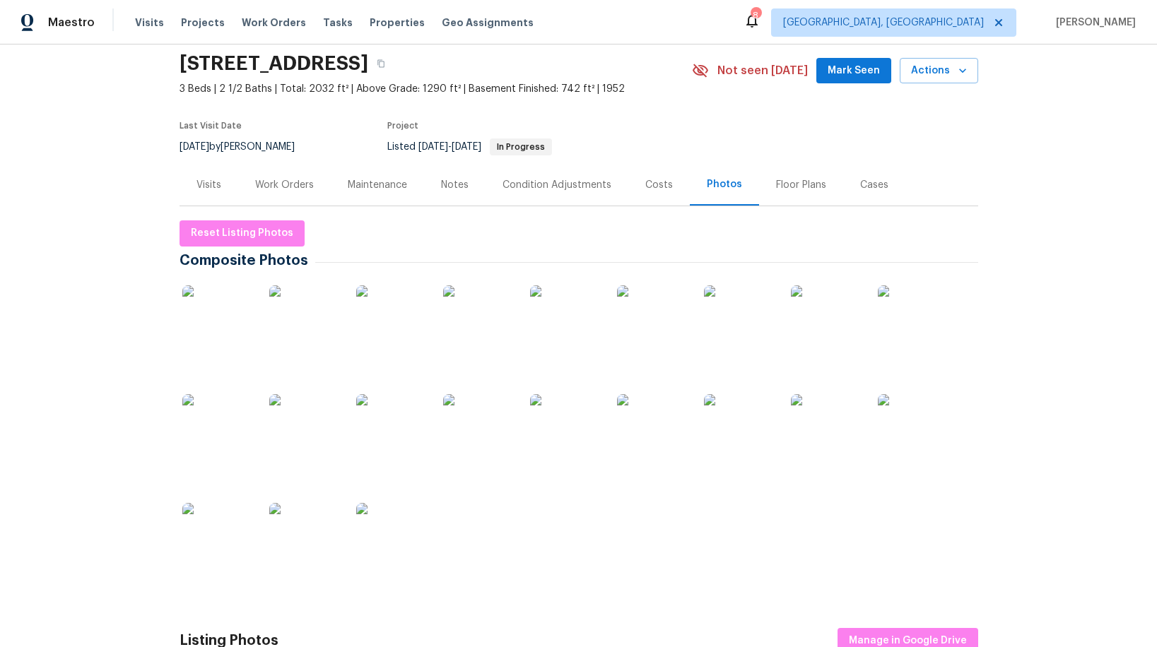
click at [577, 328] on img at bounding box center [565, 320] width 71 height 71
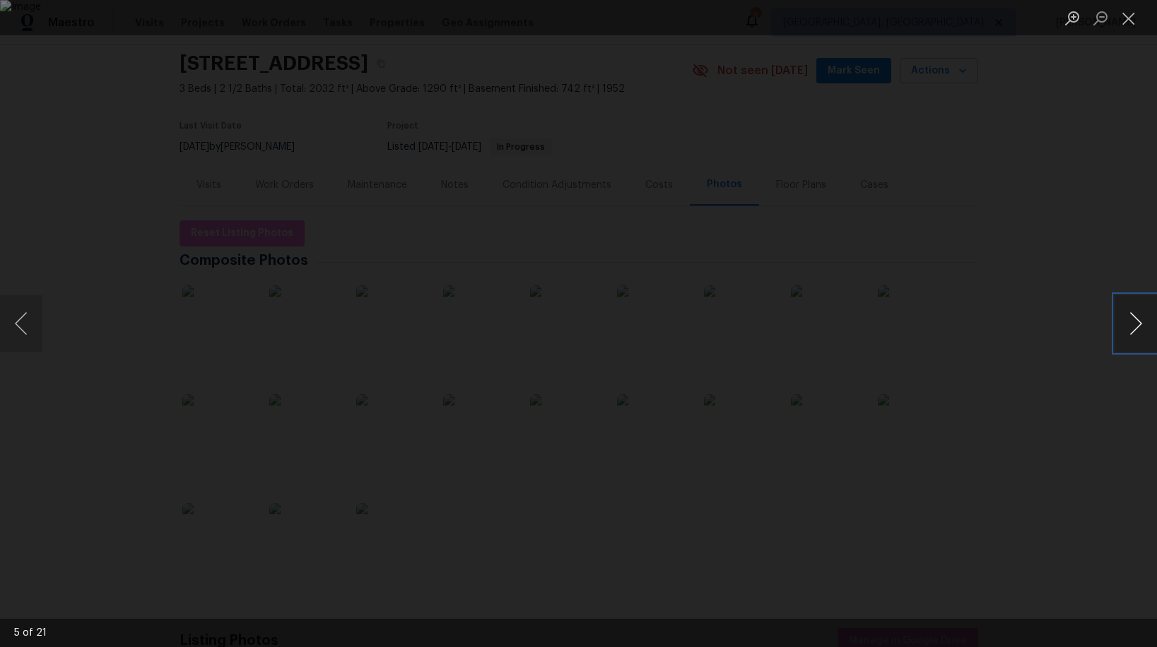
click at [1140, 319] on button "Next image" at bounding box center [1135, 323] width 42 height 57
click at [18, 318] on button "Previous image" at bounding box center [21, 323] width 42 height 57
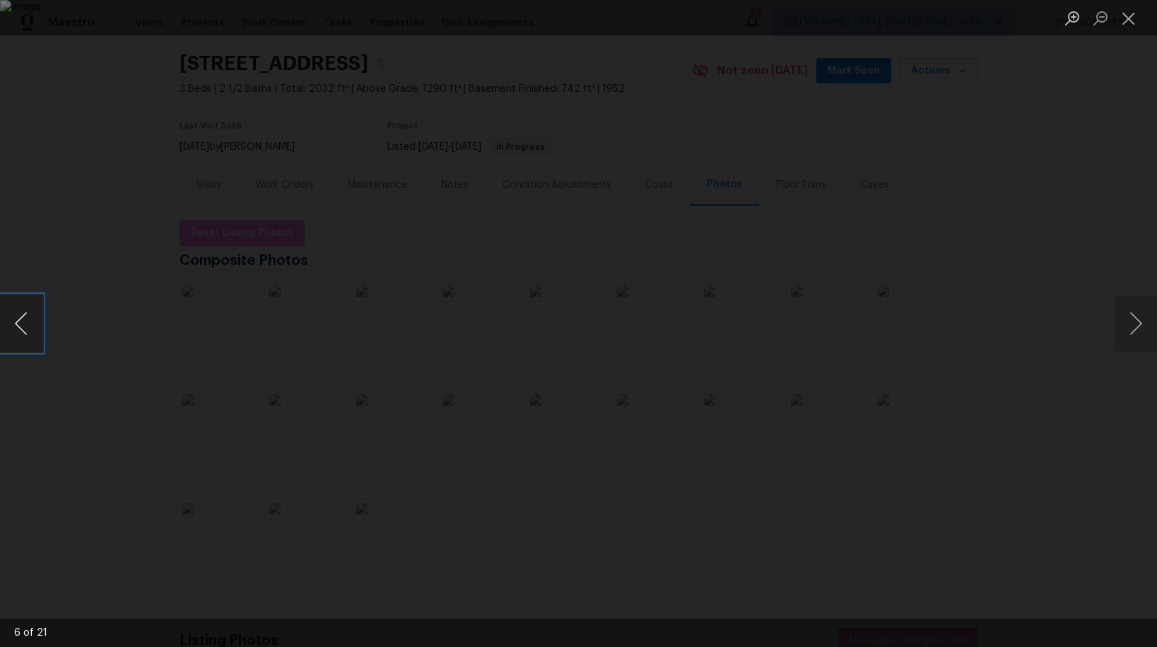
click at [18, 318] on button "Previous image" at bounding box center [21, 323] width 42 height 57
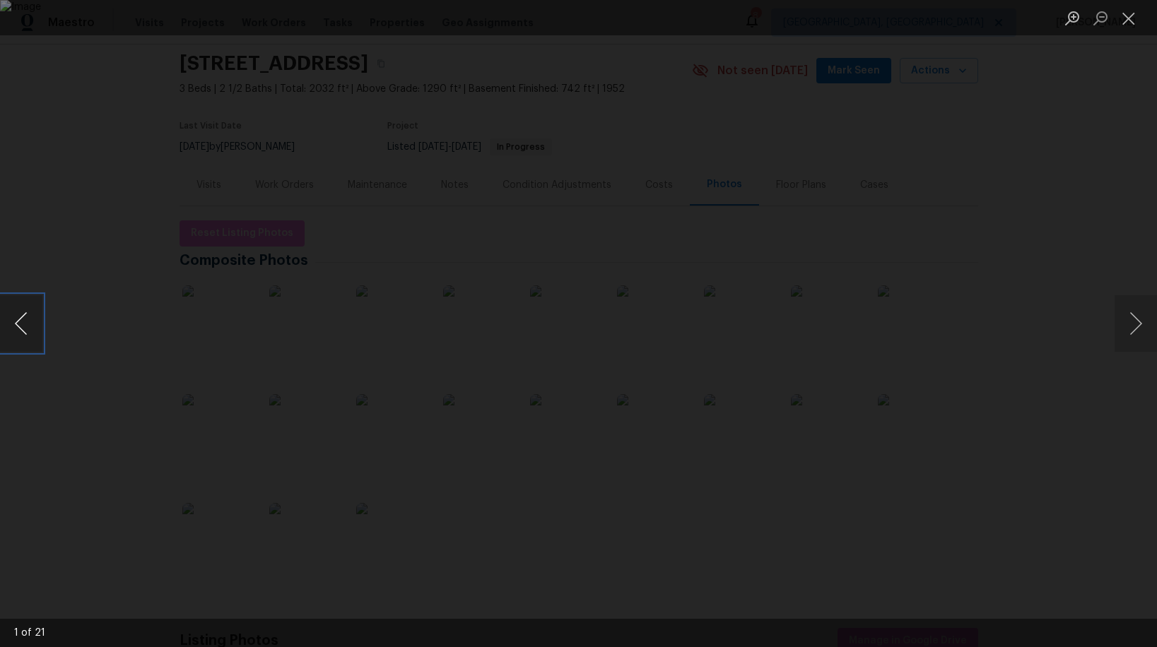
click at [18, 318] on button "Previous image" at bounding box center [21, 323] width 42 height 57
click at [1139, 329] on button "Next image" at bounding box center [1135, 323] width 42 height 57
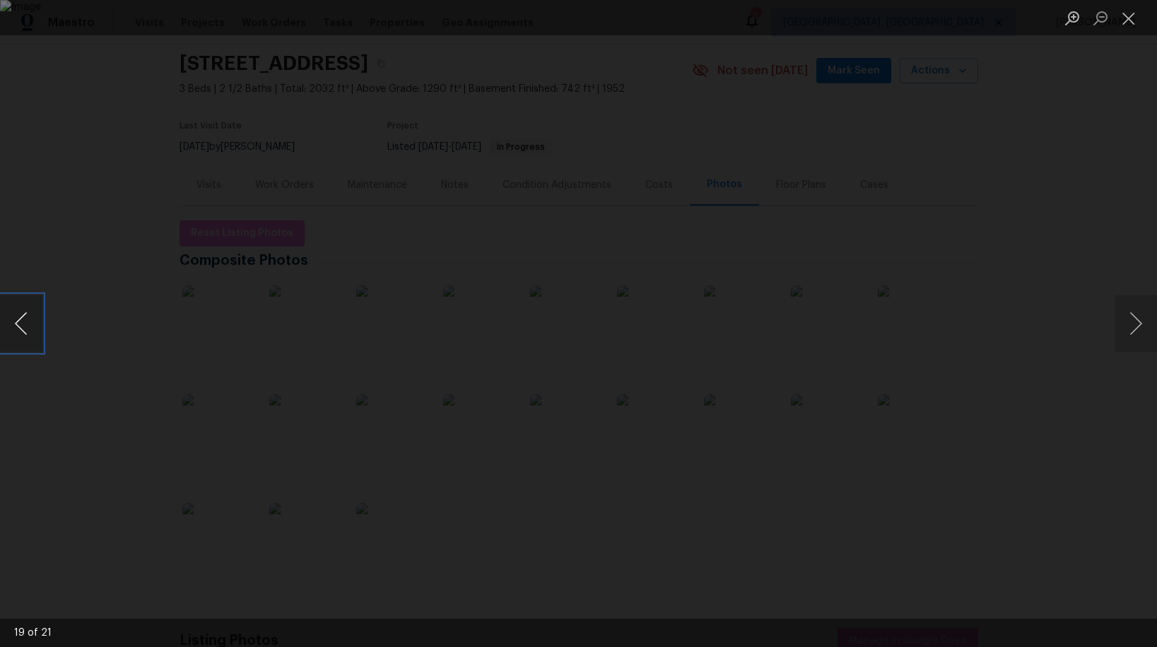
click at [25, 319] on button "Previous image" at bounding box center [21, 323] width 42 height 57
click at [1133, 332] on button "Next image" at bounding box center [1135, 323] width 42 height 57
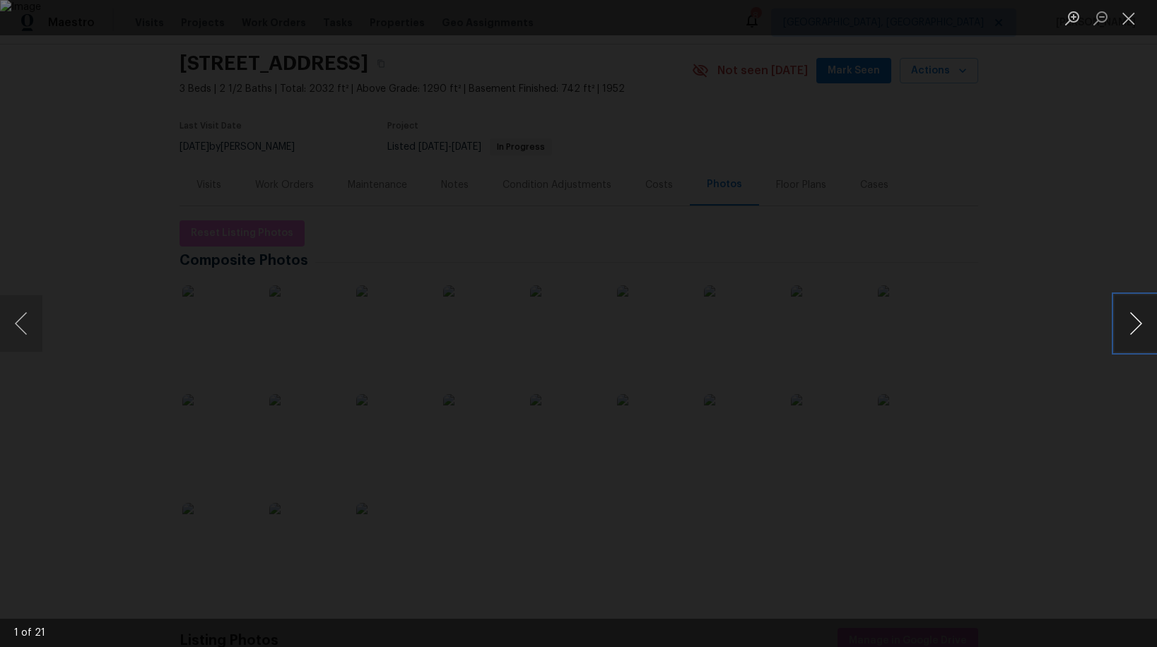
click at [1133, 332] on button "Next image" at bounding box center [1135, 323] width 42 height 57
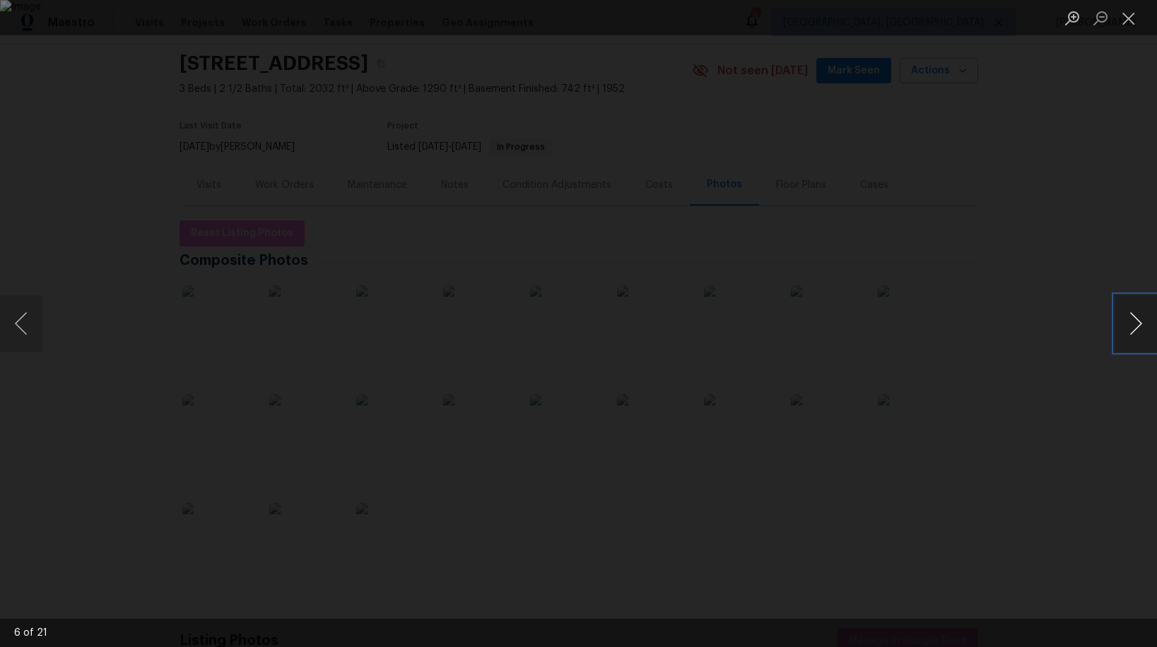
click at [1133, 332] on button "Next image" at bounding box center [1135, 323] width 42 height 57
click at [1124, 328] on button "Next image" at bounding box center [1135, 323] width 42 height 57
click at [1125, 328] on button "Next image" at bounding box center [1135, 323] width 42 height 57
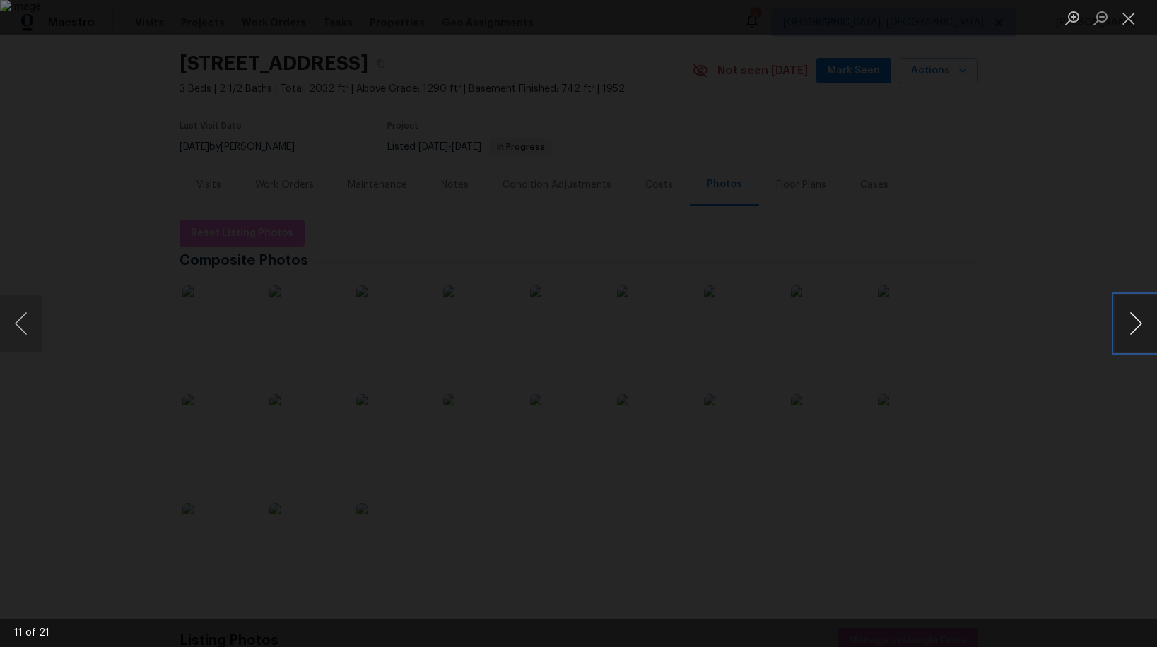
click at [1125, 328] on button "Next image" at bounding box center [1135, 323] width 42 height 57
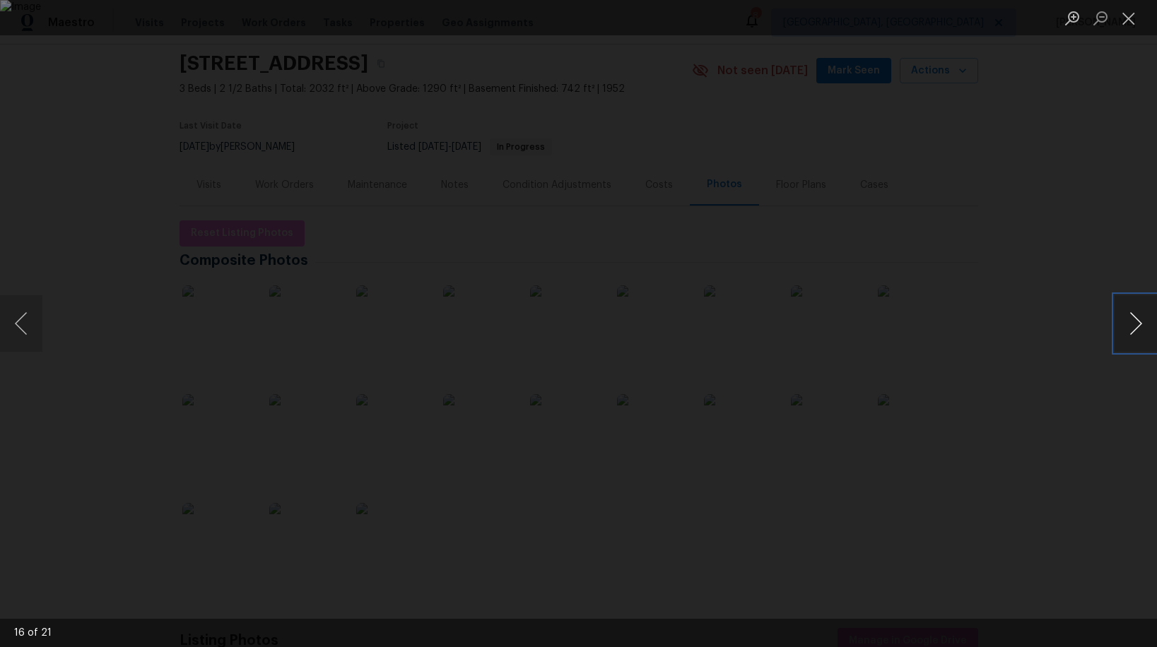
click at [1125, 328] on button "Next image" at bounding box center [1135, 323] width 42 height 57
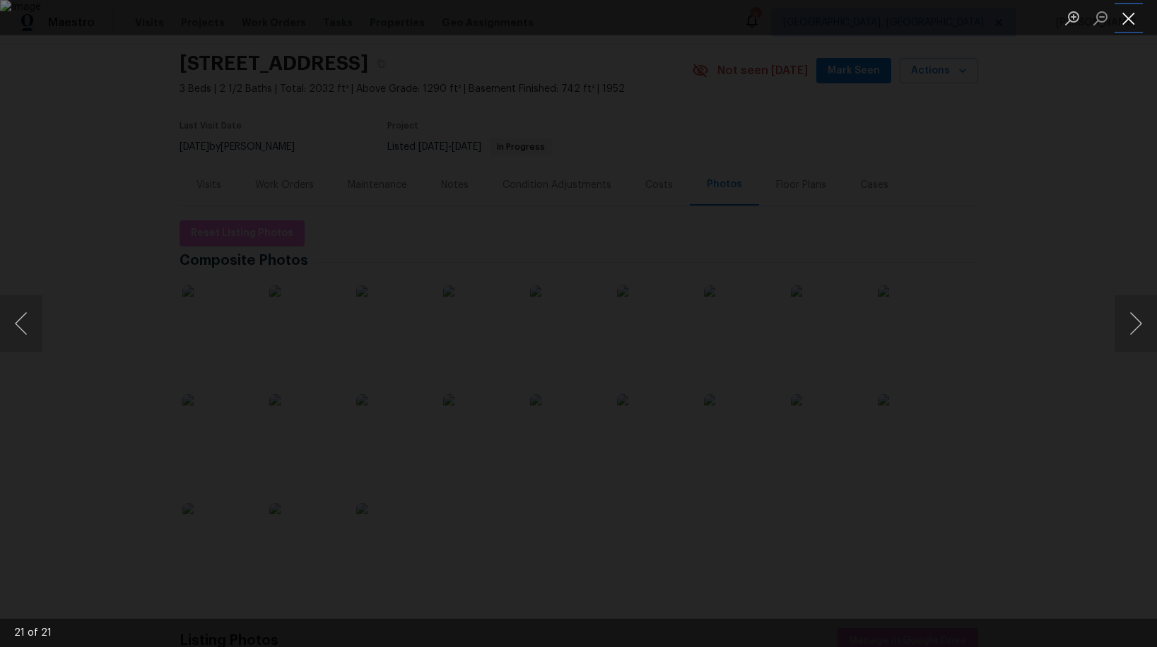
click at [1132, 23] on button "Close lightbox" at bounding box center [1128, 18] width 28 height 25
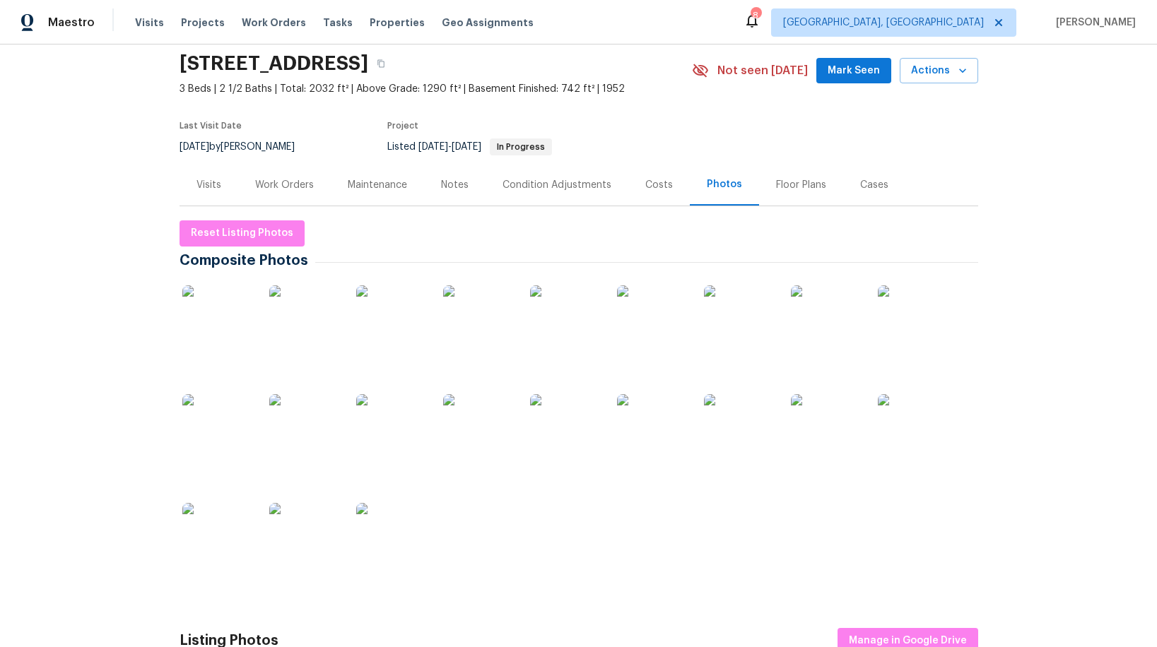
click at [799, 182] on div "Floor Plans" at bounding box center [801, 185] width 50 height 14
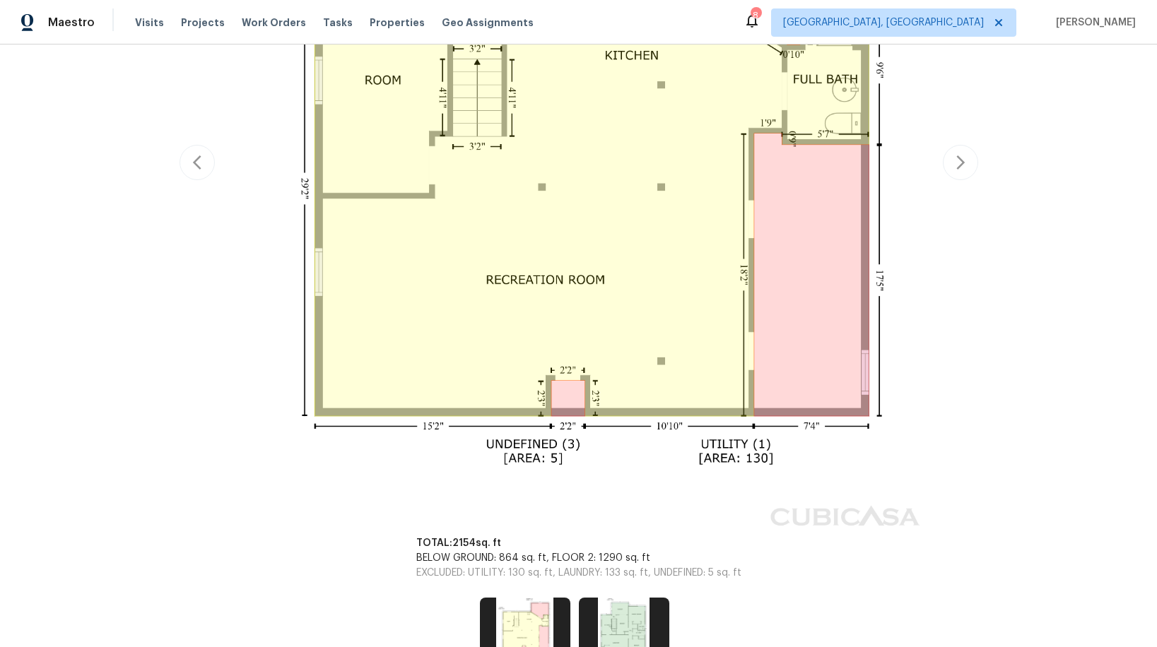
scroll to position [628, 0]
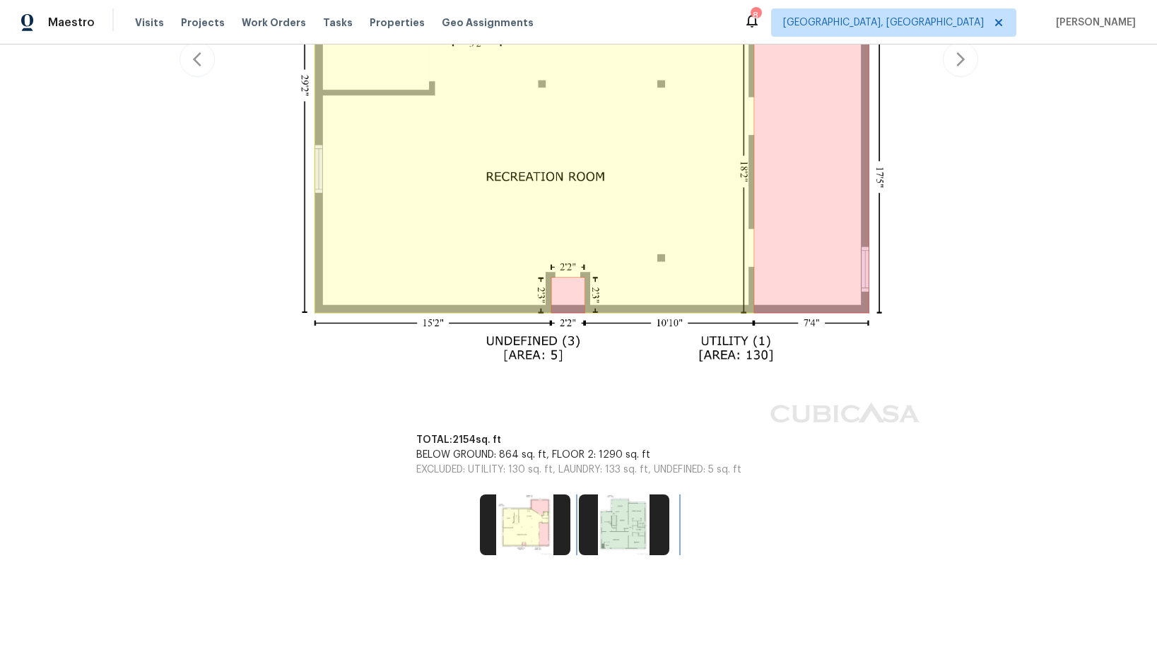
click at [632, 519] on img at bounding box center [624, 525] width 90 height 61
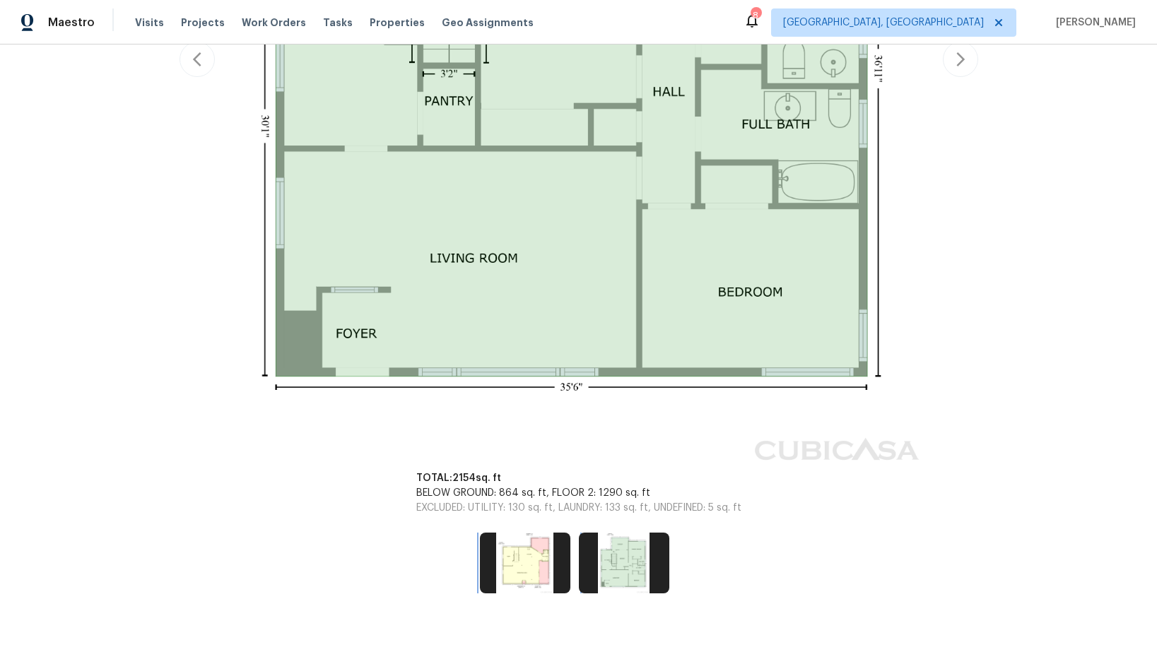
click at [515, 565] on img at bounding box center [525, 563] width 90 height 61
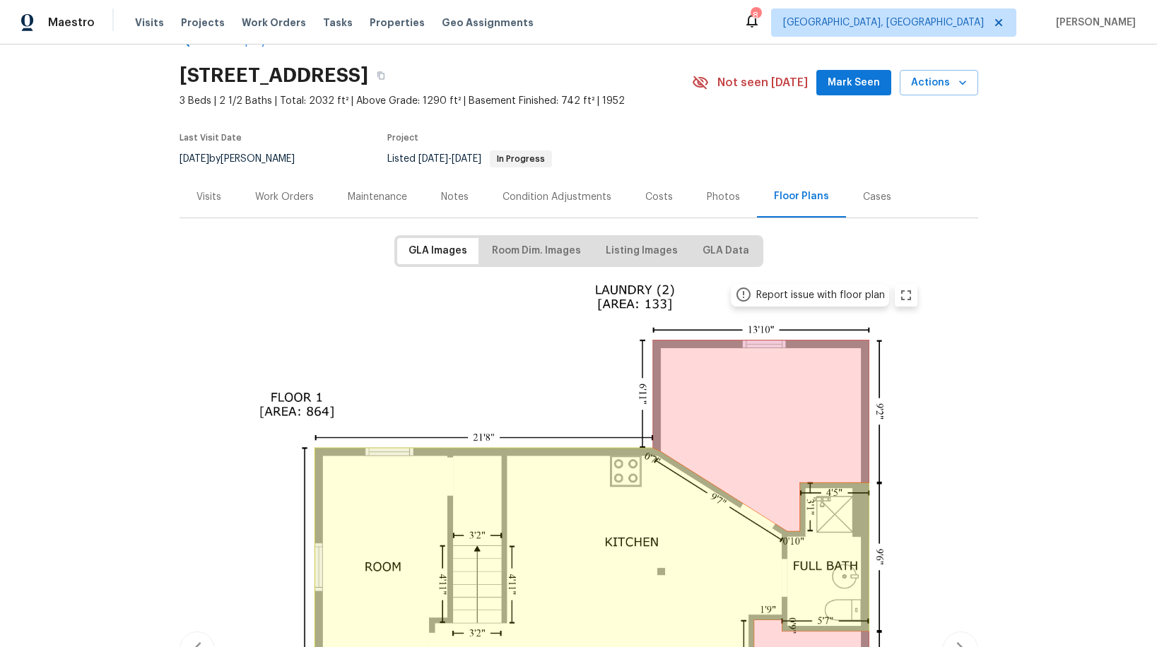
scroll to position [30, 0]
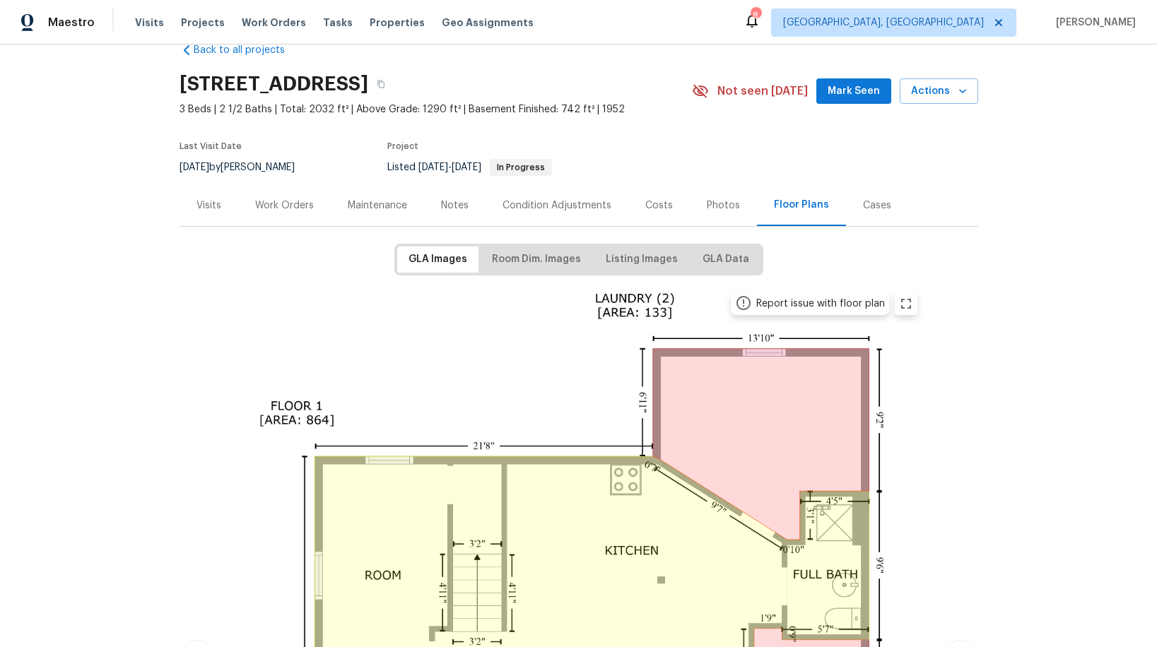
click at [723, 206] on div "Photos" at bounding box center [723, 206] width 33 height 14
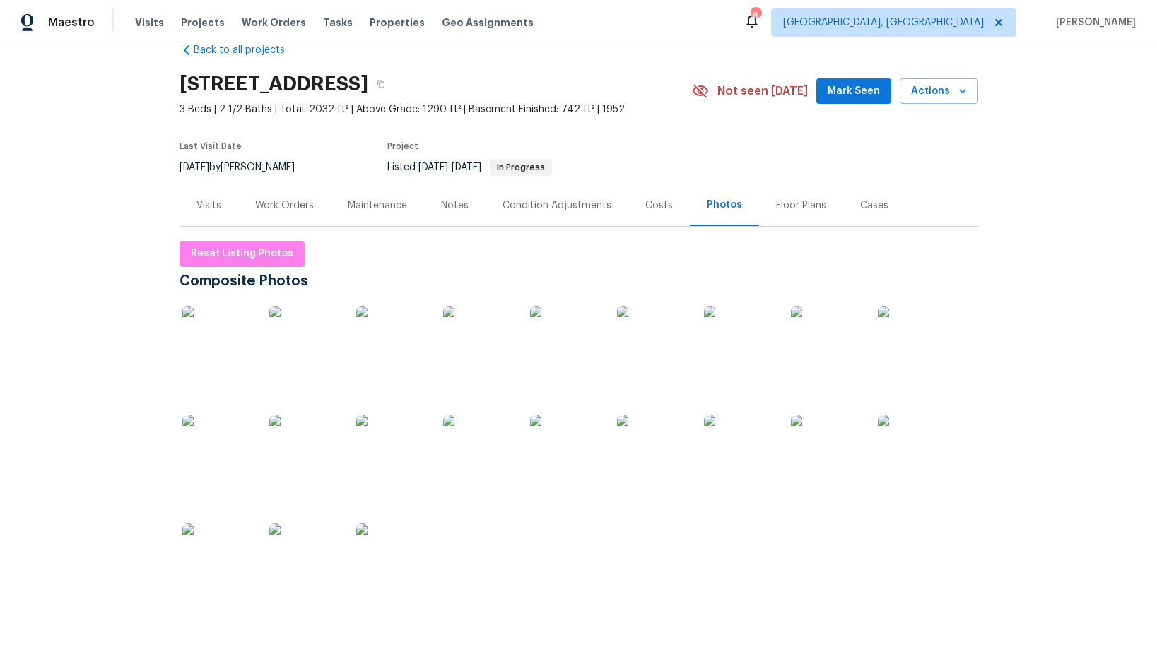
click at [330, 349] on img at bounding box center [304, 341] width 71 height 71
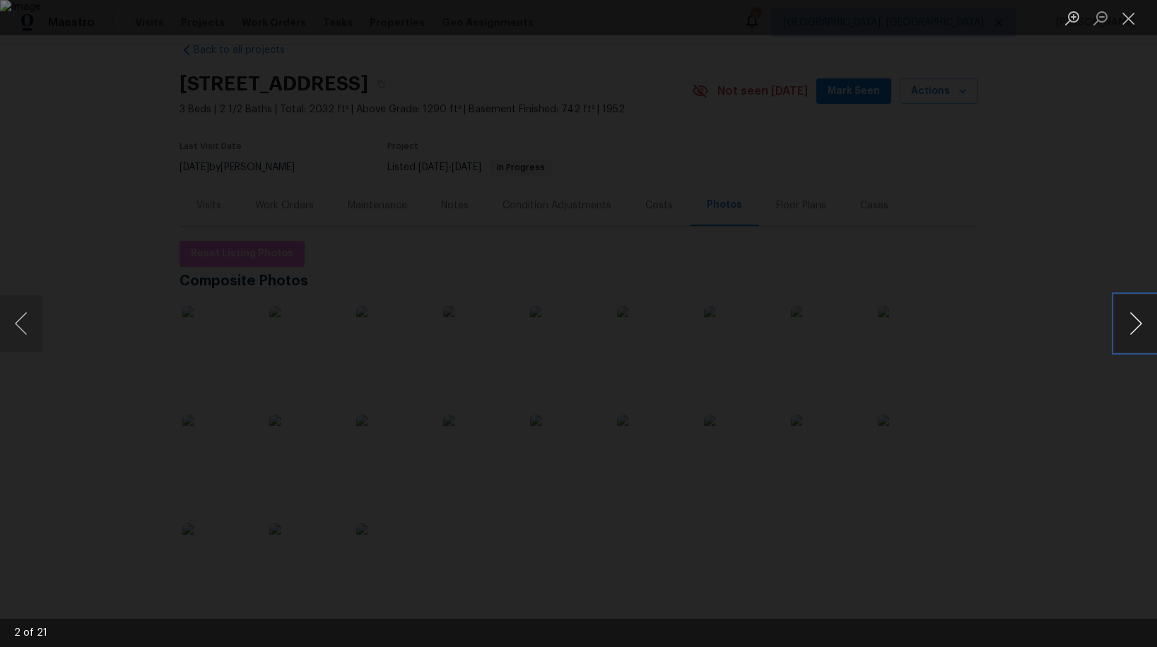
click at [1131, 325] on button "Next image" at bounding box center [1135, 323] width 42 height 57
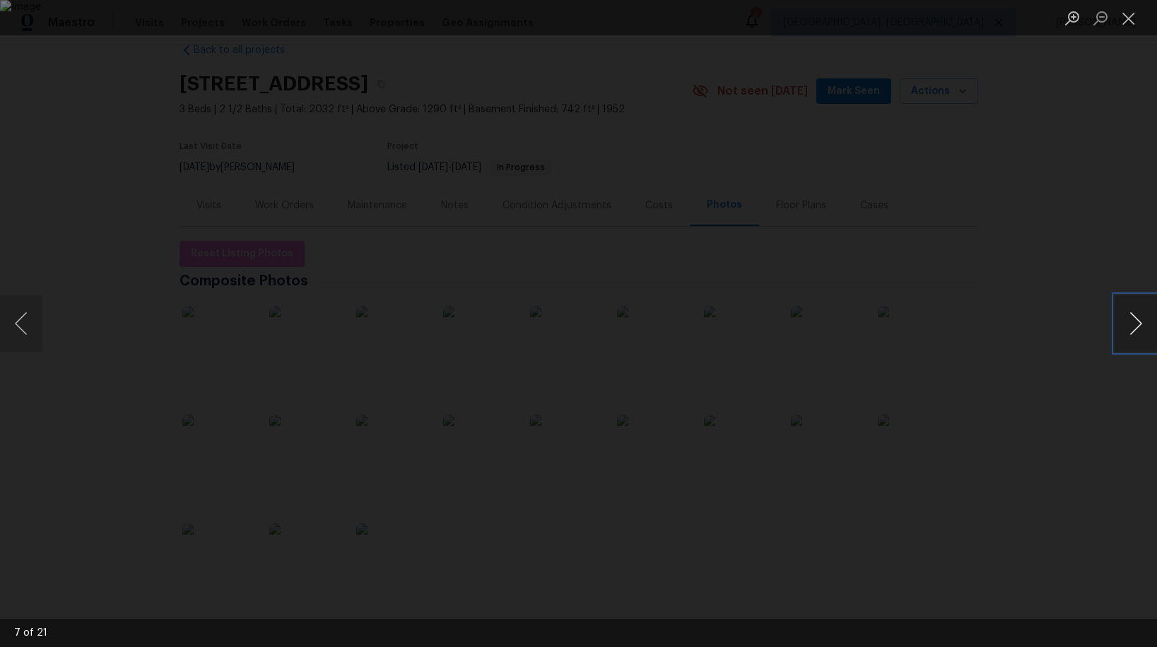
click at [1131, 325] on button "Next image" at bounding box center [1135, 323] width 42 height 57
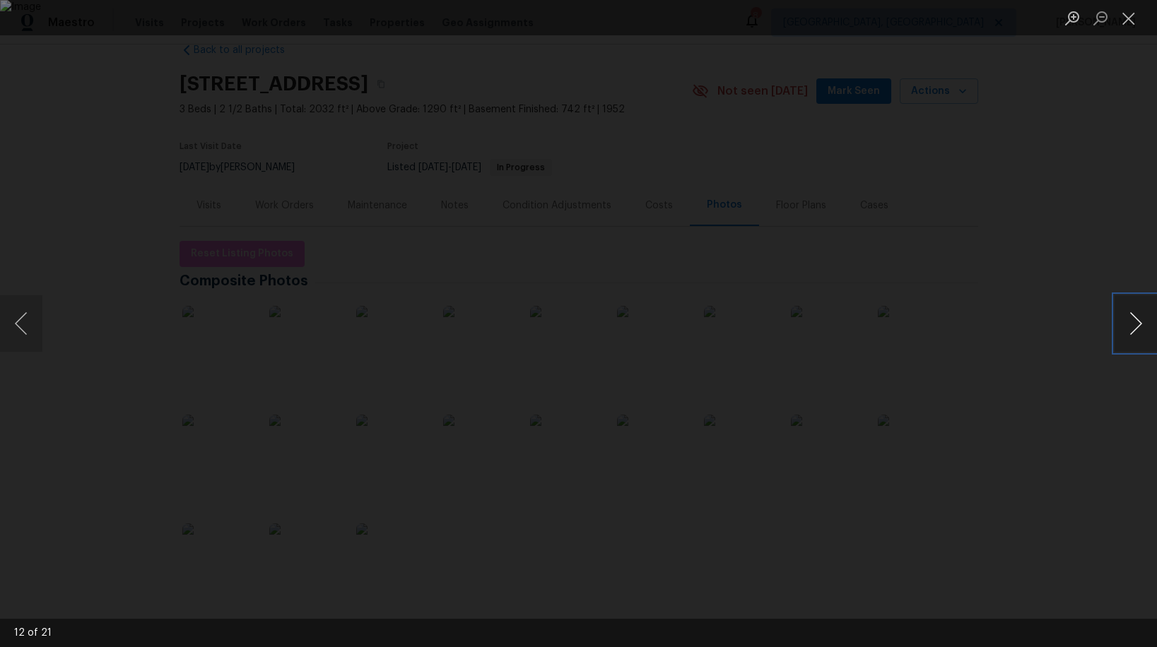
click at [1131, 325] on button "Next image" at bounding box center [1135, 323] width 42 height 57
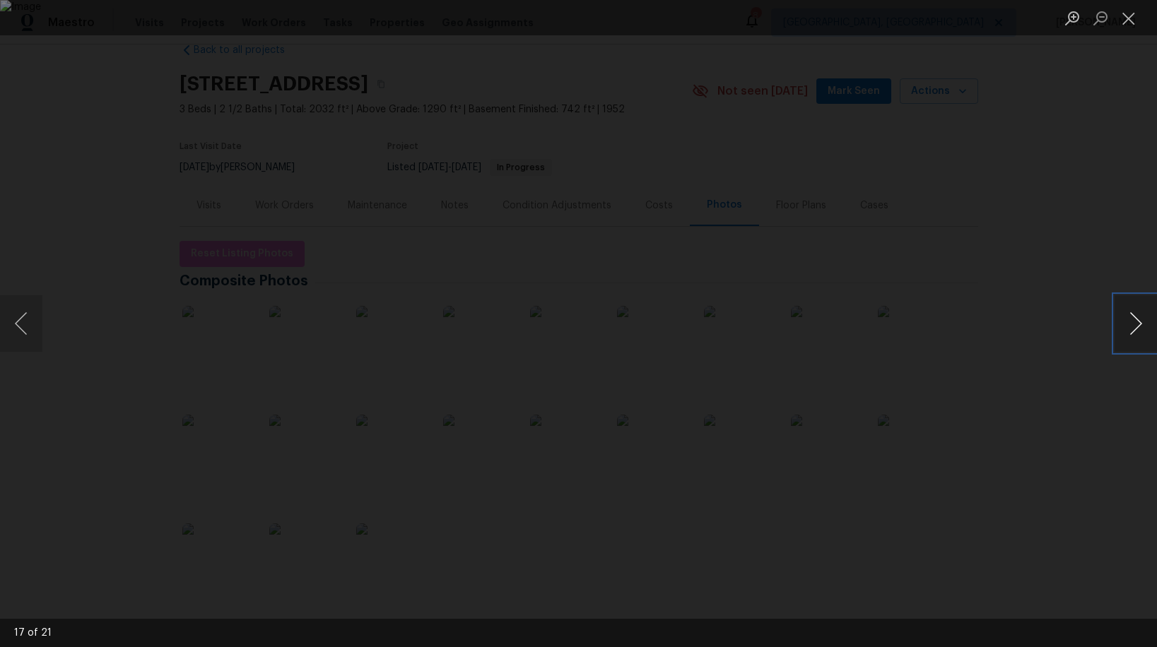
click at [1131, 325] on button "Next image" at bounding box center [1135, 323] width 42 height 57
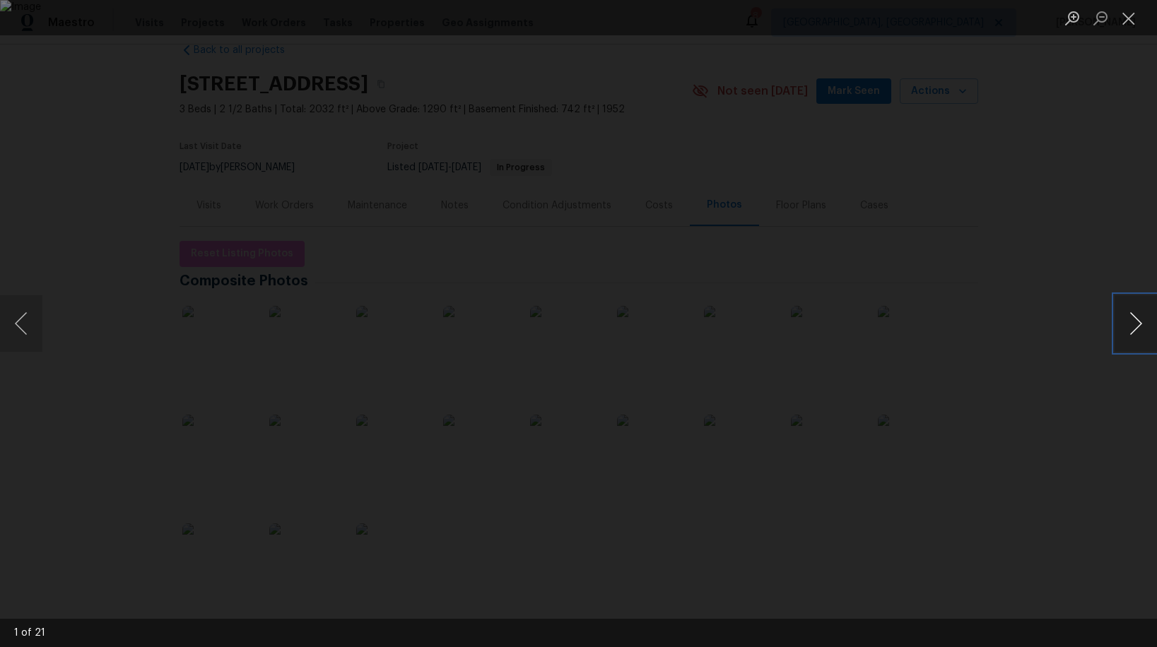
click at [1131, 325] on button "Next image" at bounding box center [1135, 323] width 42 height 57
